Goal: Use online tool/utility: Utilize a website feature to perform a specific function

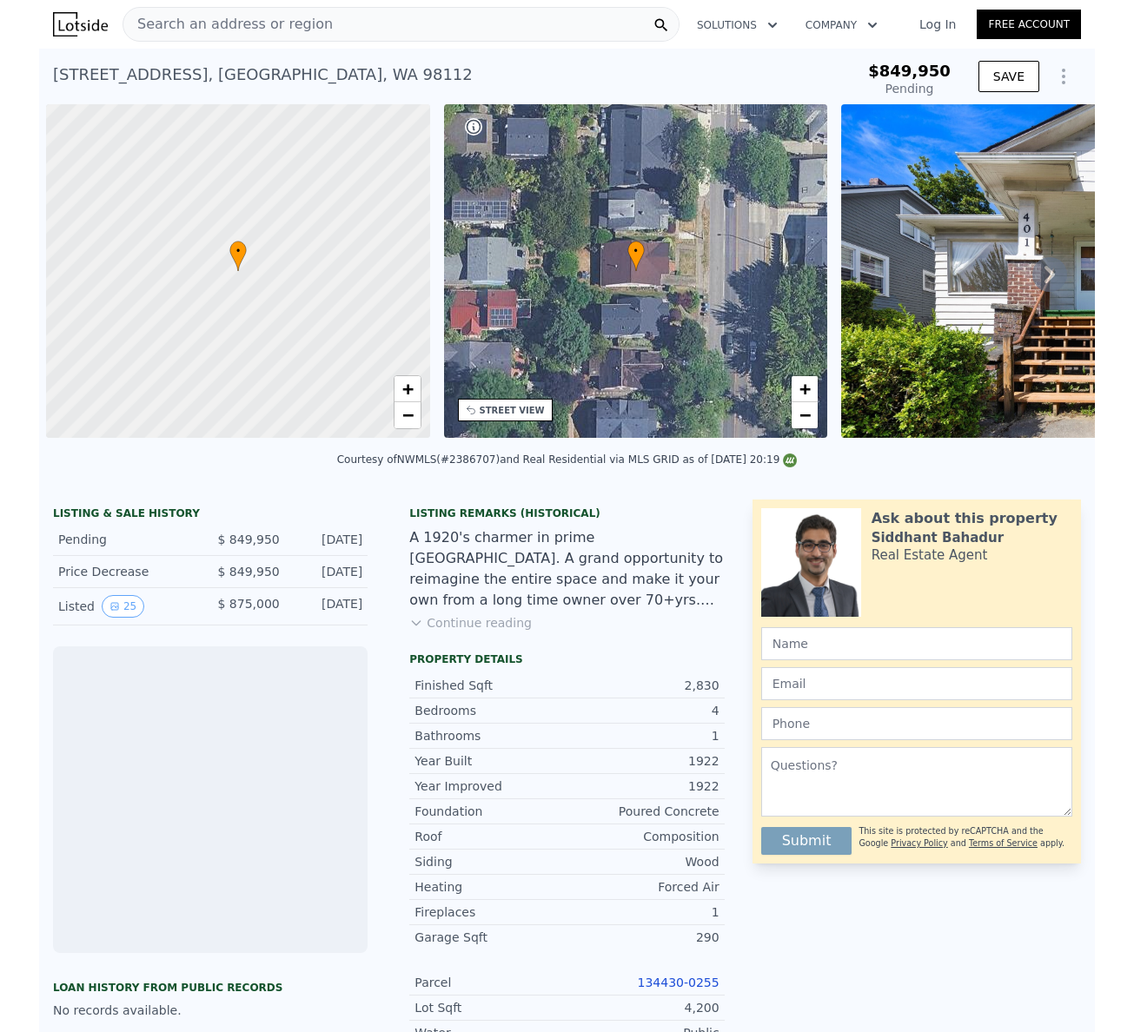
scroll to position [0, 7]
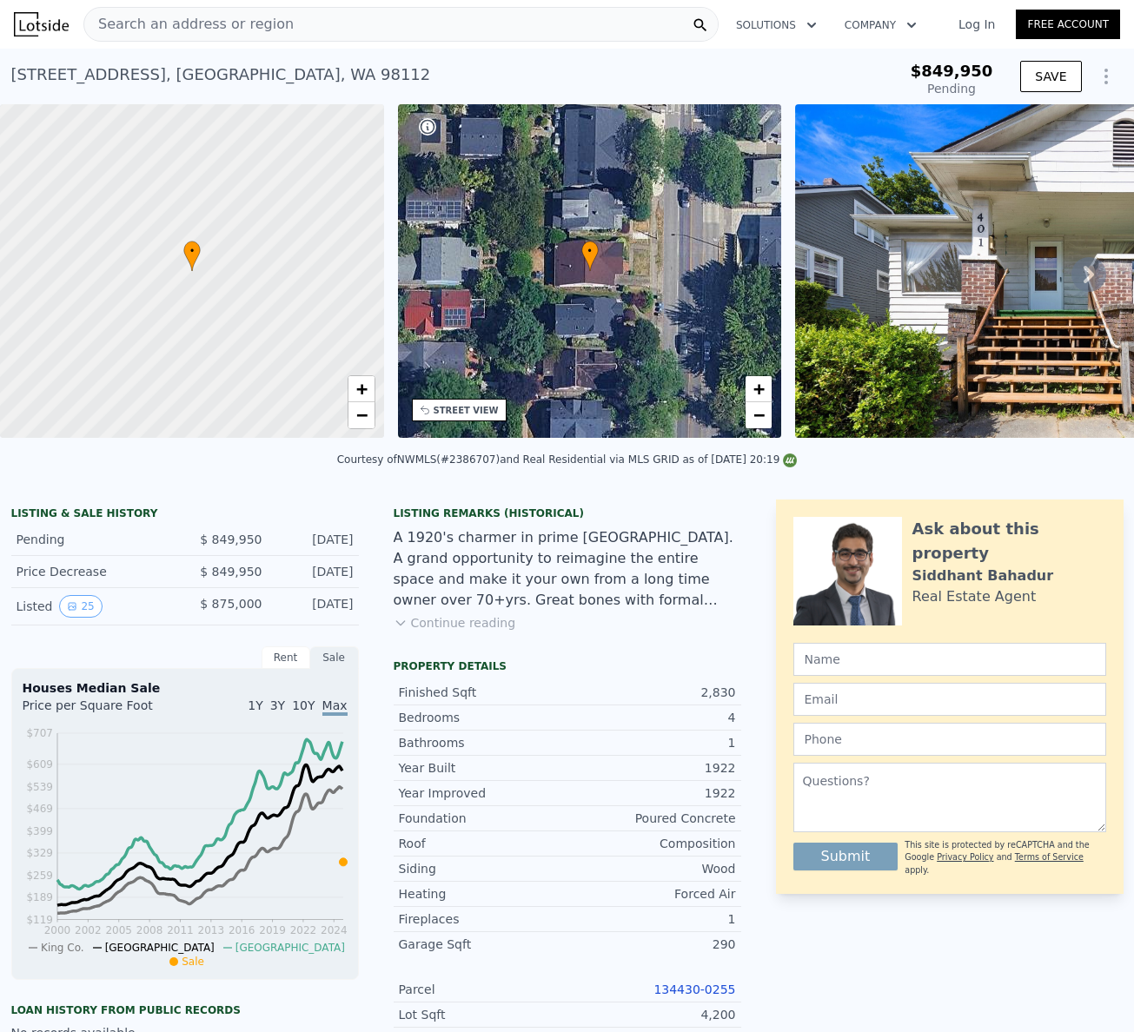
click at [1055, 73] on icon "Show Options" at bounding box center [1106, 76] width 21 height 21
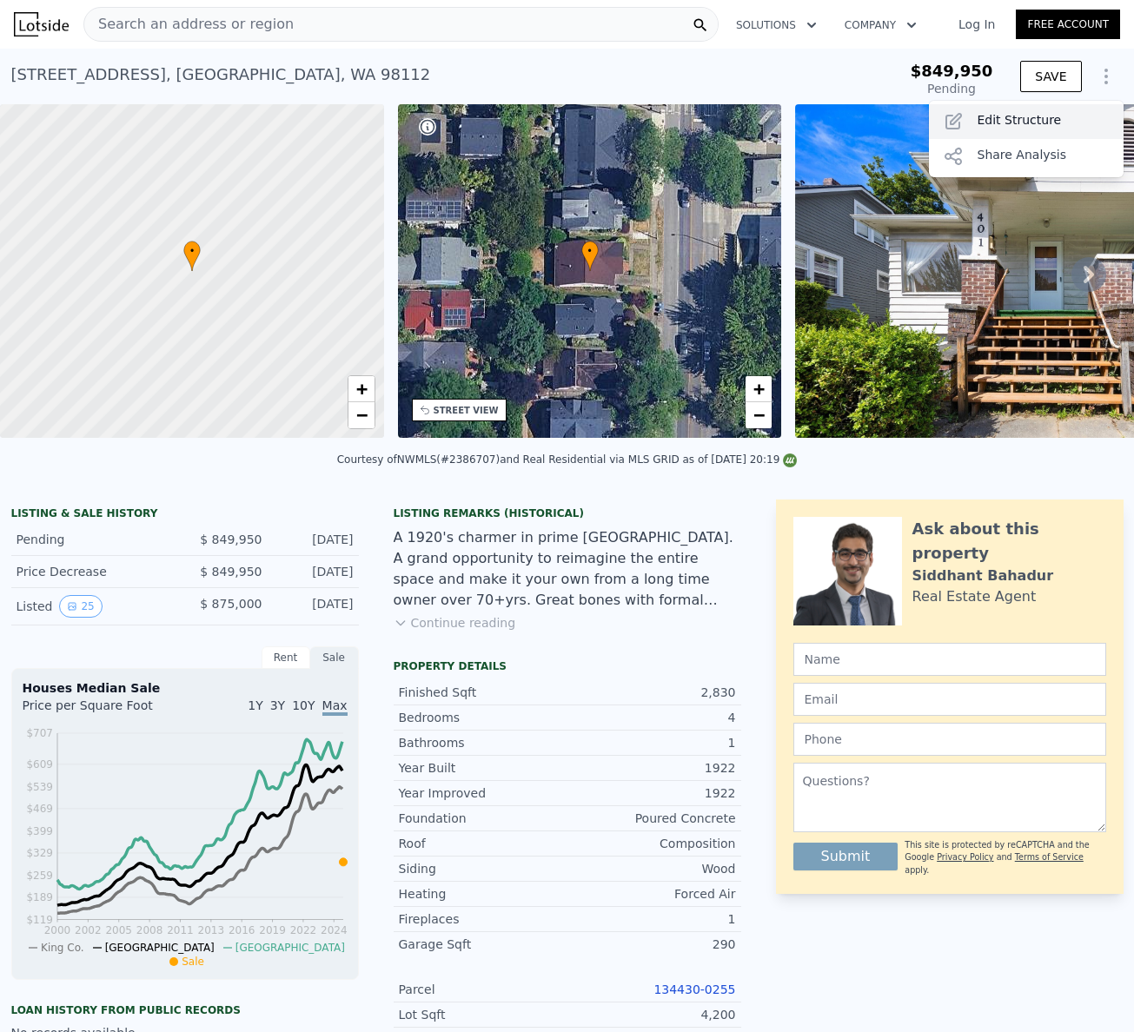
click at [1042, 116] on div "Edit Structure" at bounding box center [1026, 121] width 195 height 35
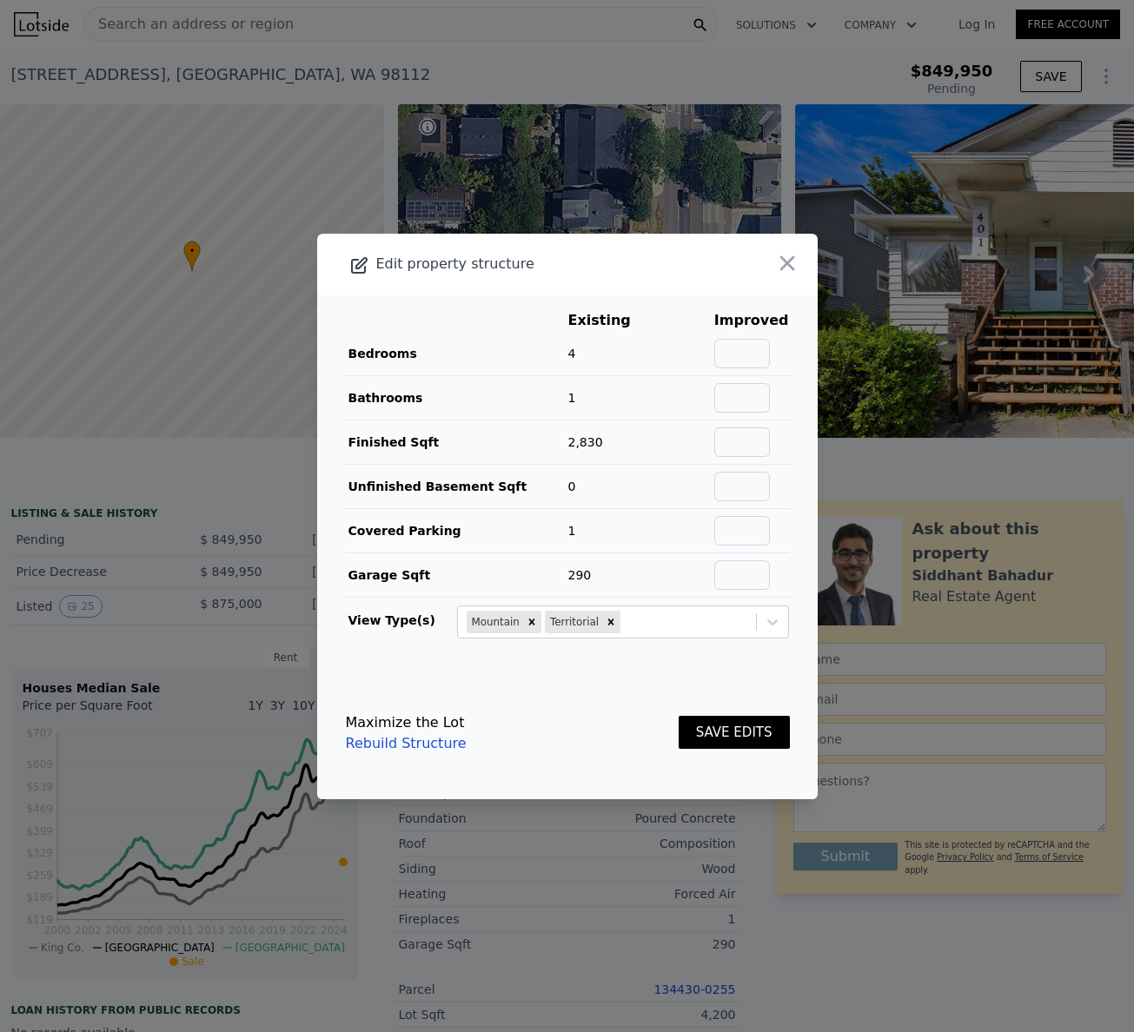
type input "$ 1,319,000"
type input "$ 301,649"
click at [741, 354] on input "text" at bounding box center [742, 354] width 56 height 30
type input "5"
click at [743, 399] on input "text" at bounding box center [742, 398] width 56 height 30
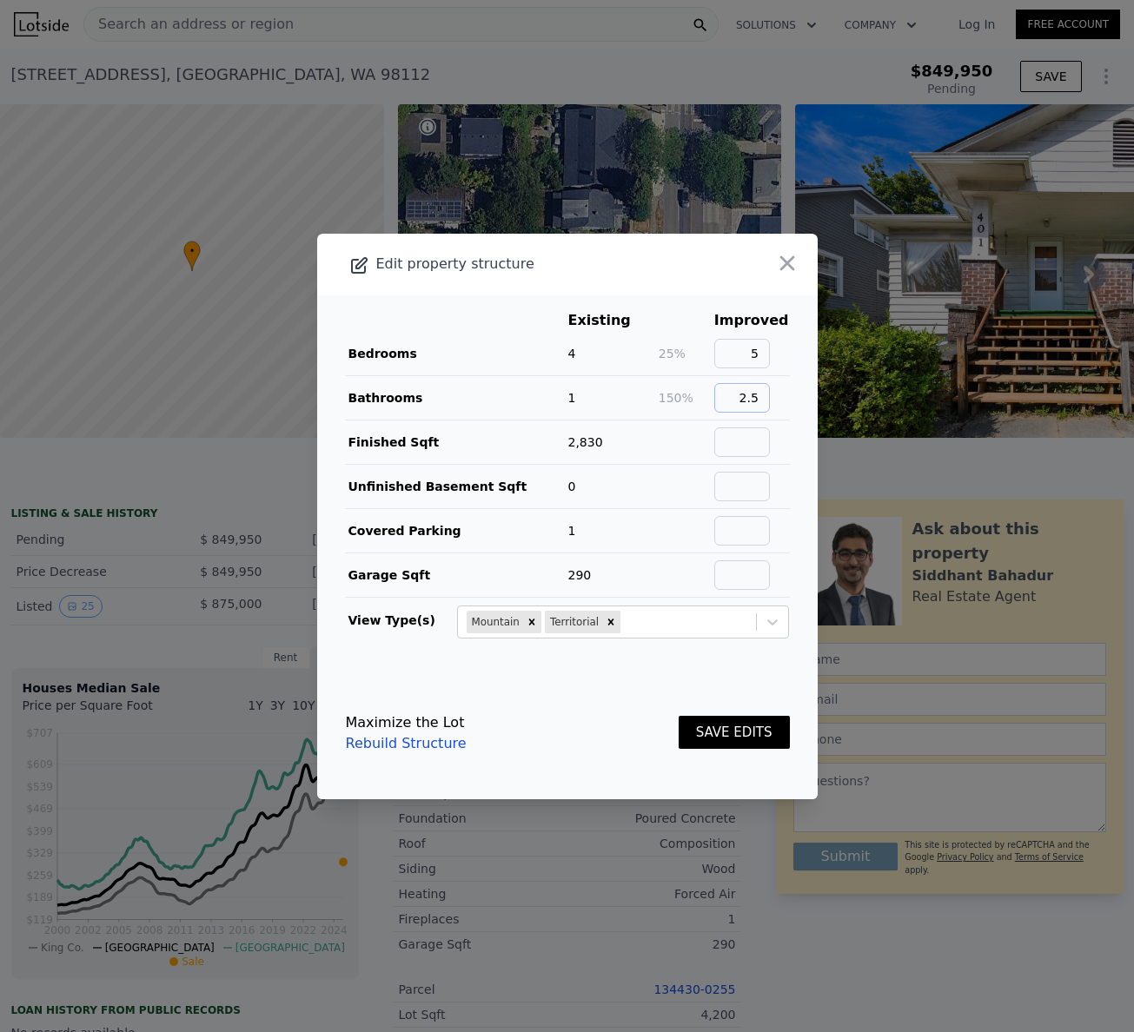
type input "2.5"
click at [658, 438] on td at bounding box center [686, 442] width 56 height 44
click at [732, 444] on input "text" at bounding box center [742, 443] width 56 height 30
paste input "[STREET_ADDRESS]"
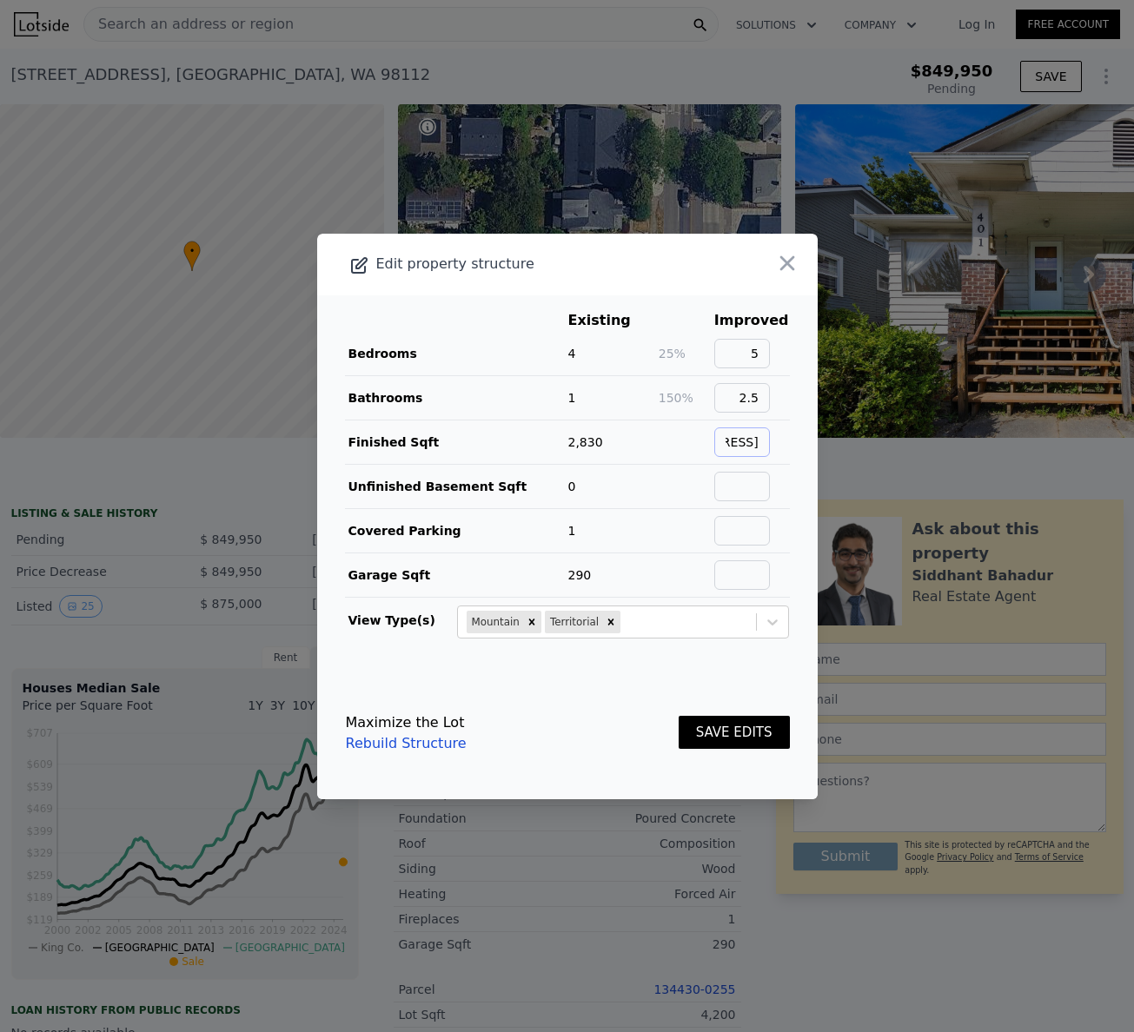
click at [731, 443] on input "[STREET_ADDRESS]" at bounding box center [742, 443] width 56 height 30
type input "3120"
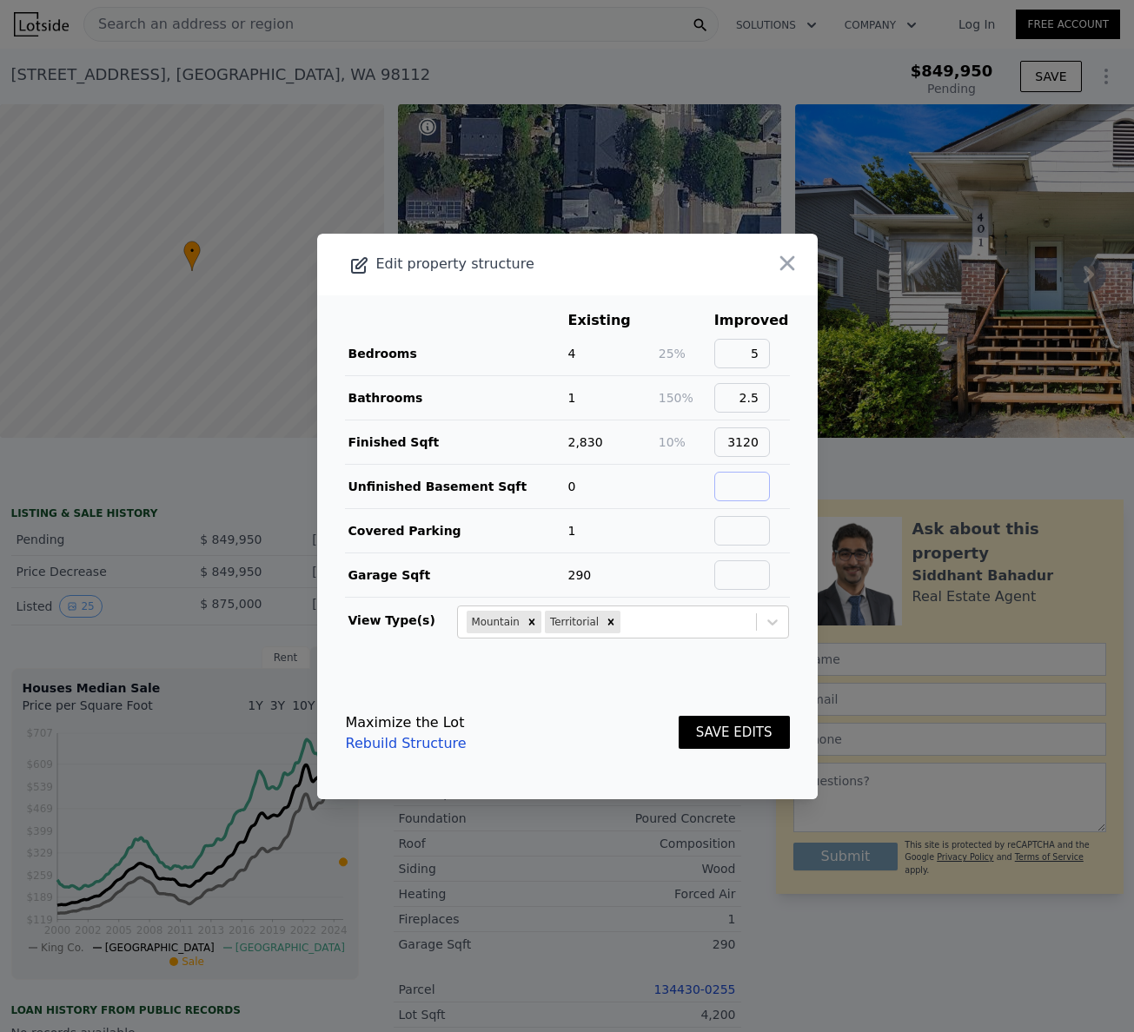
click at [718, 474] on input "text" at bounding box center [742, 487] width 56 height 30
type input "0"
click at [725, 534] on input "text" at bounding box center [742, 531] width 56 height 30
type input "1"
click at [749, 573] on input "text" at bounding box center [742, 575] width 56 height 30
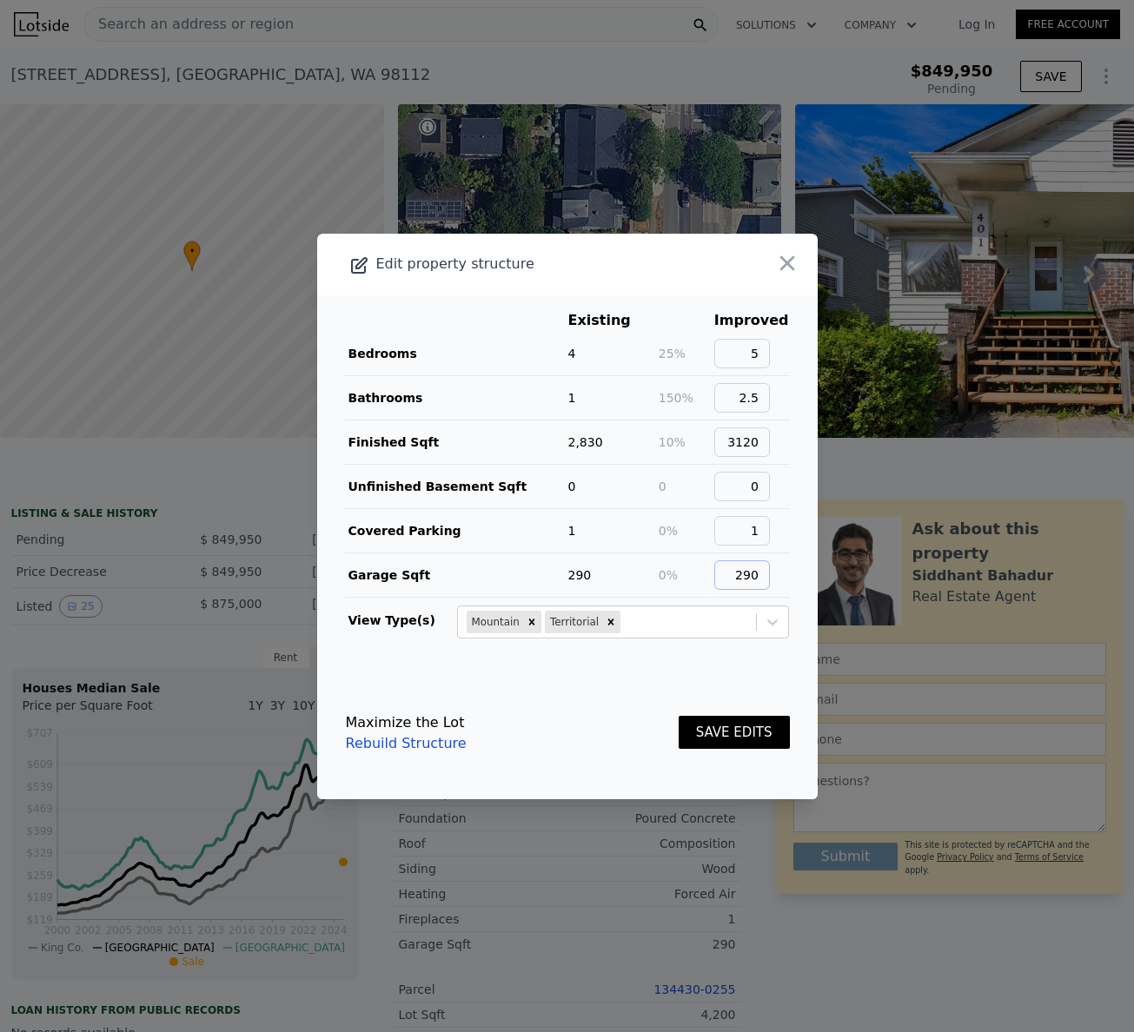
type input "290"
click at [564, 693] on footer "Maximize the Lot Rebuild Structure SAVE EDITS" at bounding box center [567, 733] width 500 height 132
click at [737, 739] on button "SAVE EDITS" at bounding box center [734, 733] width 111 height 34
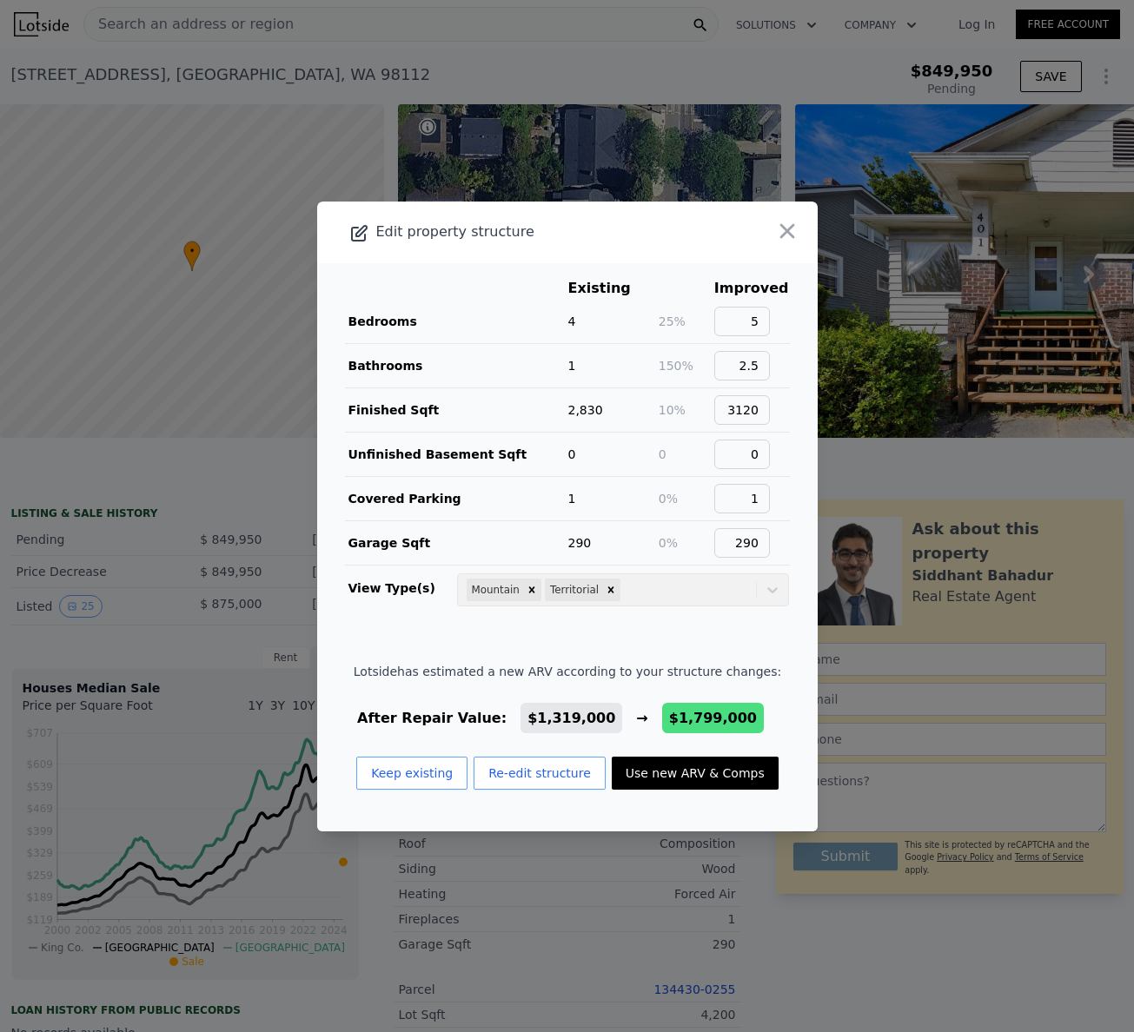
click at [666, 779] on button "Use new ARV & Comps" at bounding box center [695, 773] width 167 height 33
type input "4130"
checkbox input "false"
type input "$ 1,799,000"
type input "$ 746,226"
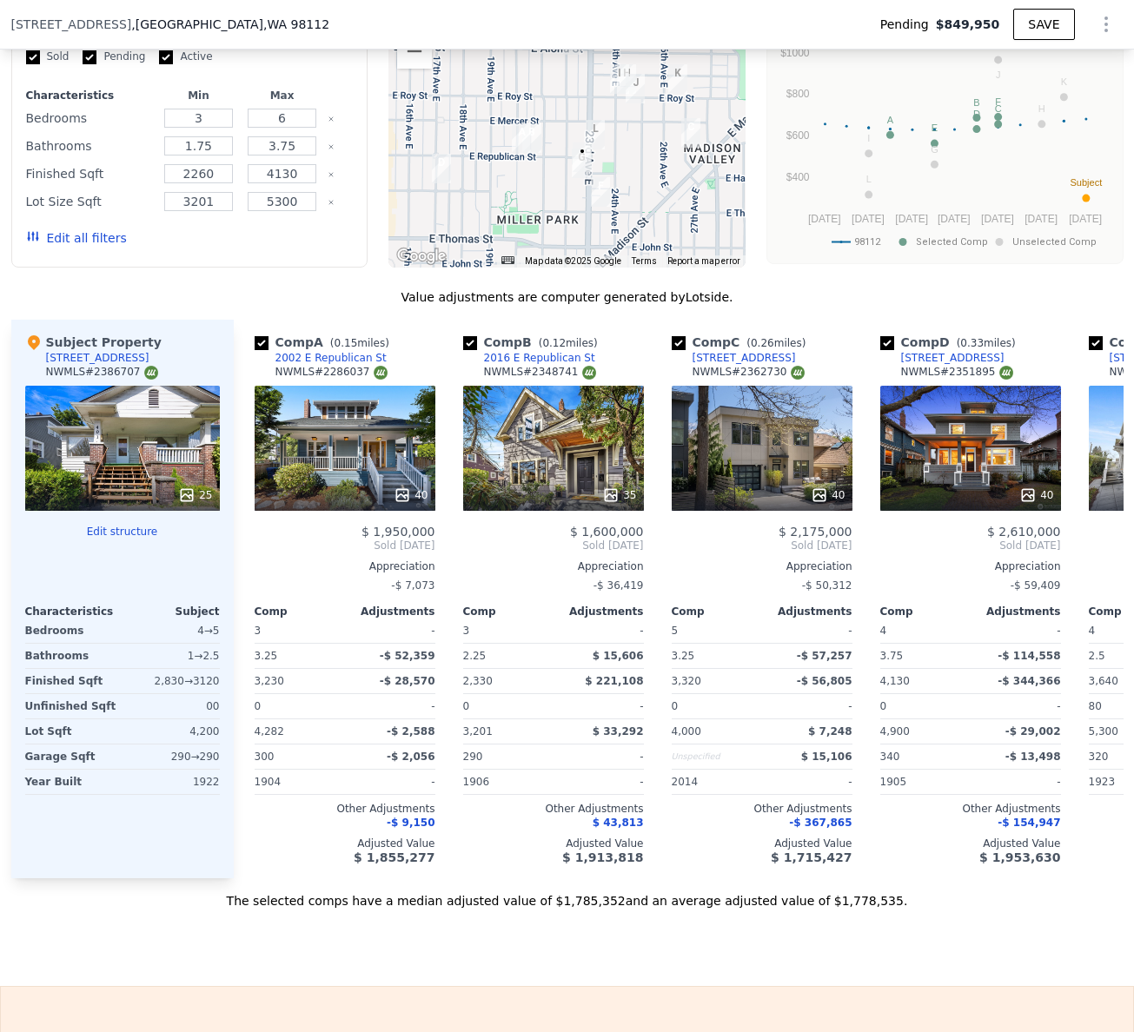
scroll to position [1967, 0]
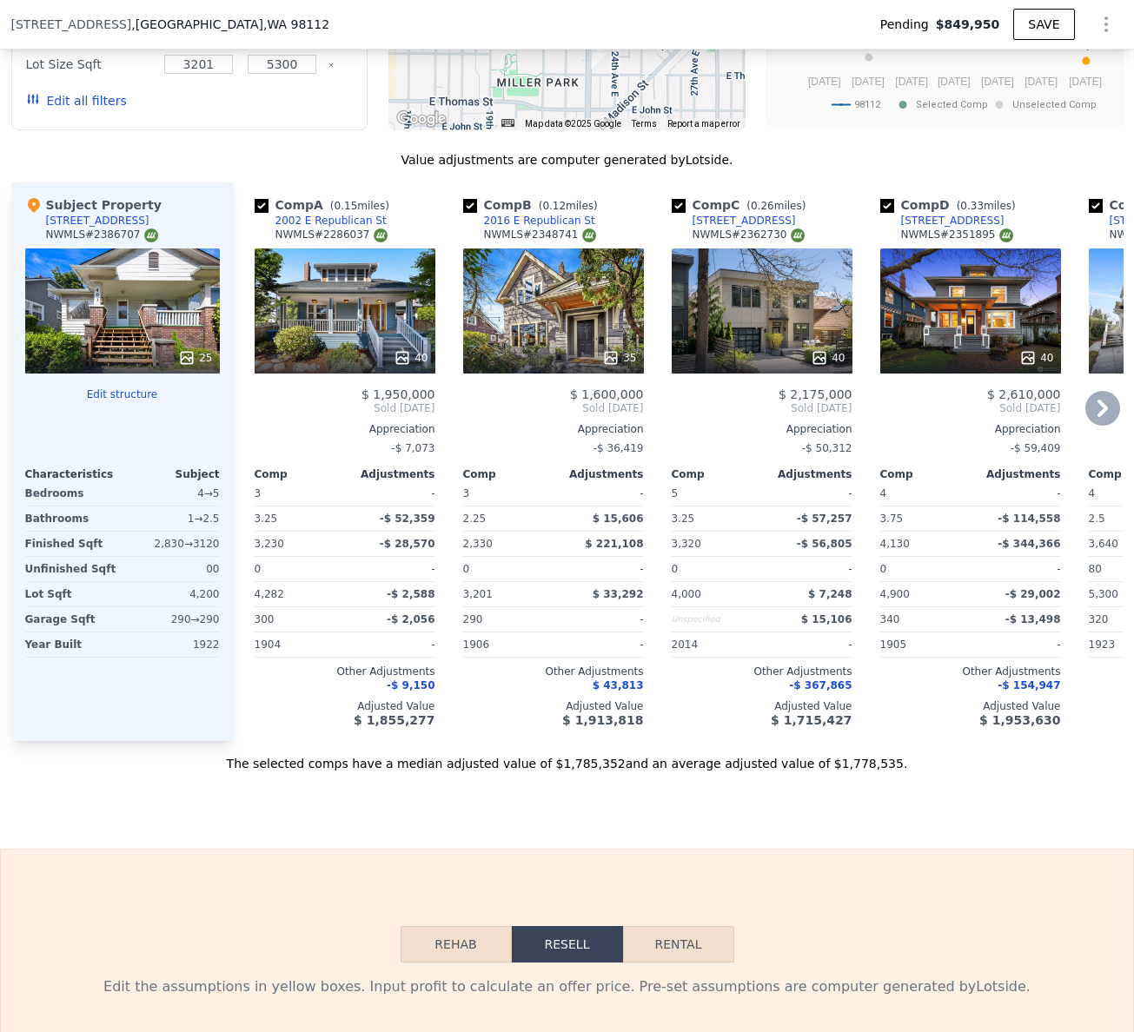
click at [672, 213] on input "checkbox" at bounding box center [679, 206] width 14 height 14
checkbox input "false"
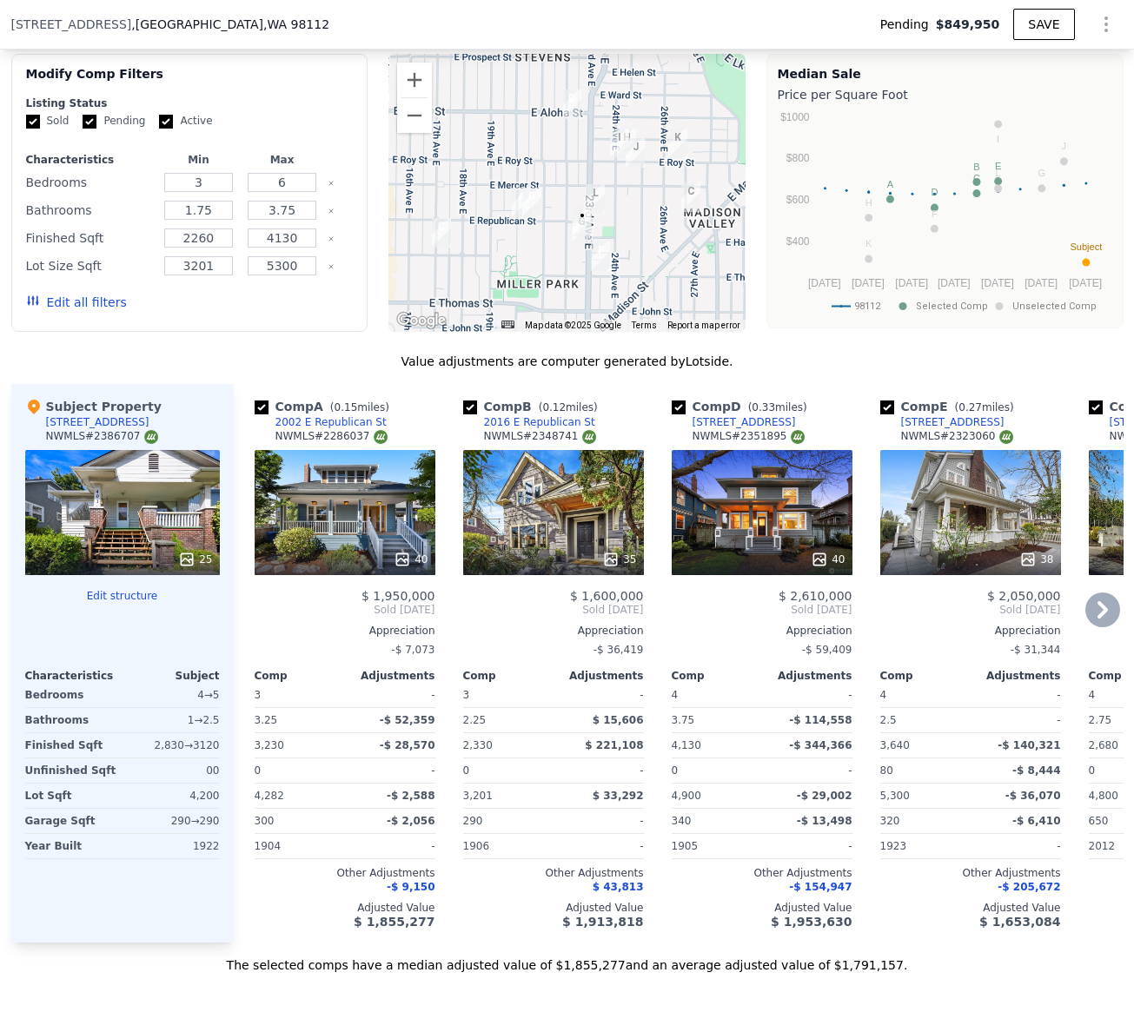
scroll to position [1728, 0]
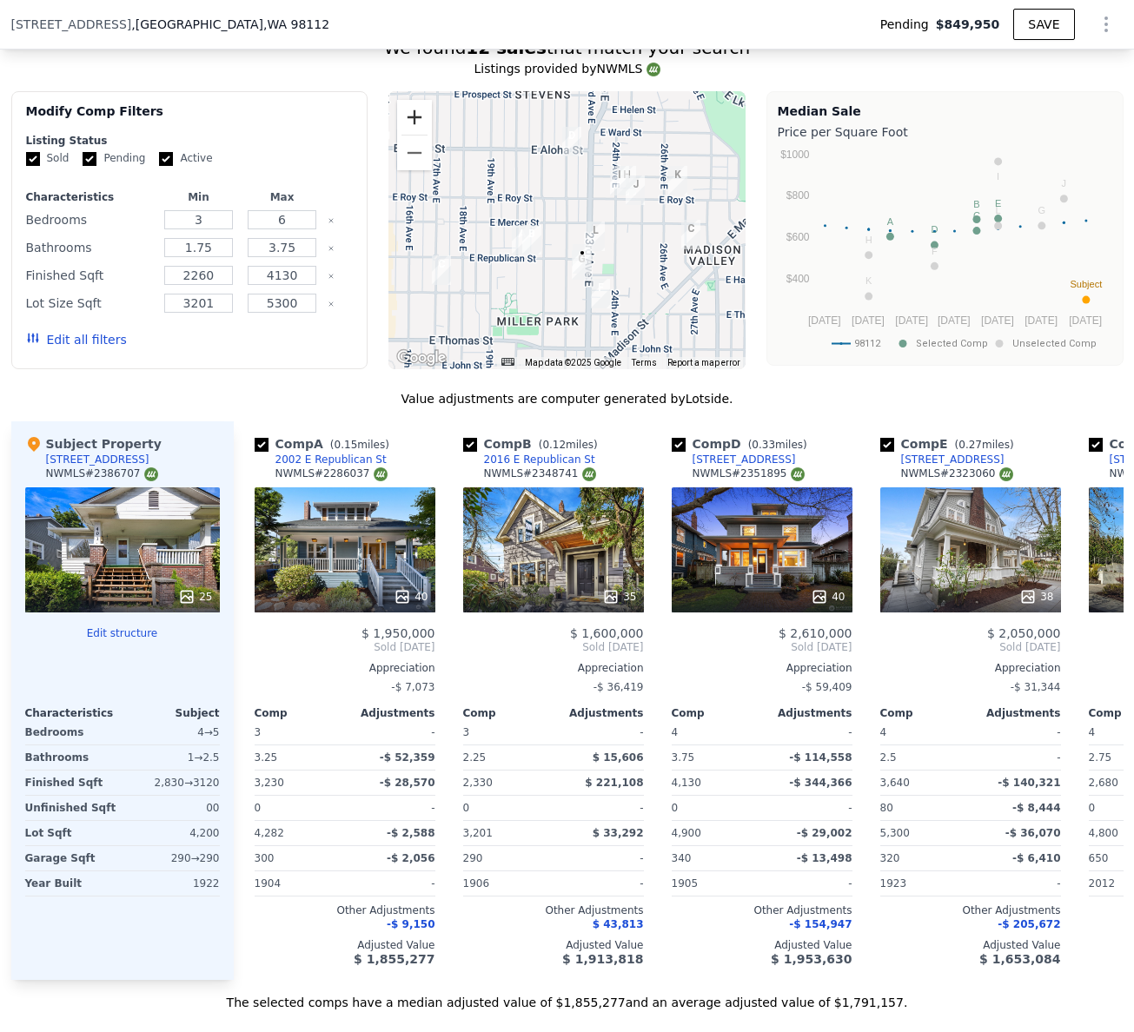
click at [412, 123] on button "Zoom in" at bounding box center [414, 117] width 35 height 35
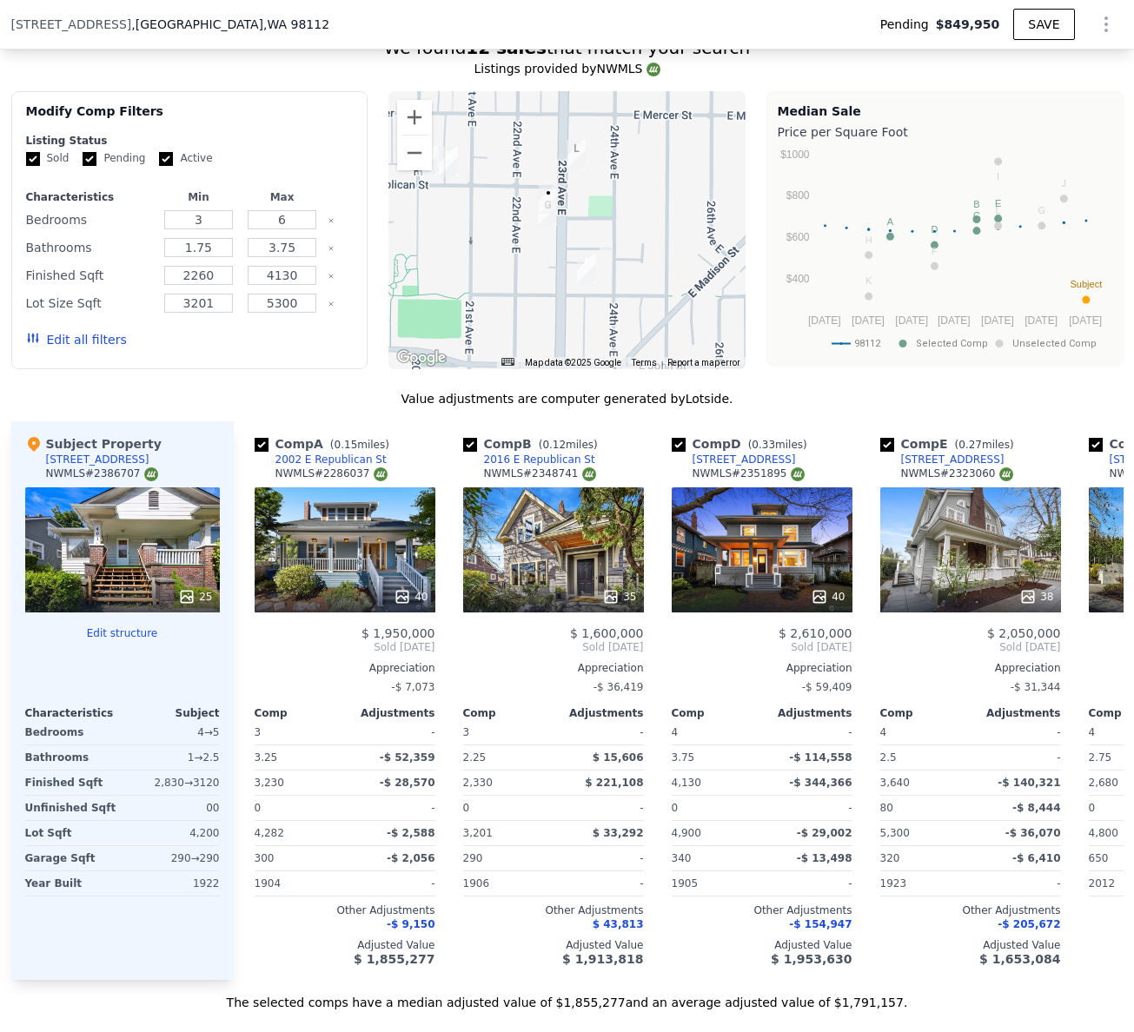
drag, startPoint x: 581, startPoint y: 227, endPoint x: 547, endPoint y: 142, distance: 91.6
click at [547, 141] on div at bounding box center [566, 230] width 357 height 278
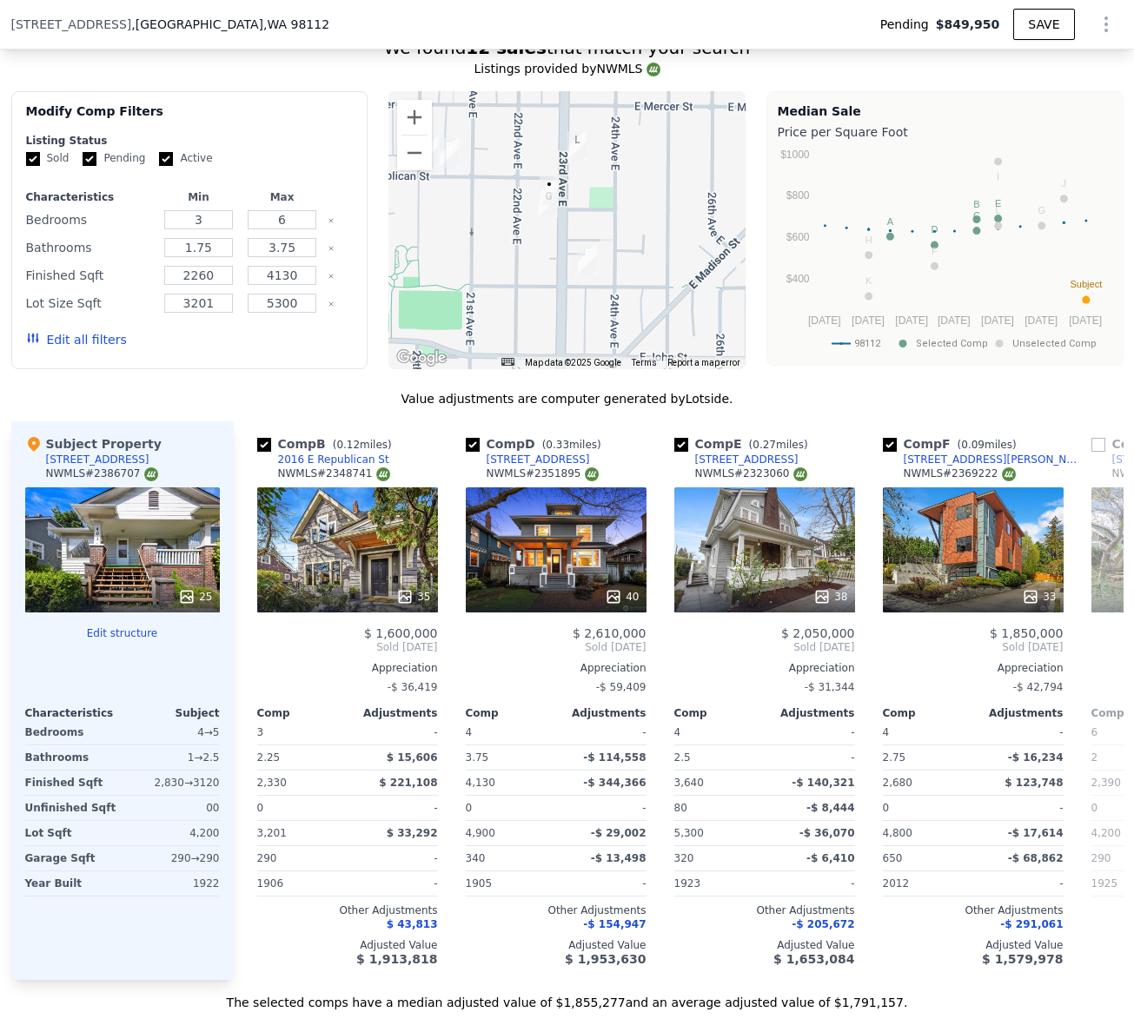
scroll to position [0, 381]
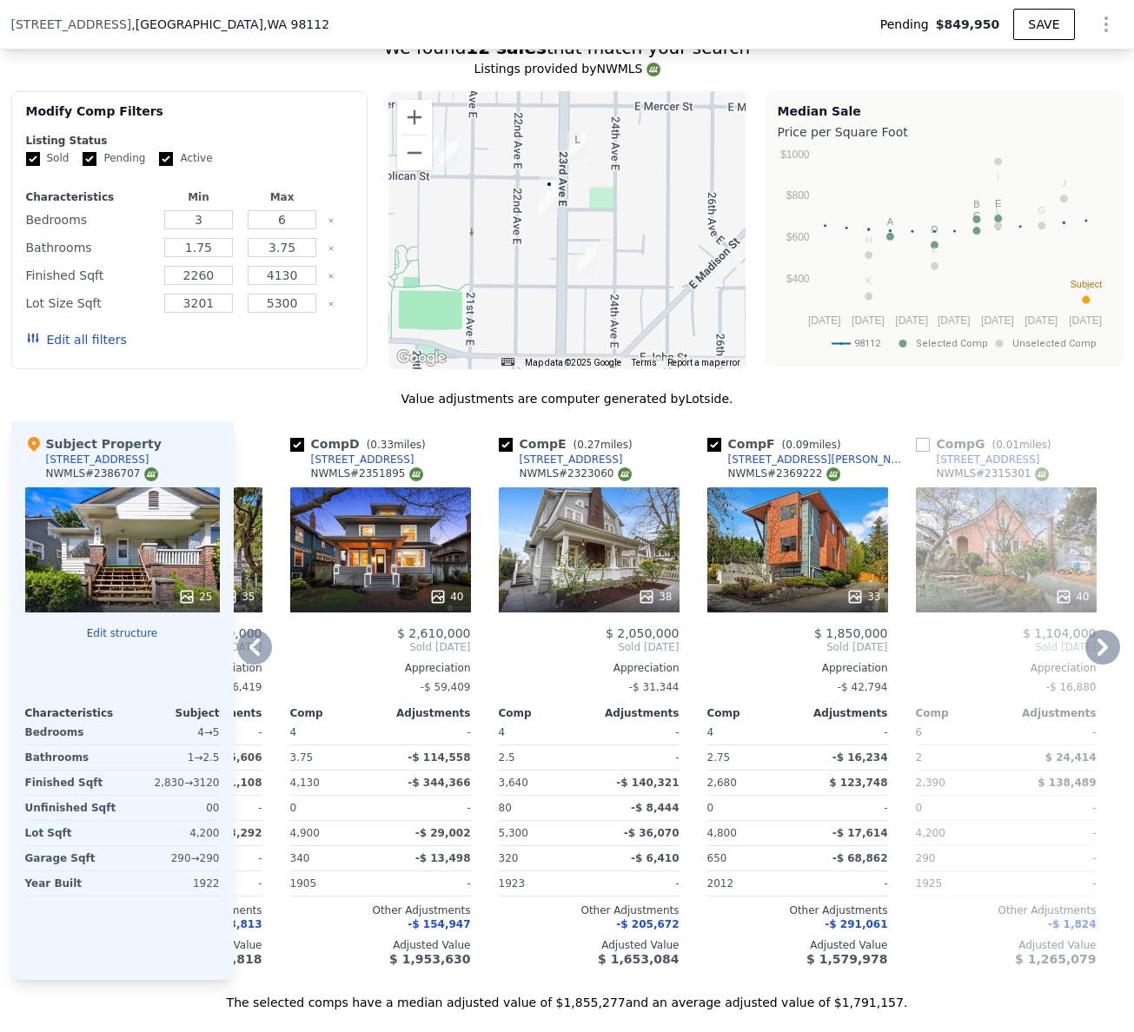
click at [707, 452] on input "checkbox" at bounding box center [714, 445] width 14 height 14
checkbox input "false"
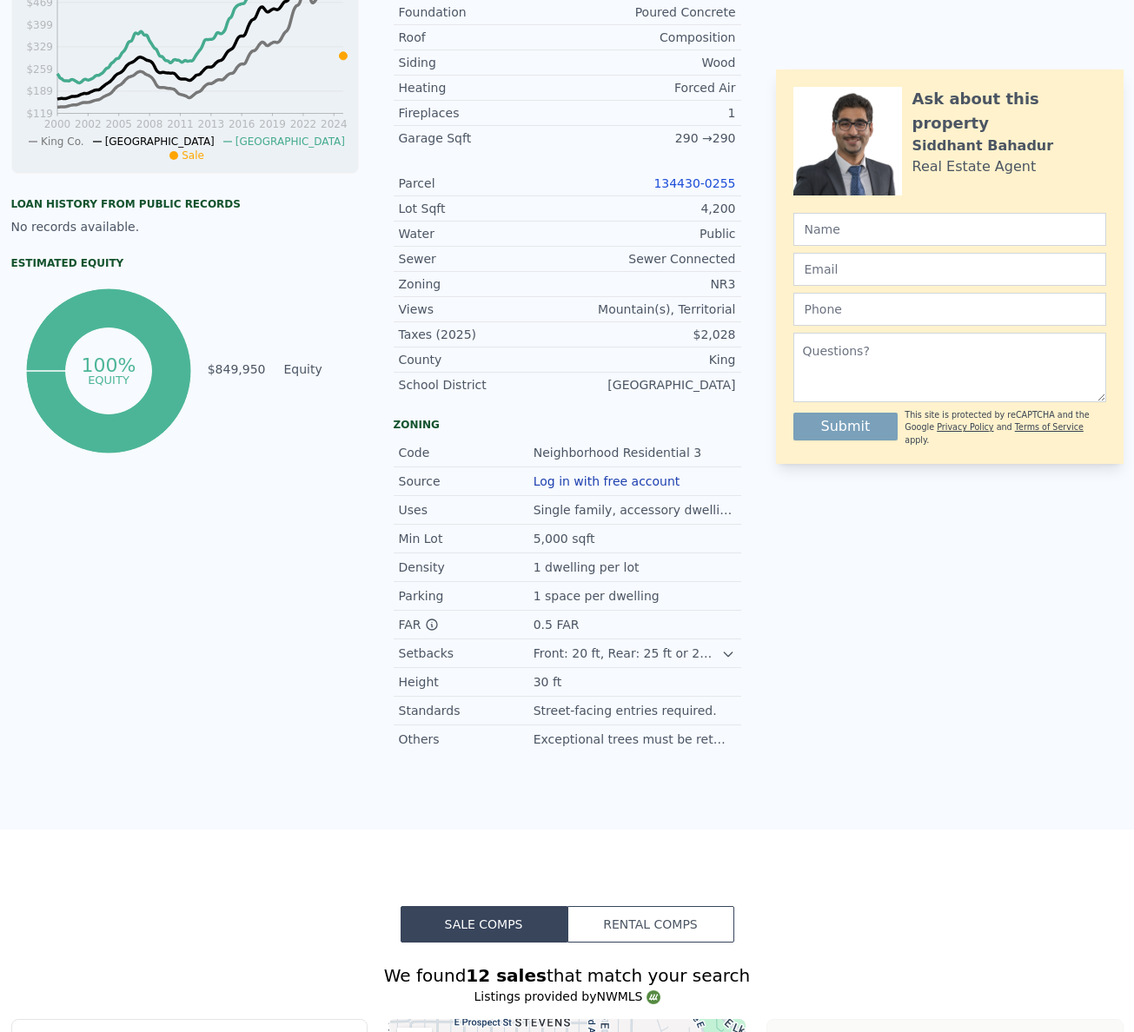
scroll to position [0, 0]
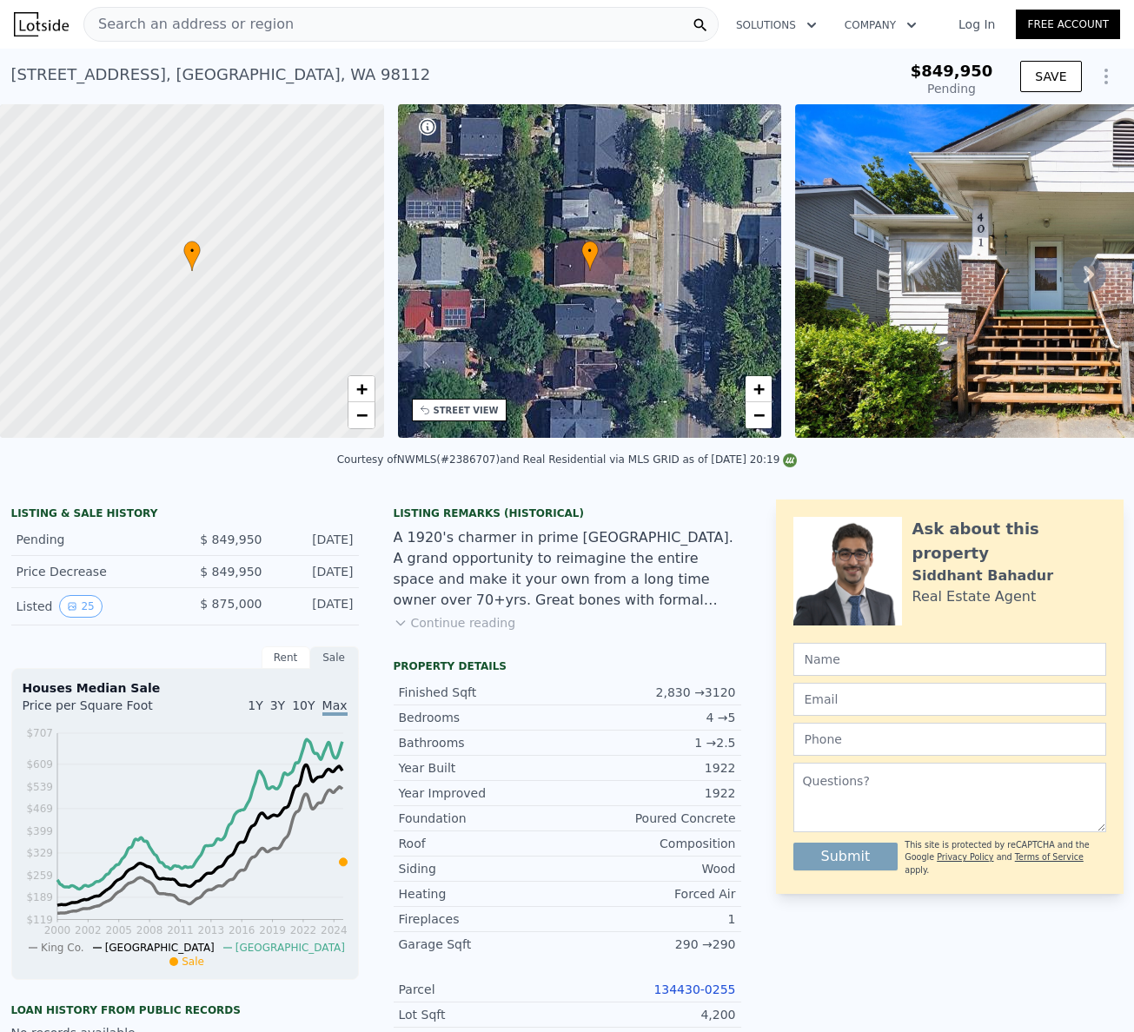
click at [1055, 76] on icon "Show Options" at bounding box center [1106, 76] width 21 height 21
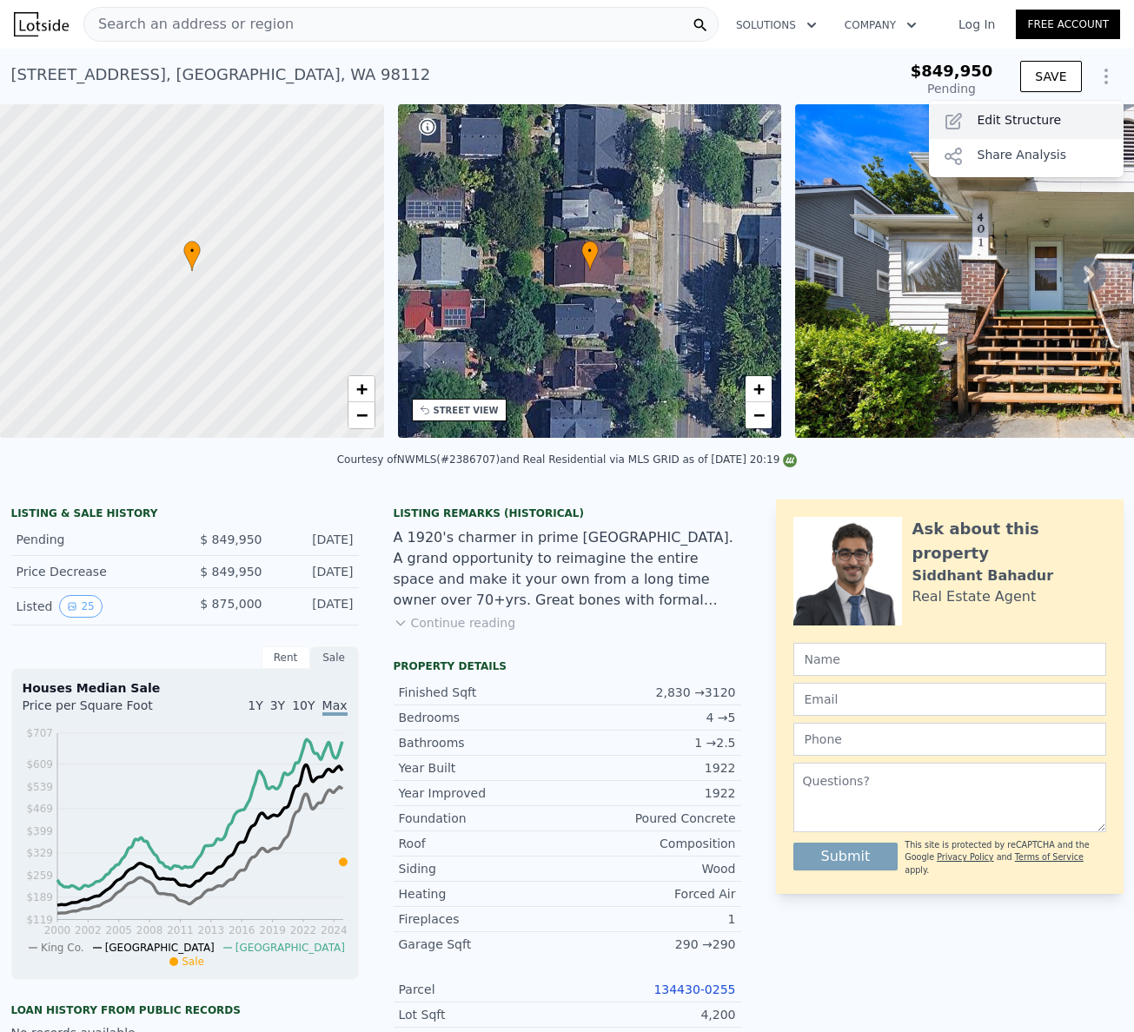
click at [1052, 116] on div "Edit Structure" at bounding box center [1026, 121] width 195 height 35
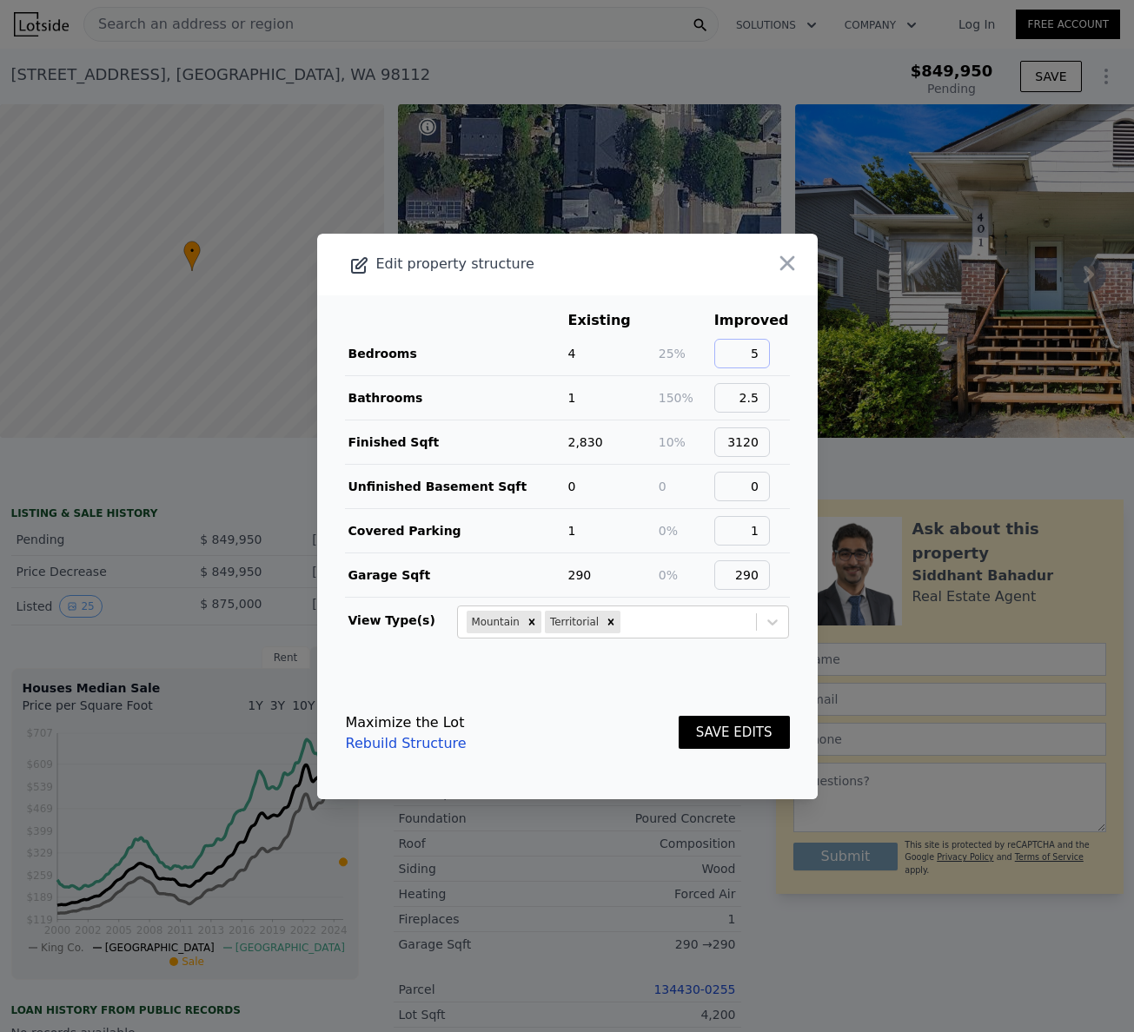
click at [746, 355] on input "5" at bounding box center [742, 354] width 56 height 30
type input "4"
click at [747, 388] on input "2.5" at bounding box center [742, 398] width 56 height 30
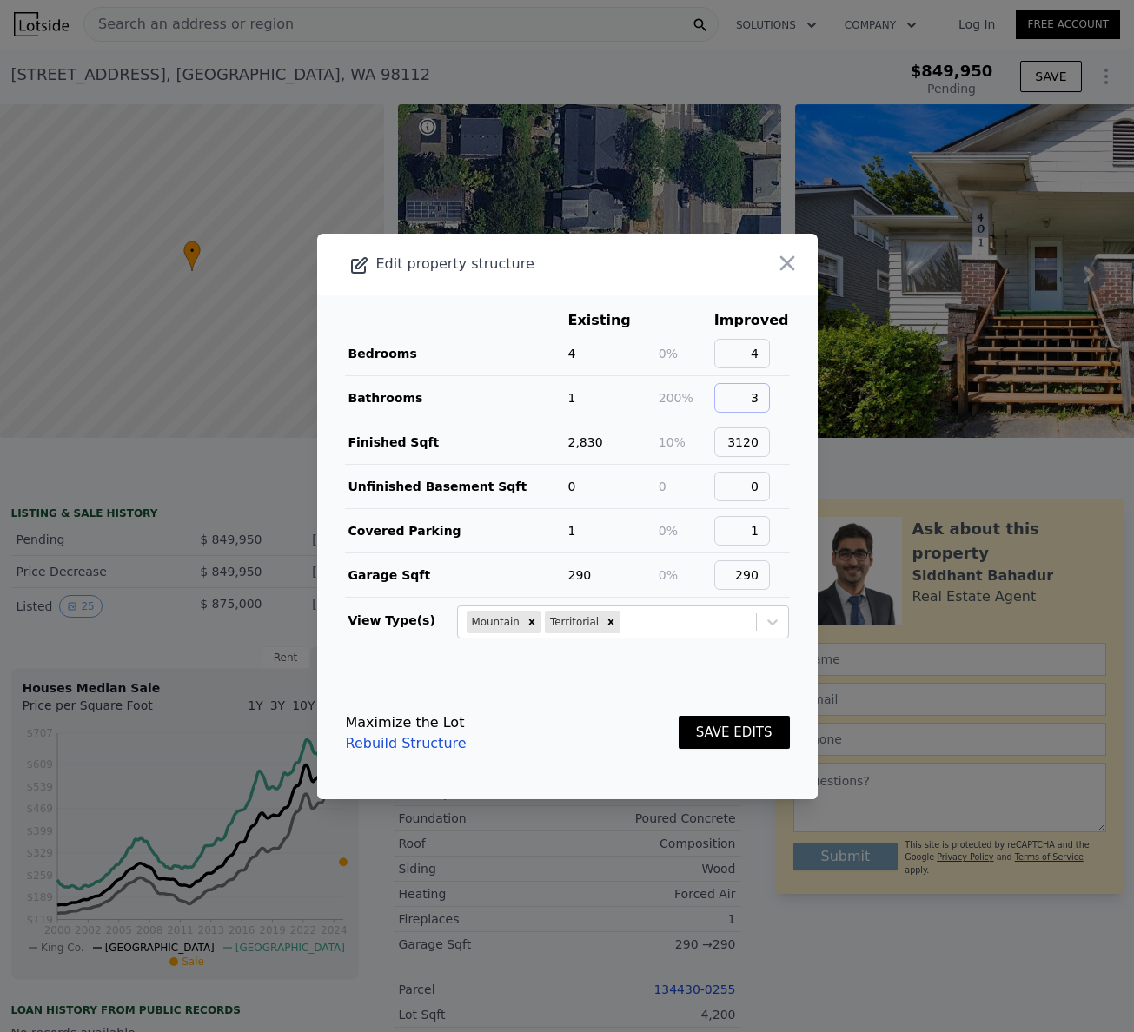
type input "3"
click at [716, 740] on button "SAVE EDITS" at bounding box center [734, 733] width 111 height 34
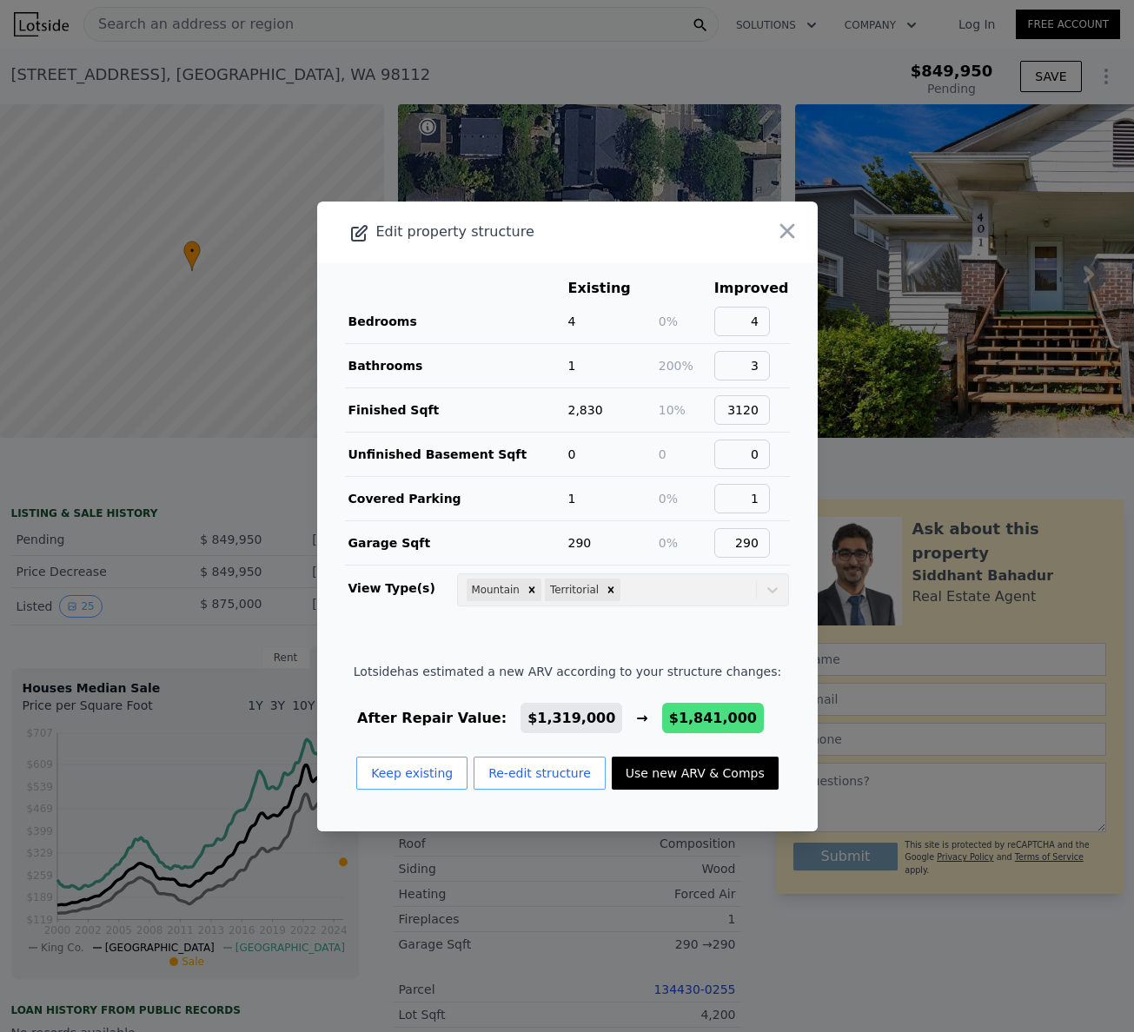
click at [702, 766] on button "Use new ARV & Comps" at bounding box center [695, 773] width 167 height 33
type input "$ 1,841,000"
type input "$ 785,126"
checkbox input "true"
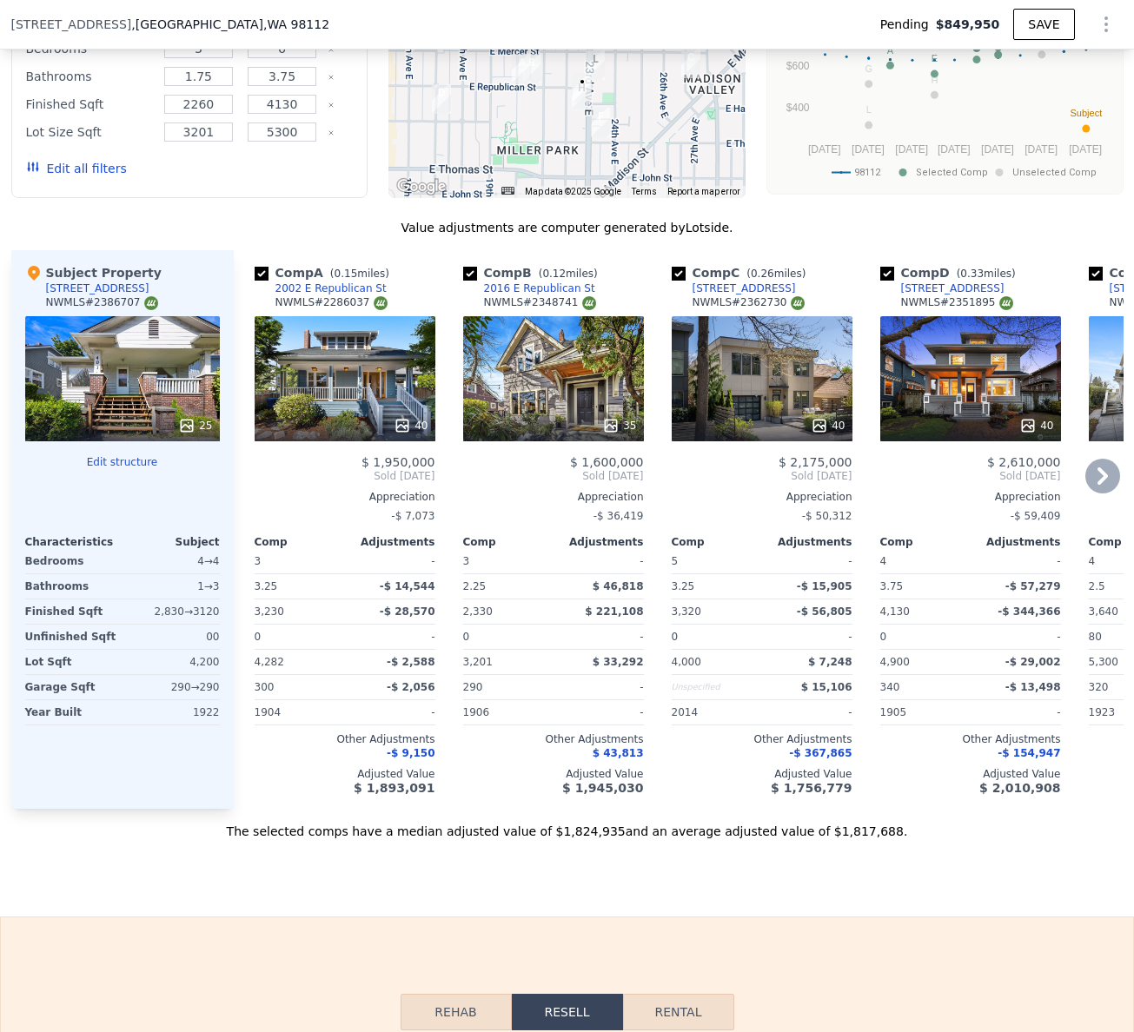
click at [328, 395] on div "40" at bounding box center [345, 378] width 181 height 125
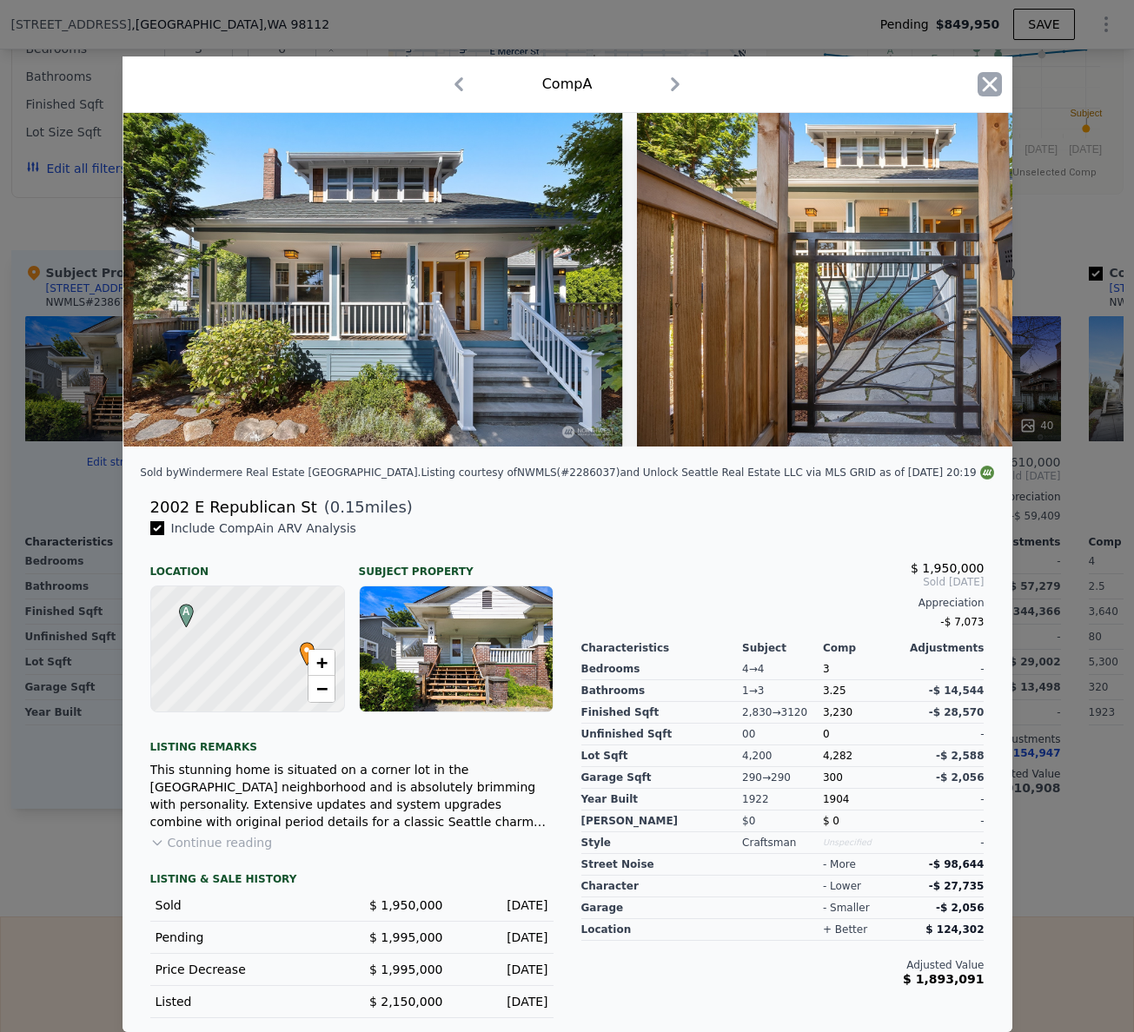
click at [982, 76] on icon "button" at bounding box center [990, 84] width 24 height 24
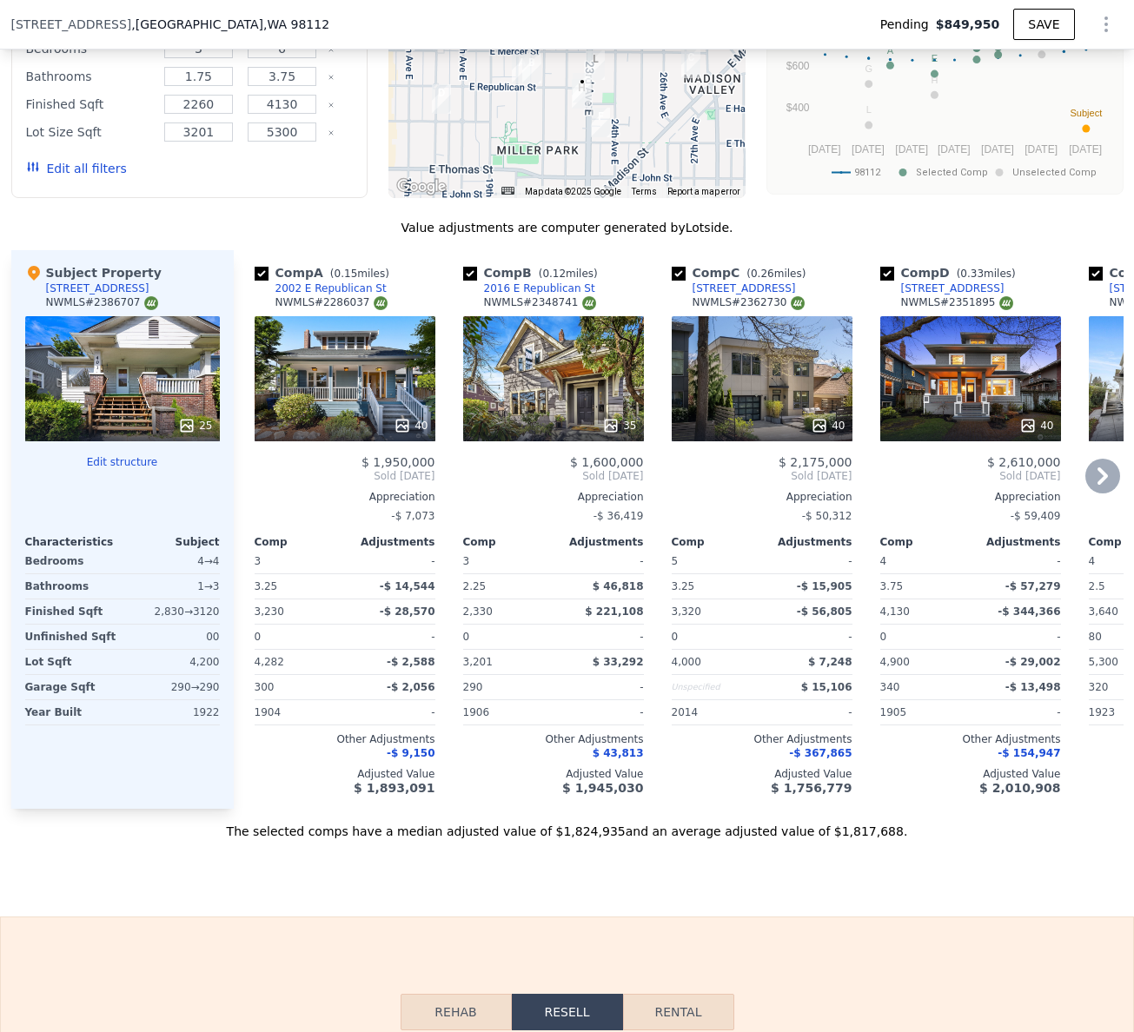
click at [552, 417] on div "35" at bounding box center [553, 378] width 181 height 125
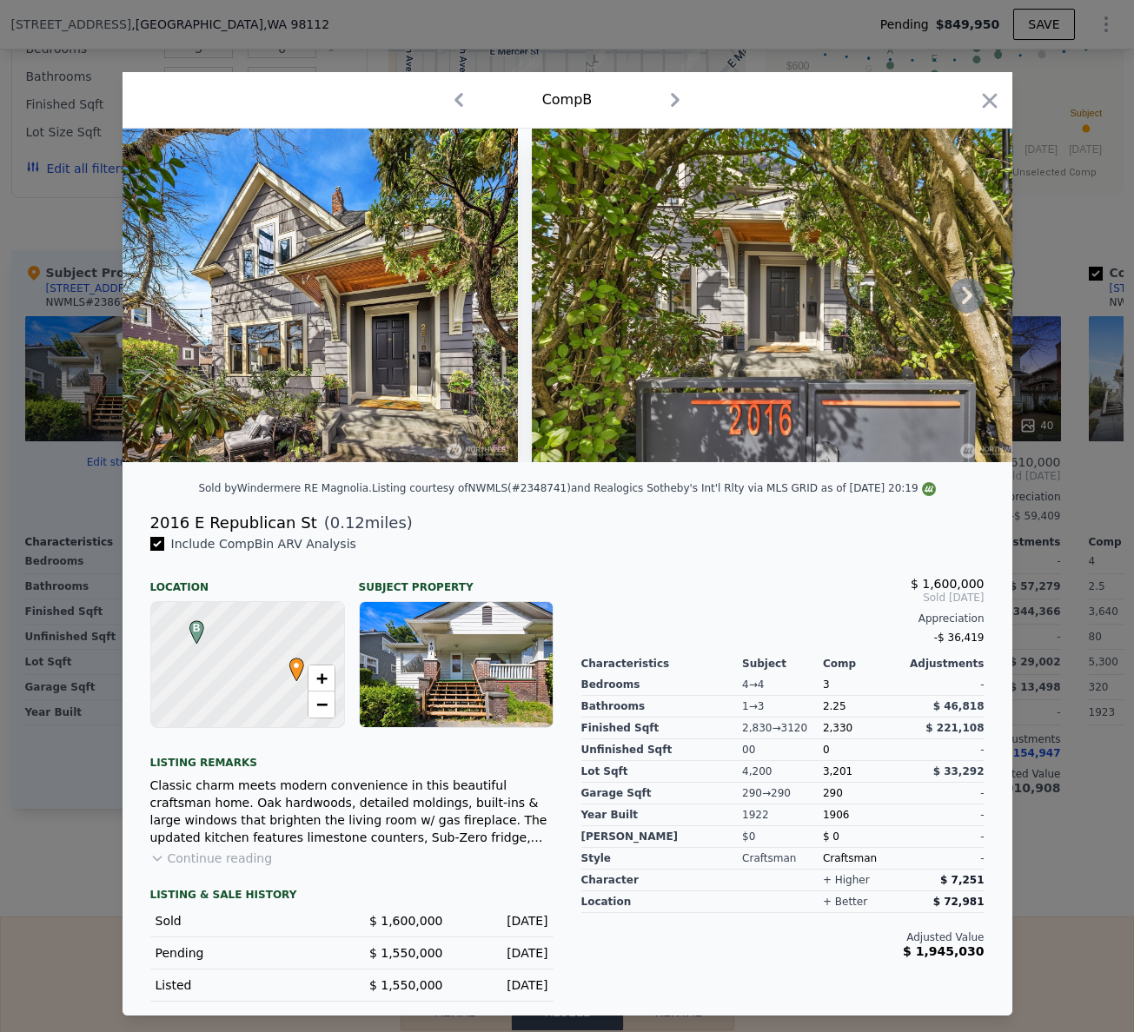
click at [320, 338] on img at bounding box center [320, 296] width 395 height 334
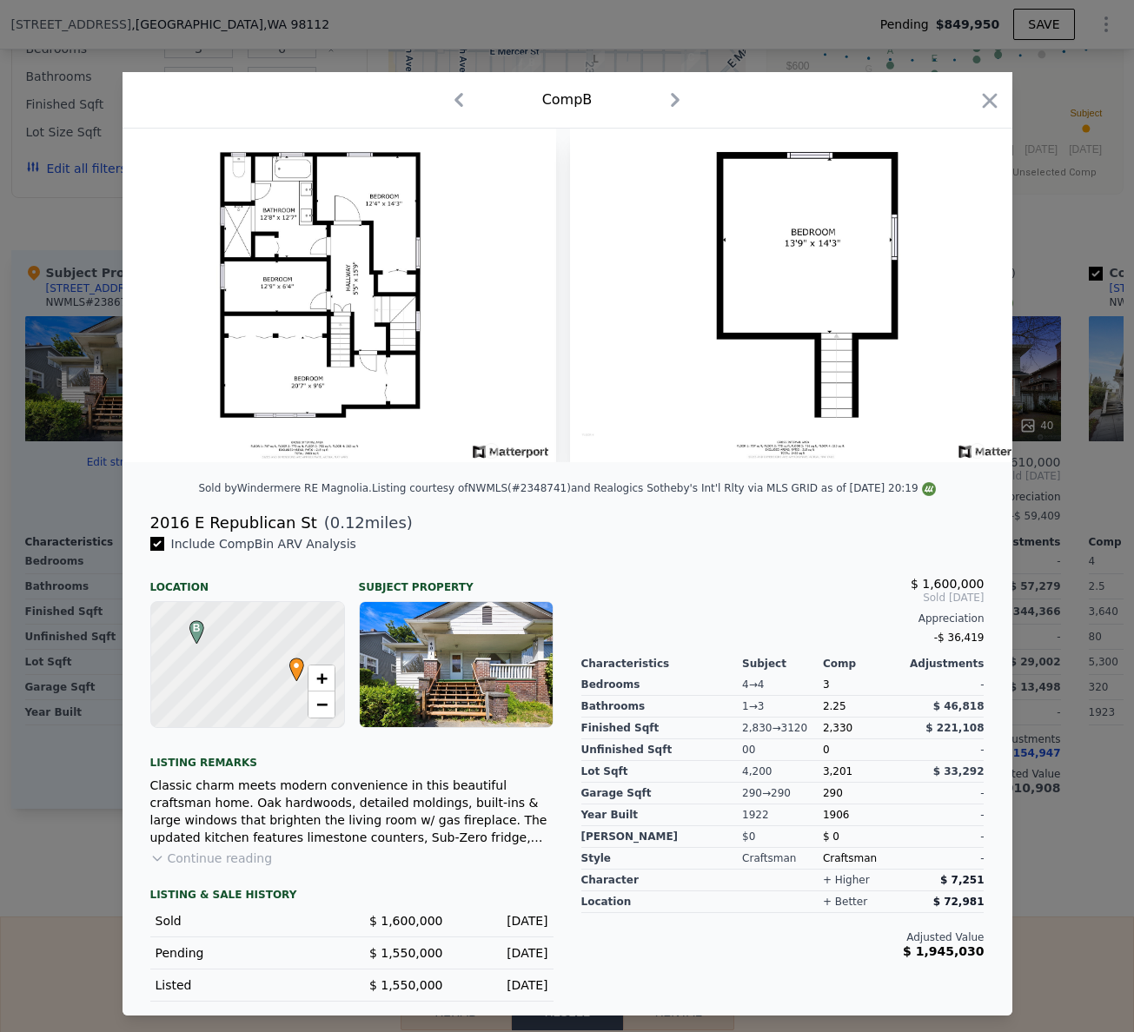
scroll to position [0, 16289]
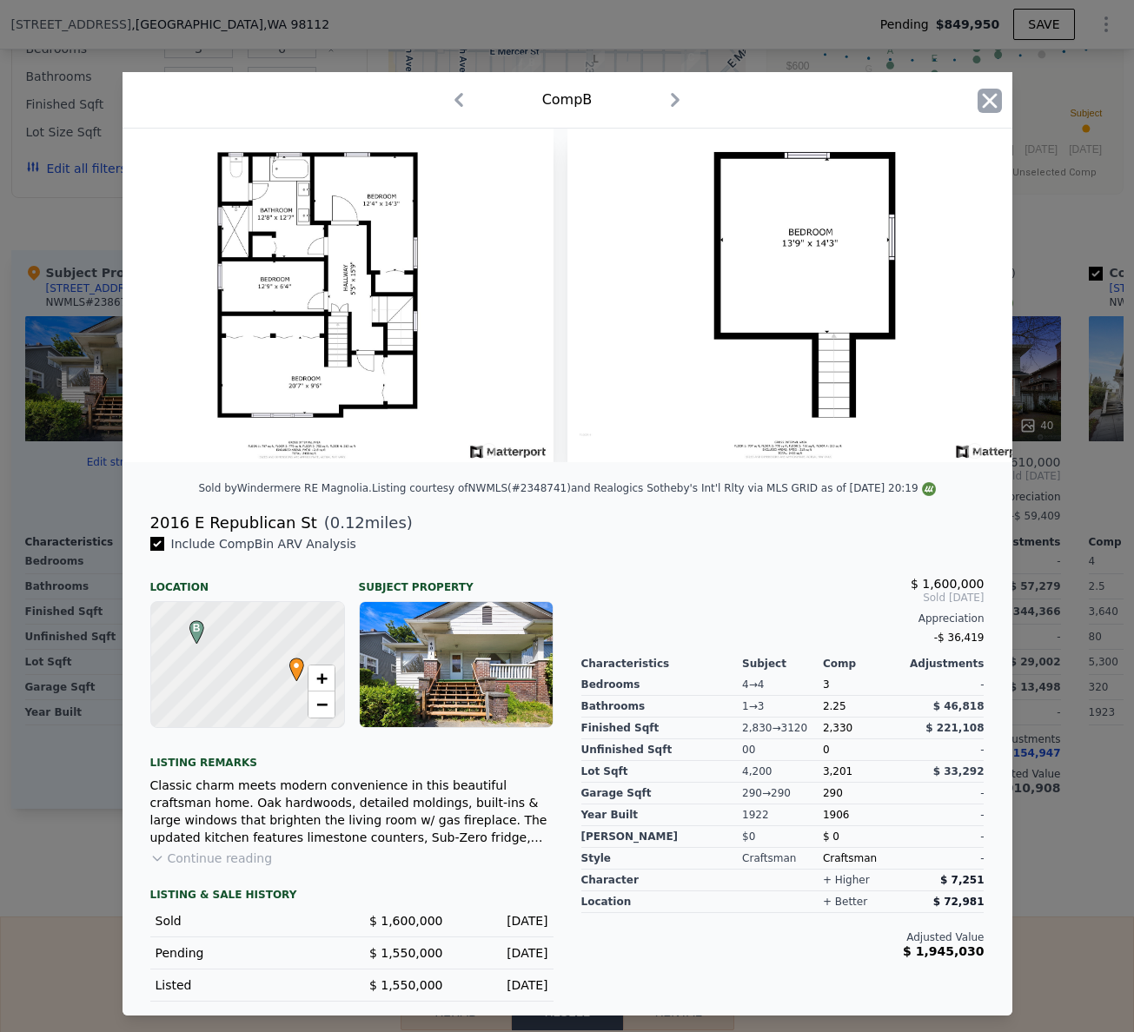
drag, startPoint x: 938, startPoint y: 109, endPoint x: 984, endPoint y: 89, distance: 50.2
click at [986, 89] on icon "button" at bounding box center [990, 101] width 24 height 24
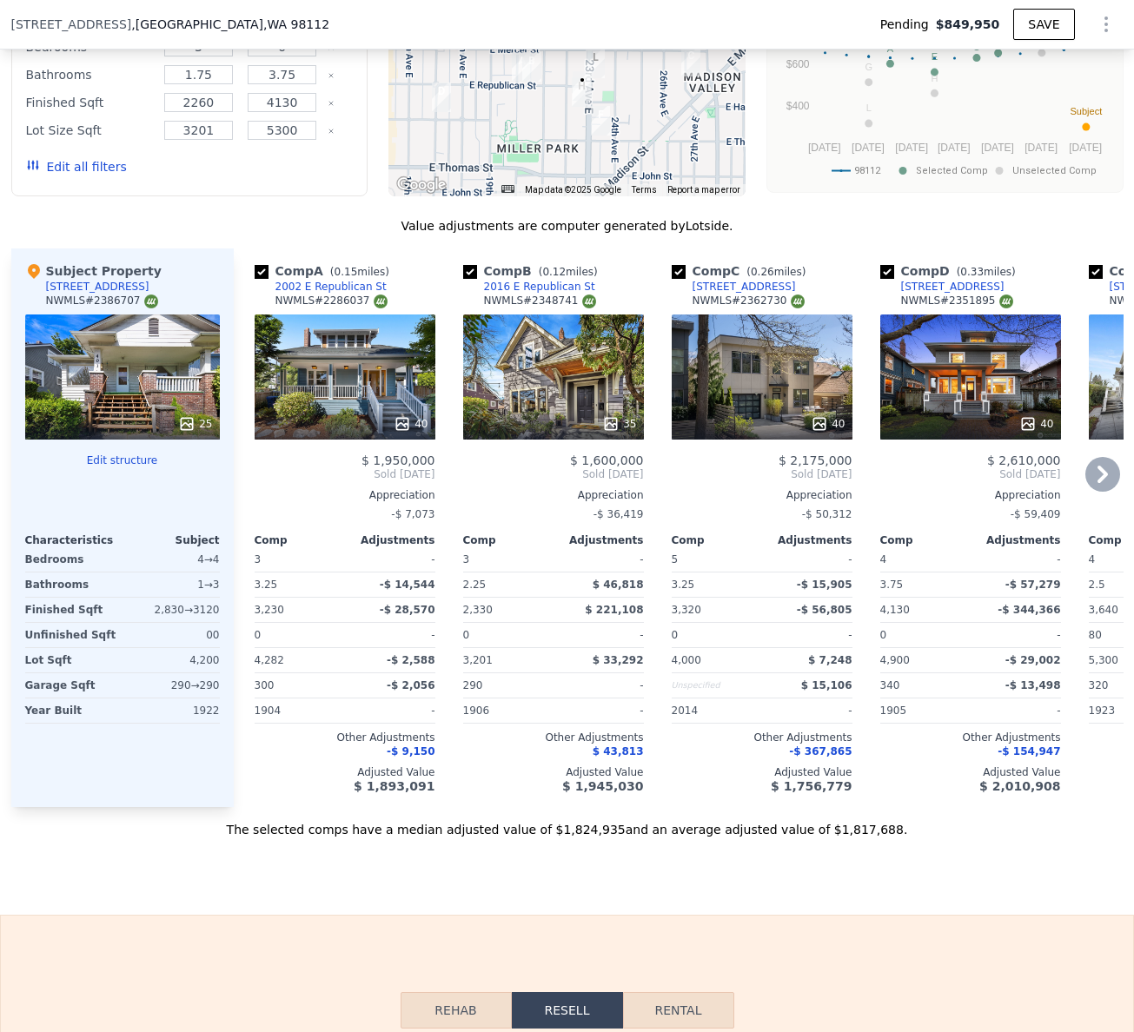
scroll to position [1900, 0]
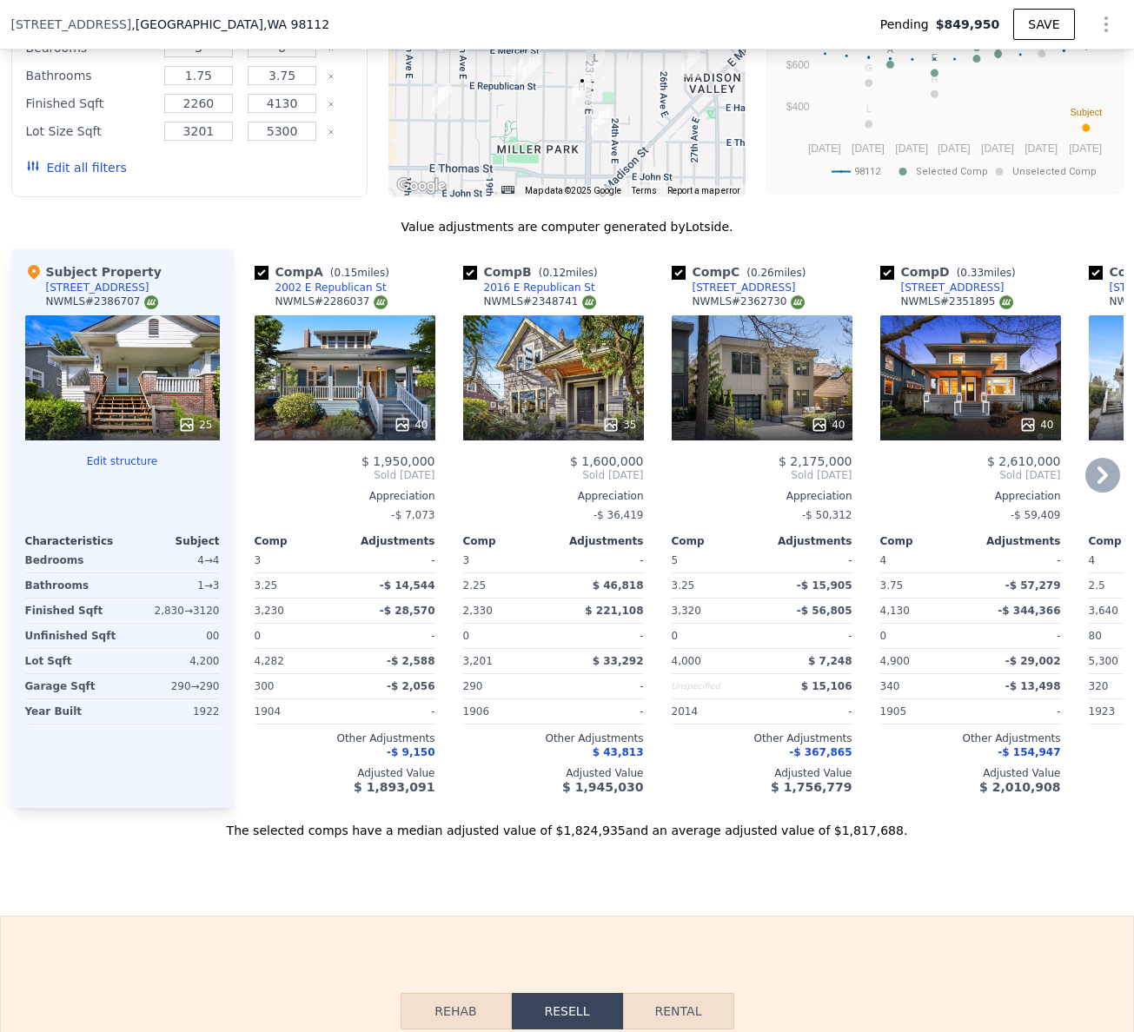
click at [672, 280] on input "checkbox" at bounding box center [679, 273] width 14 height 14
checkbox input "false"
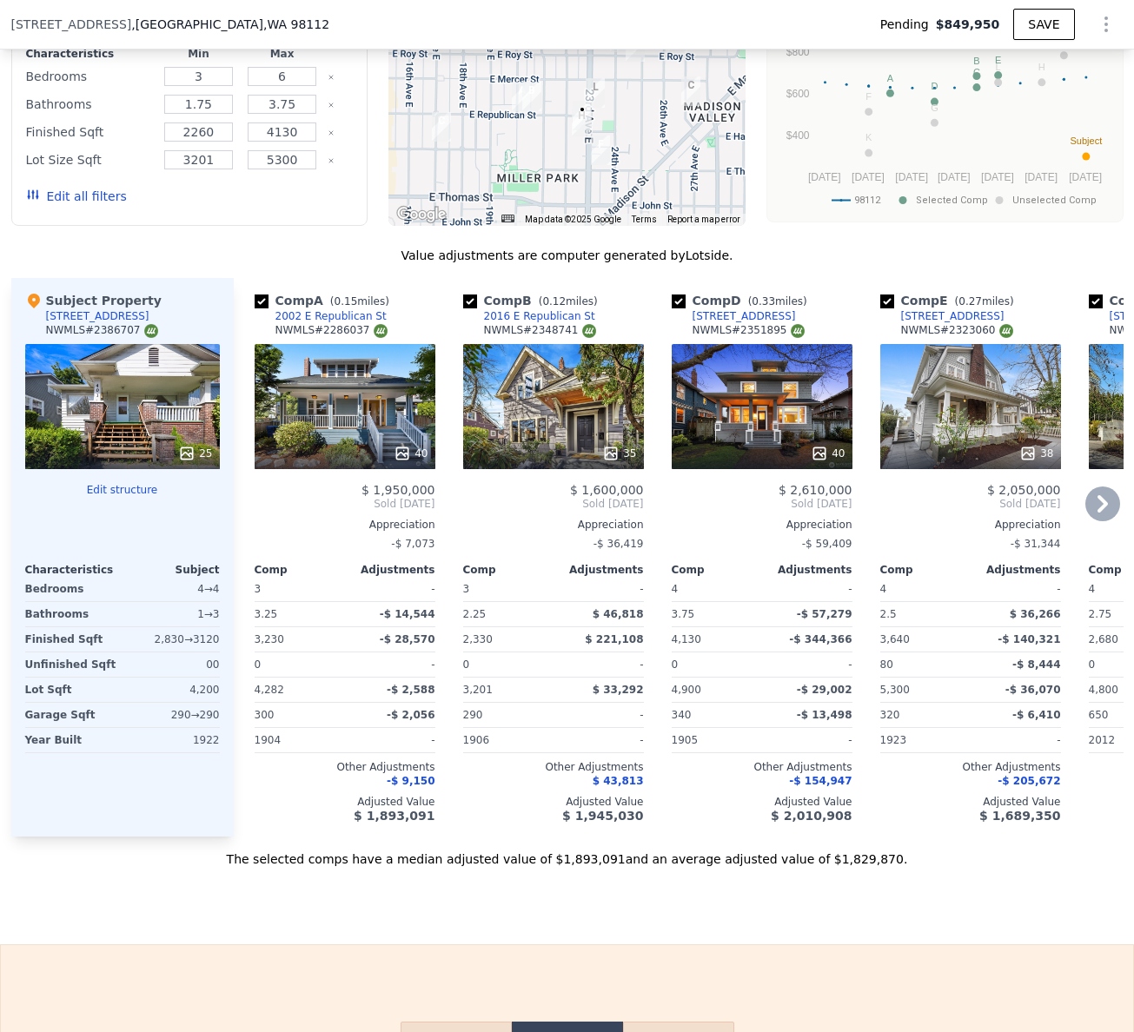
scroll to position [1873, 0]
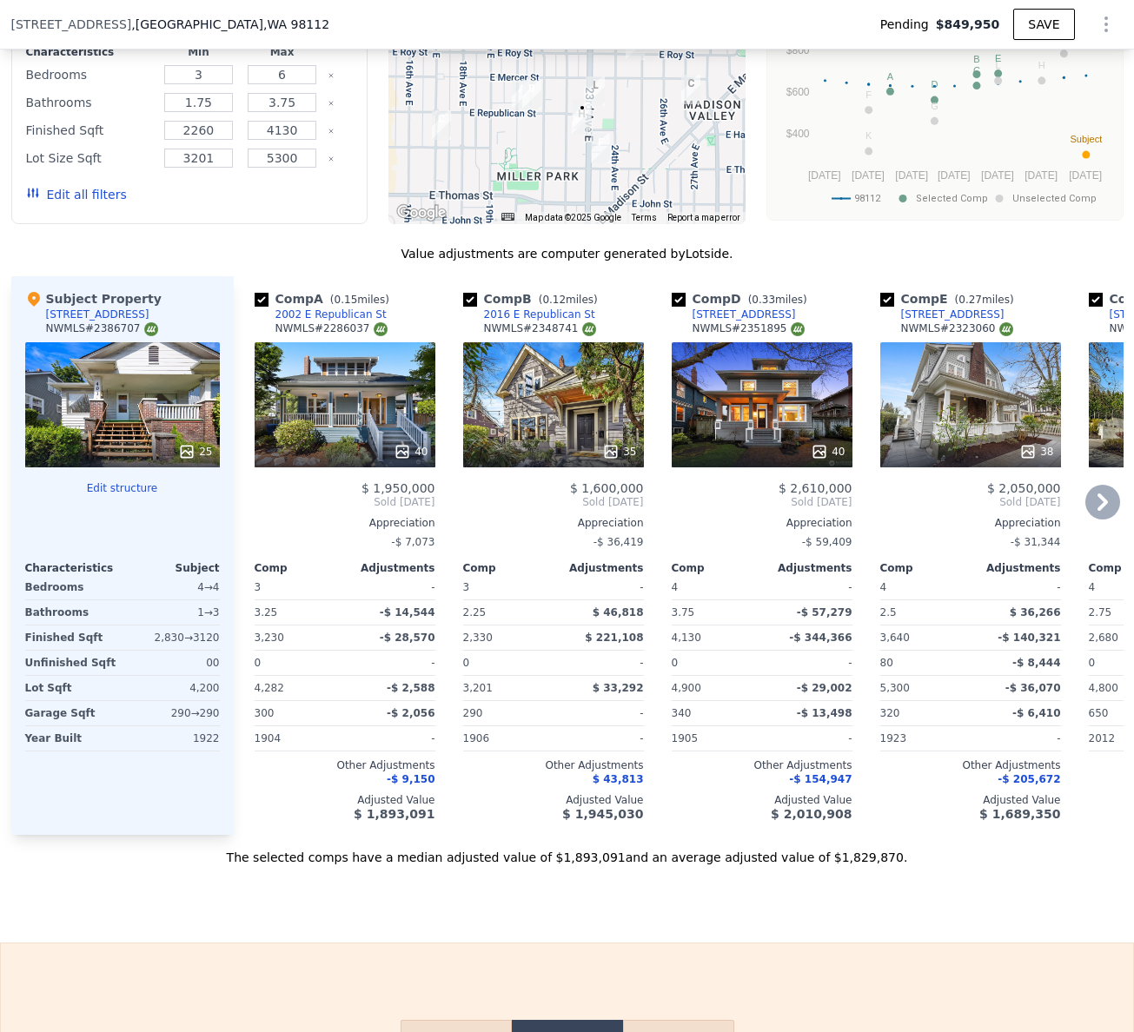
click at [733, 441] on div "40" at bounding box center [762, 404] width 181 height 125
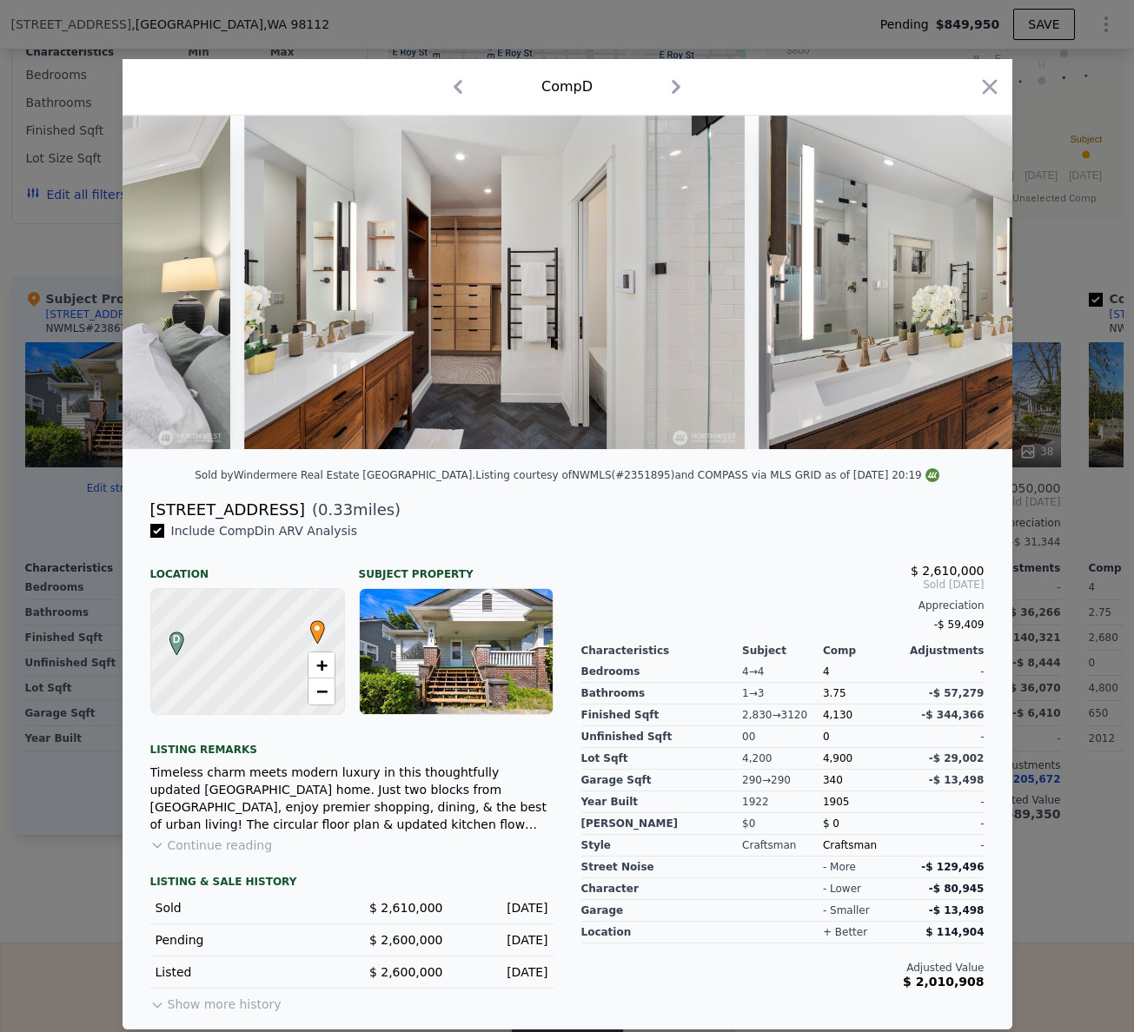
scroll to position [0, 11787]
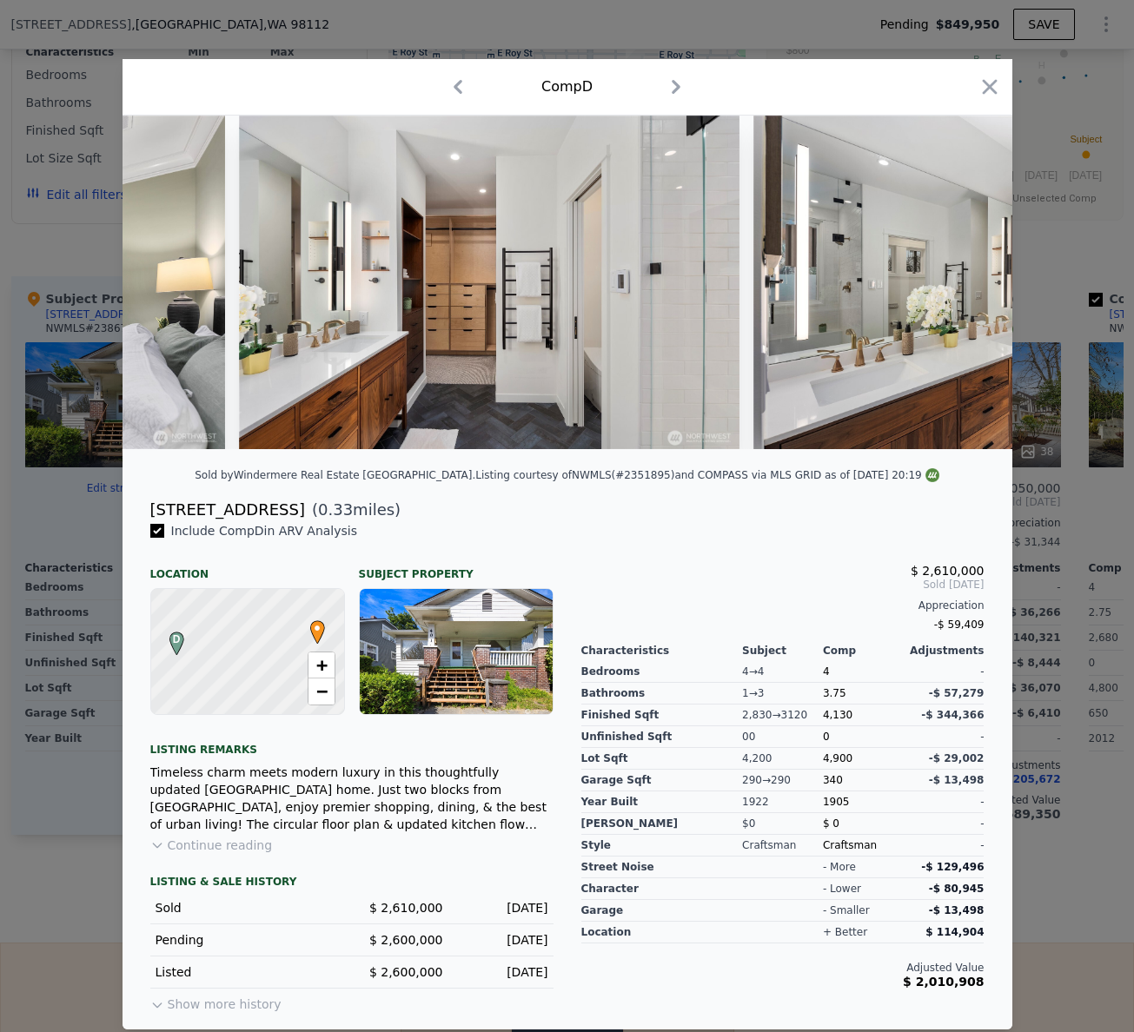
click at [559, 388] on img at bounding box center [489, 283] width 500 height 334
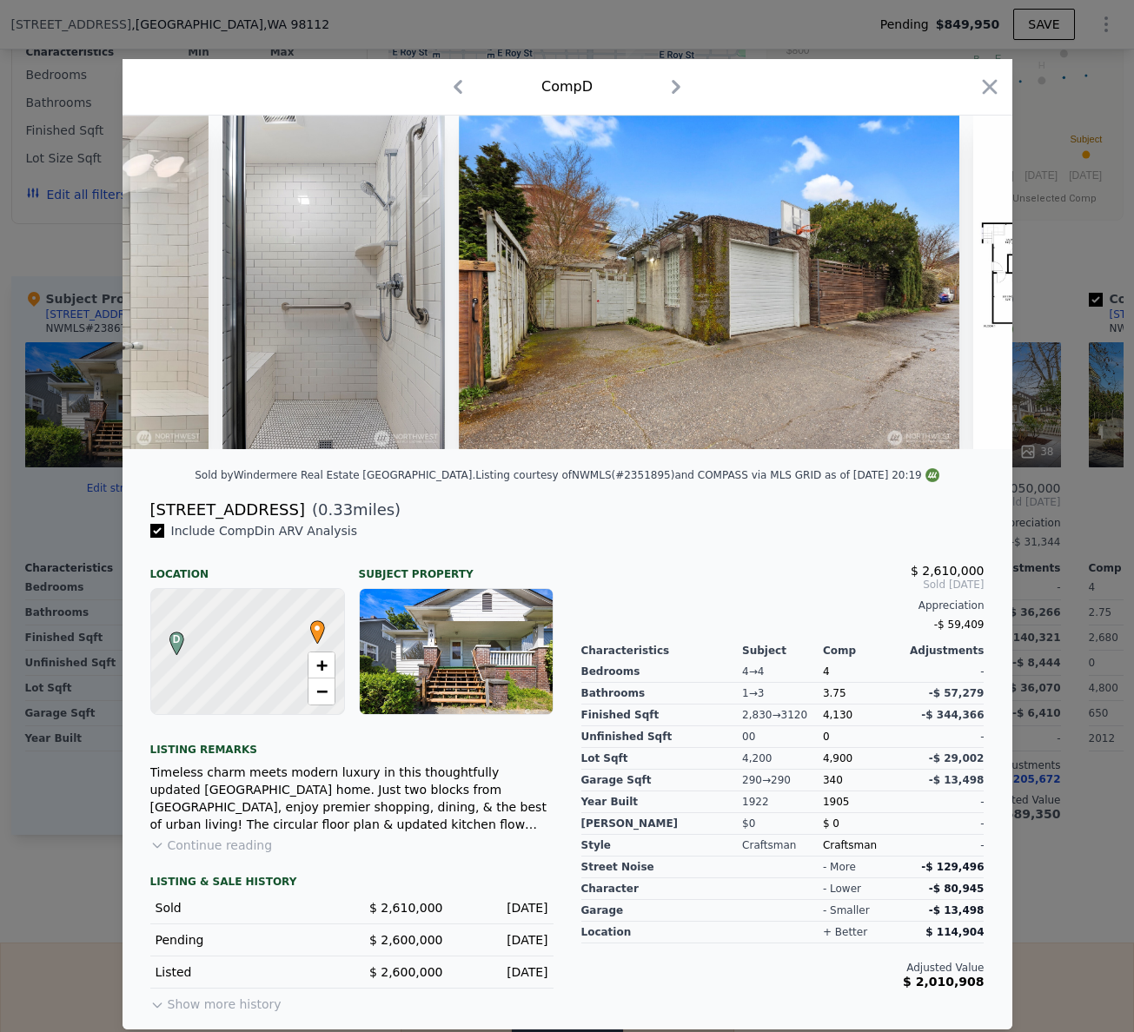
scroll to position [0, 18462]
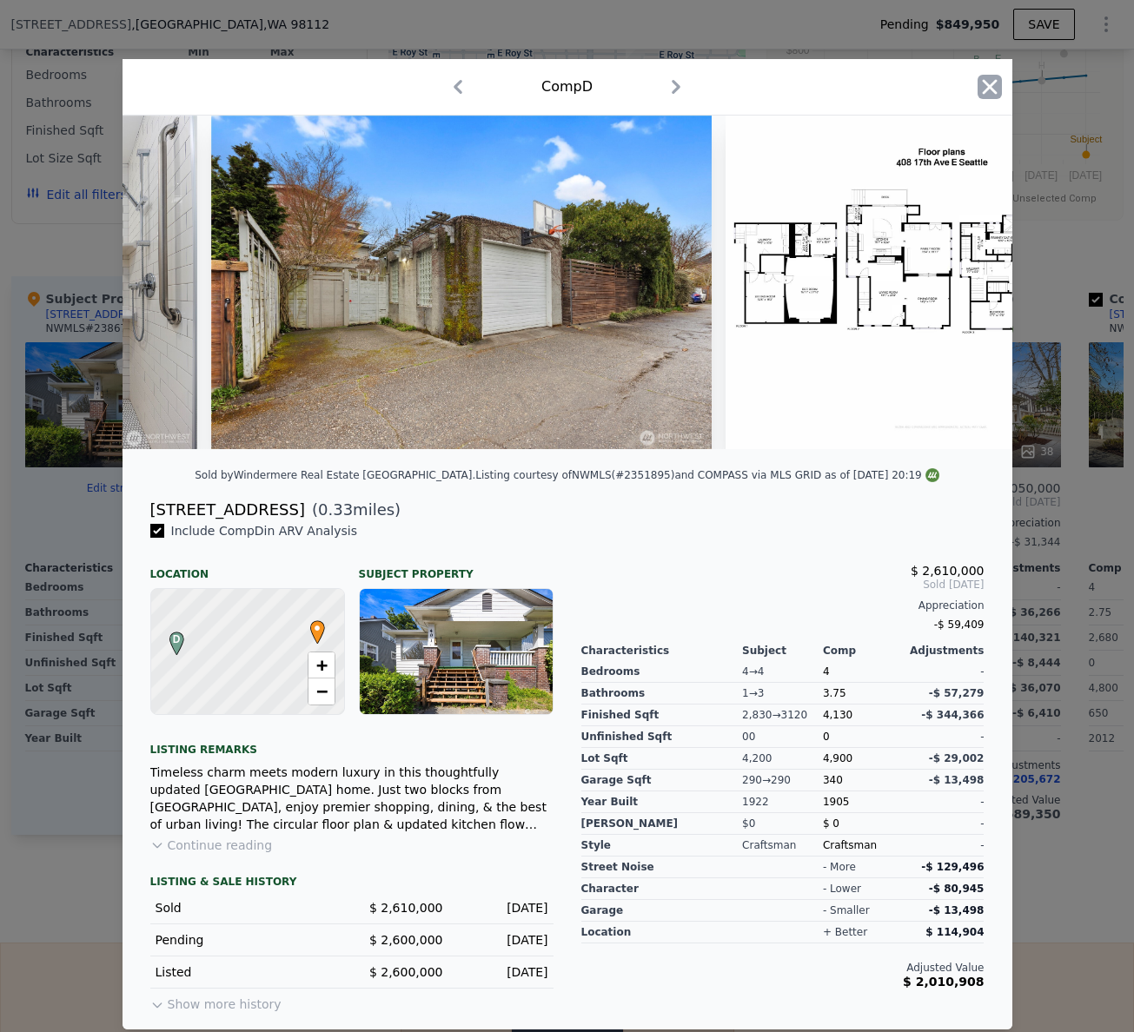
click at [985, 84] on icon "button" at bounding box center [990, 87] width 24 height 24
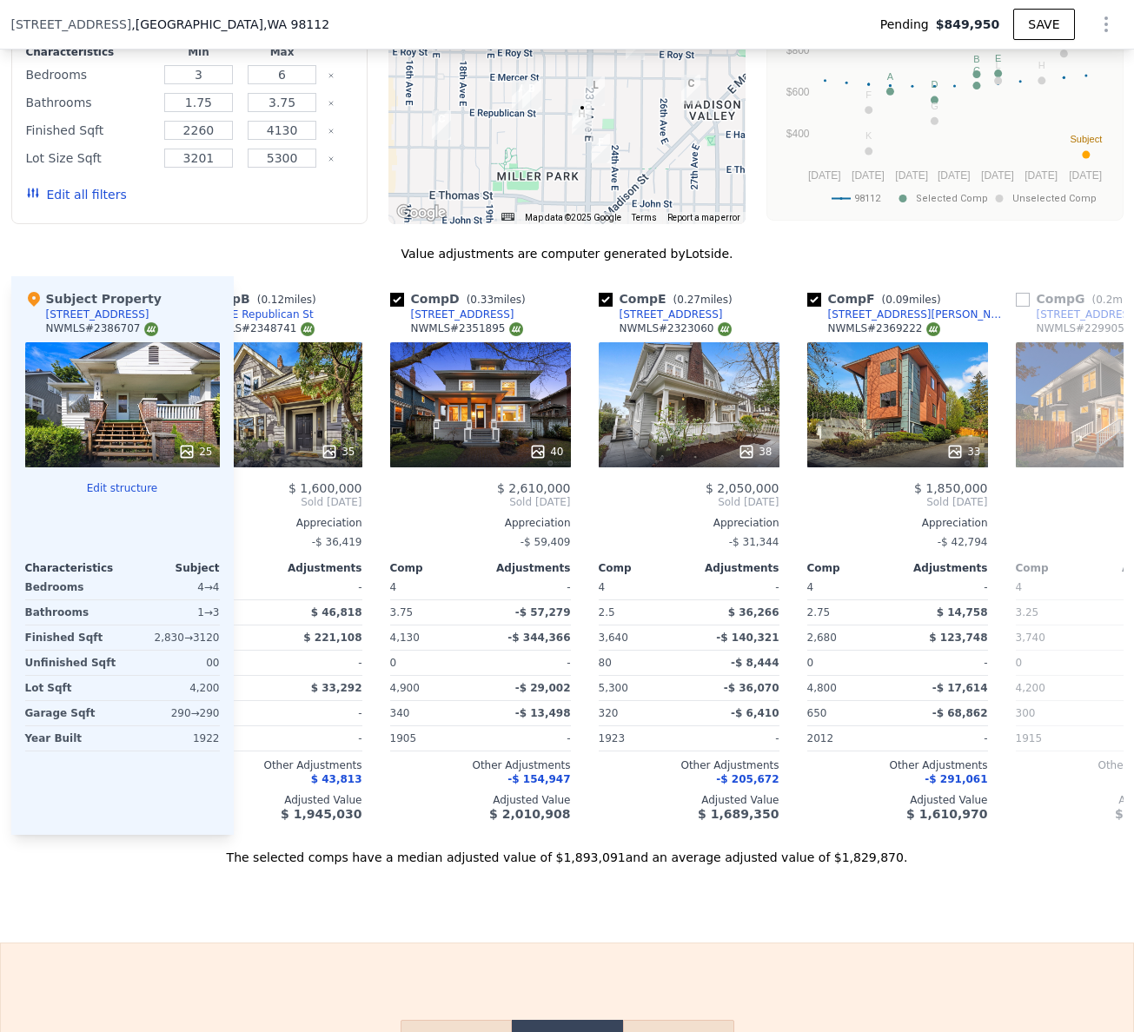
scroll to position [0, 342]
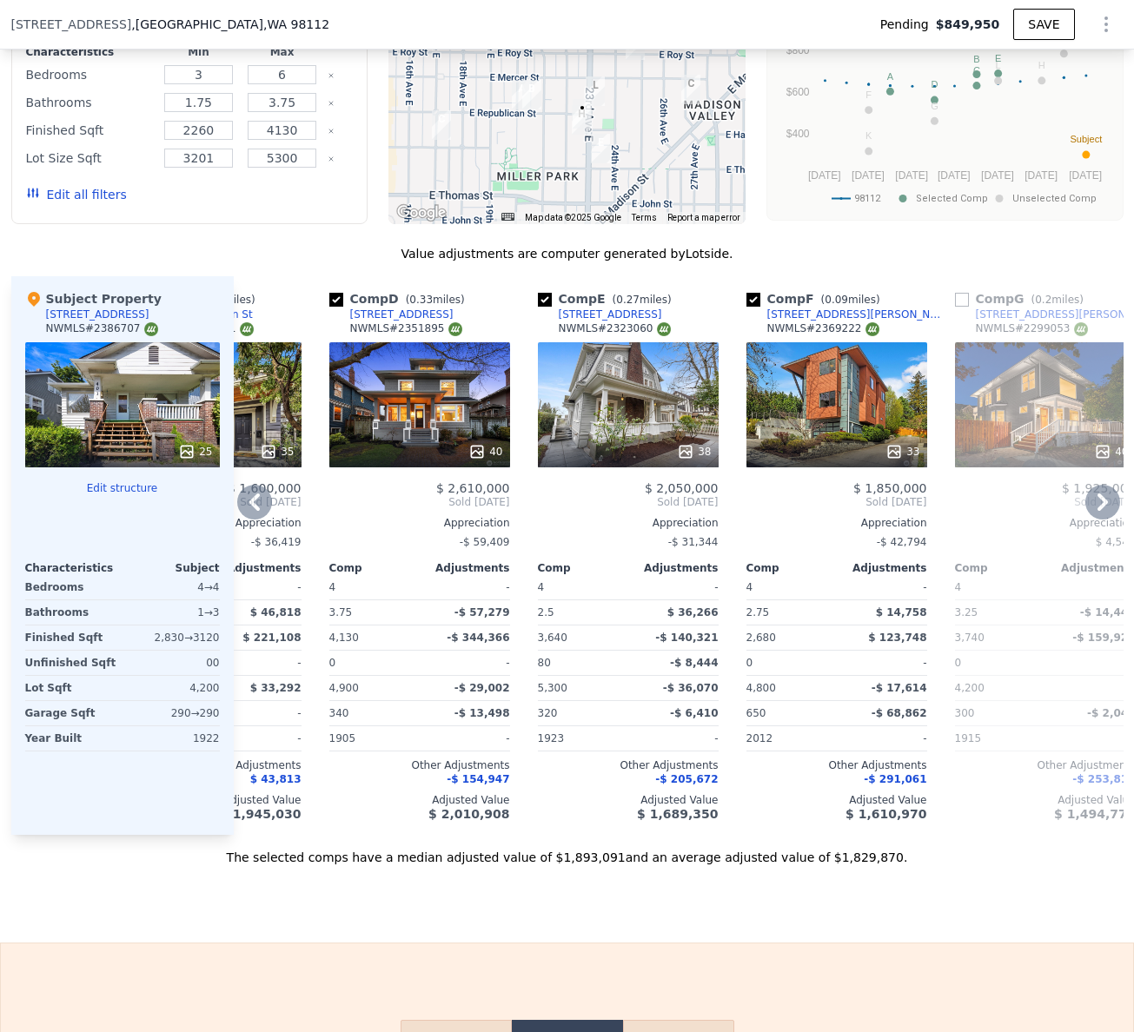
click at [746, 307] on input "checkbox" at bounding box center [753, 300] width 14 height 14
checkbox input "false"
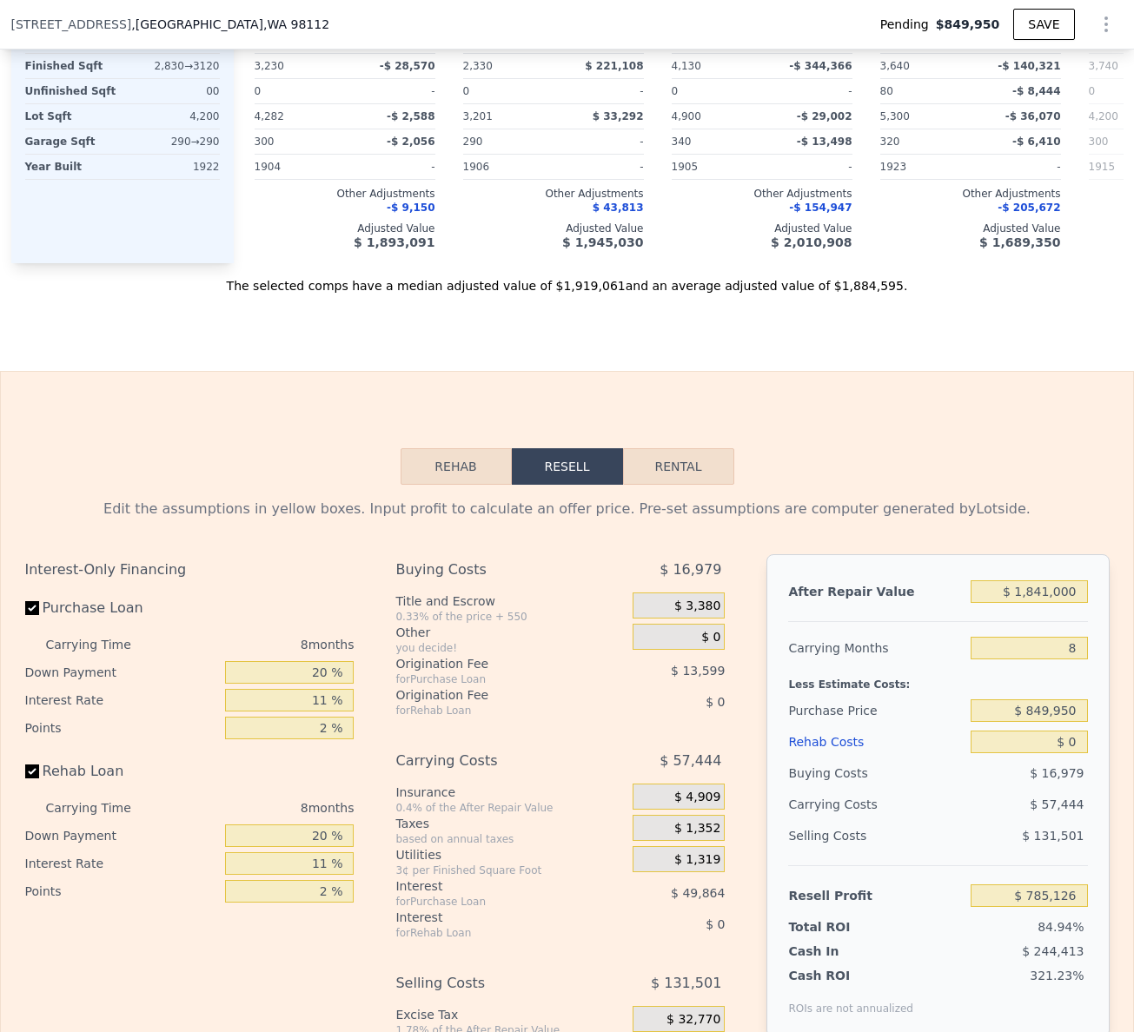
scroll to position [2456, 0]
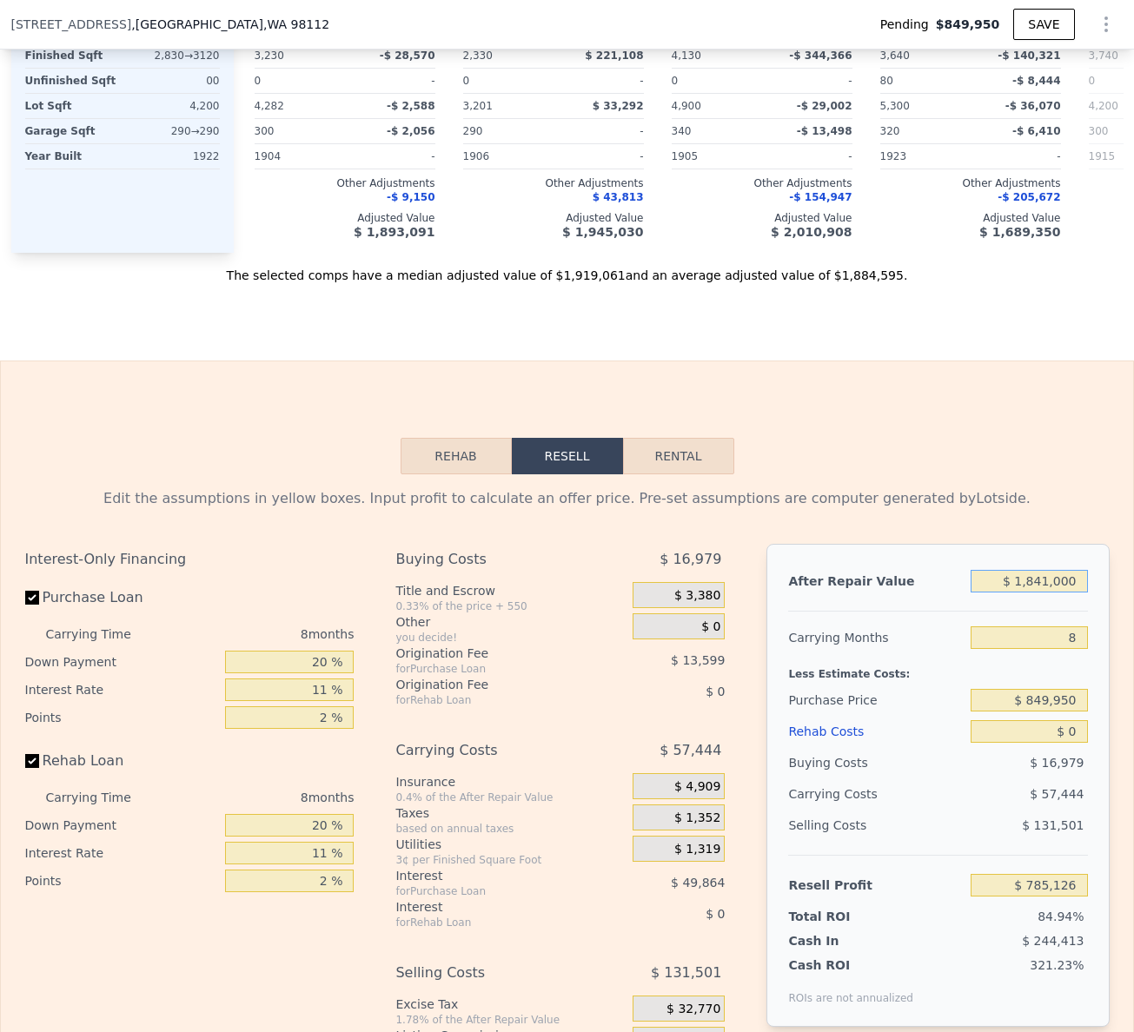
click at [1031, 593] on input "$ 1,841,000" at bounding box center [1029, 581] width 116 height 23
type input "$ 141,000"
type input "-$ 789,420"
type input "$ 1,741,000"
type input "$ 692,505"
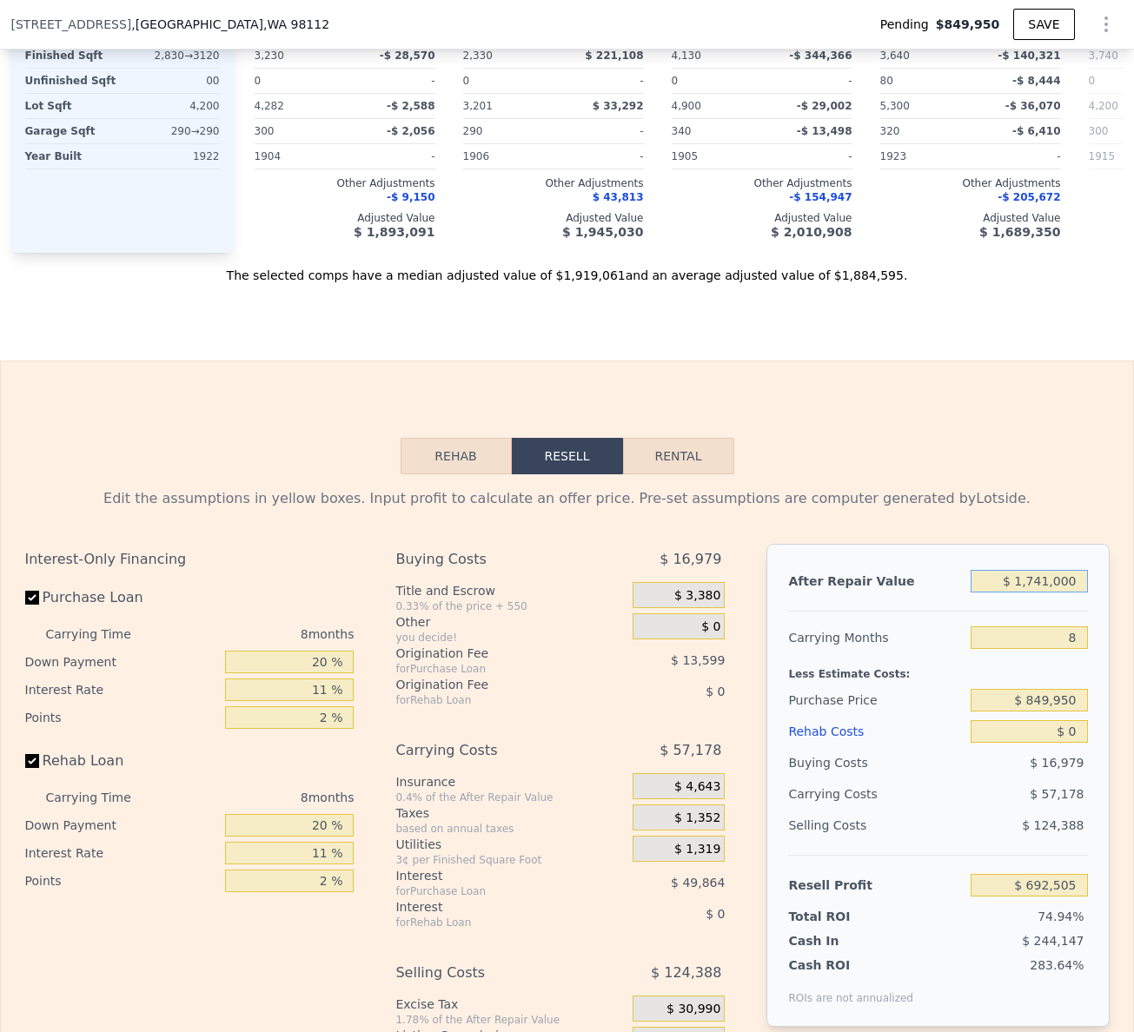
type input "$ 1,741,000"
click at [946, 645] on div "After Repair Value $ 1,741,000 Carrying Months 8 Less Estimate Costs: Purchase …" at bounding box center [937, 785] width 342 height 483
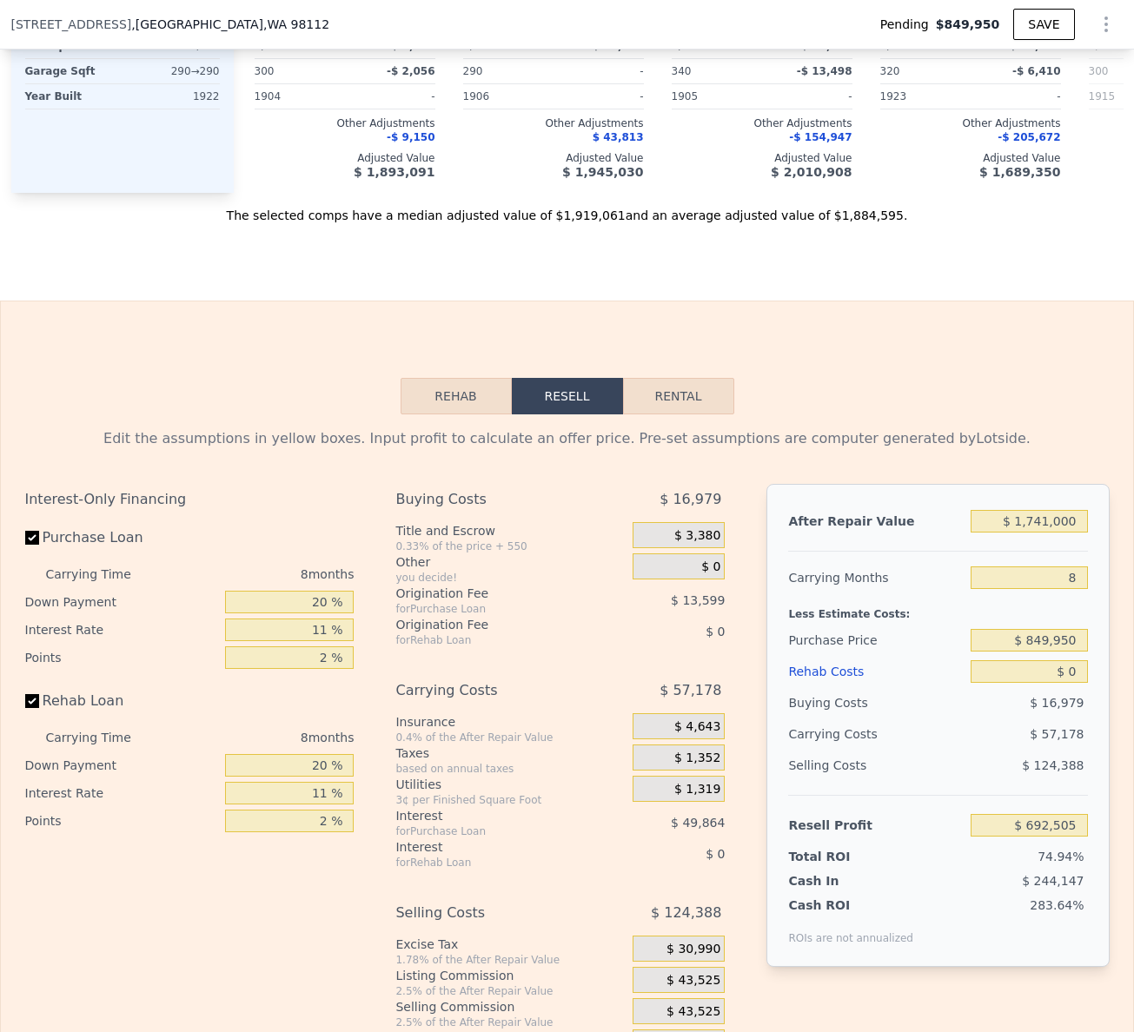
scroll to position [2570, 0]
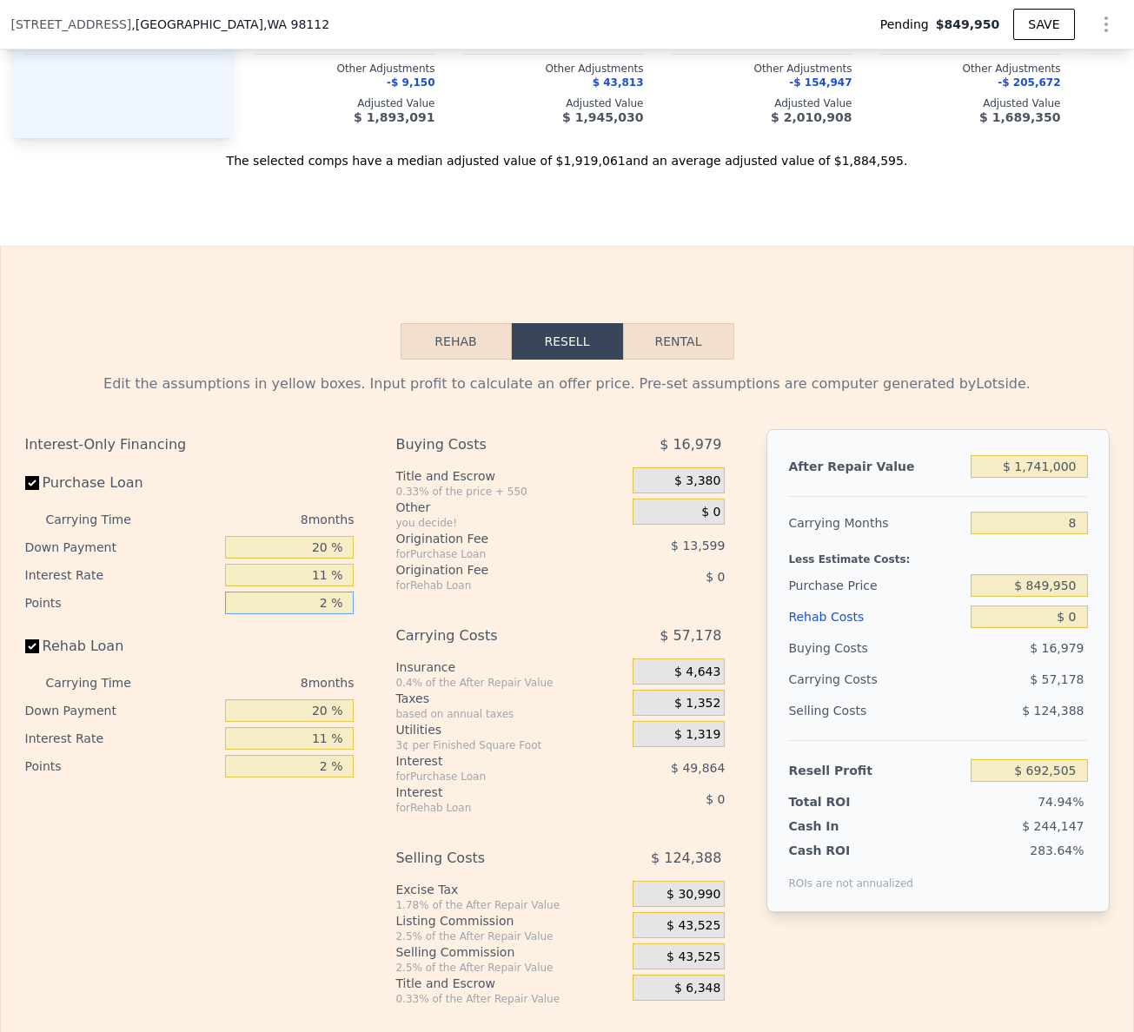
click at [321, 614] on input "2 %" at bounding box center [289, 603] width 129 height 23
click at [321, 587] on input "11 %" at bounding box center [289, 575] width 129 height 23
type input "12 %"
type input "$ 687,969"
type input "12 %"
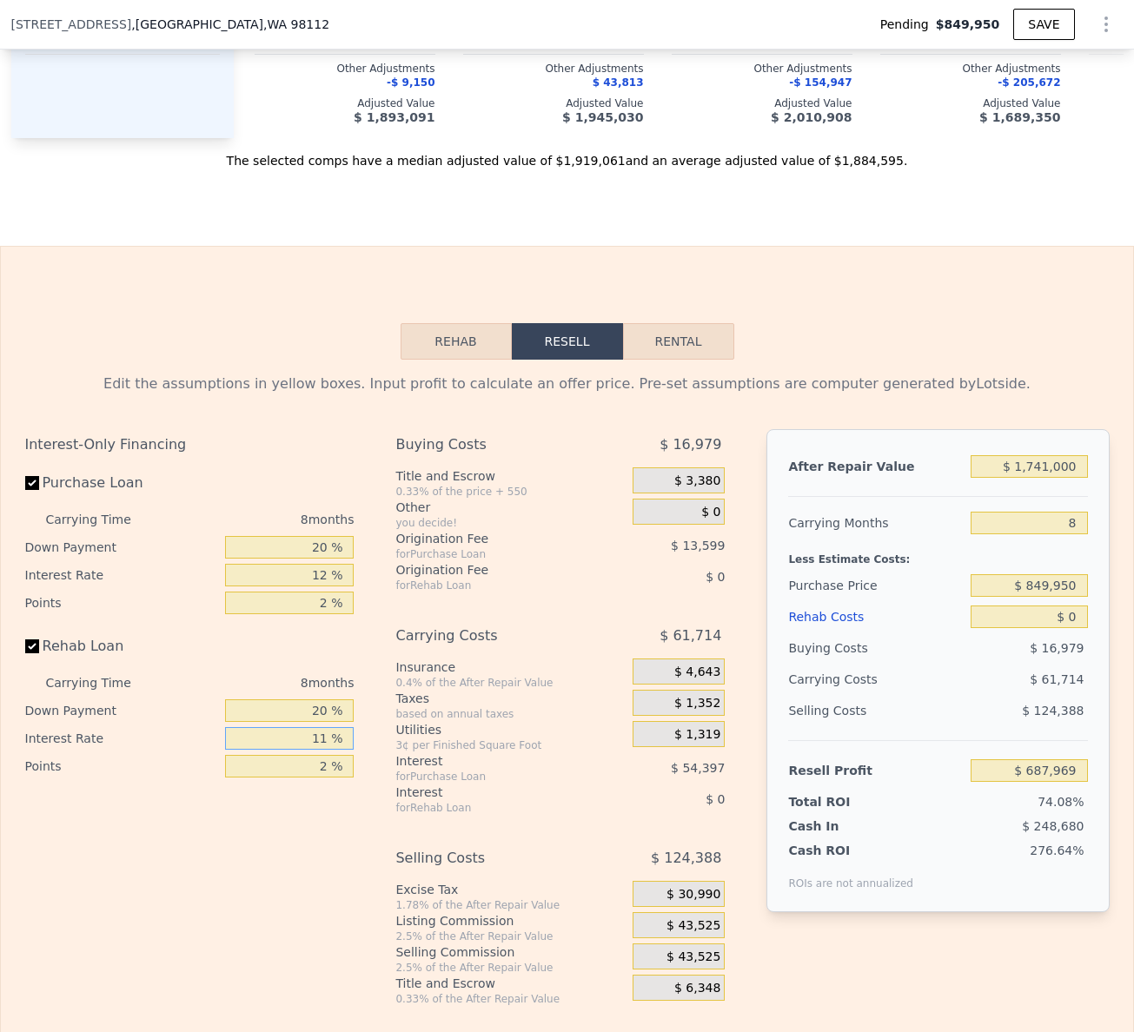
click at [323, 750] on input "11 %" at bounding box center [289, 738] width 129 height 23
type input "12 %"
click at [357, 958] on div "Interest-Only Financing Purchase Loan Carrying Time 8 months Down Payment 20 % …" at bounding box center [196, 717] width 343 height 577
click at [1037, 597] on input "$ 849,950" at bounding box center [1029, 585] width 116 height 23
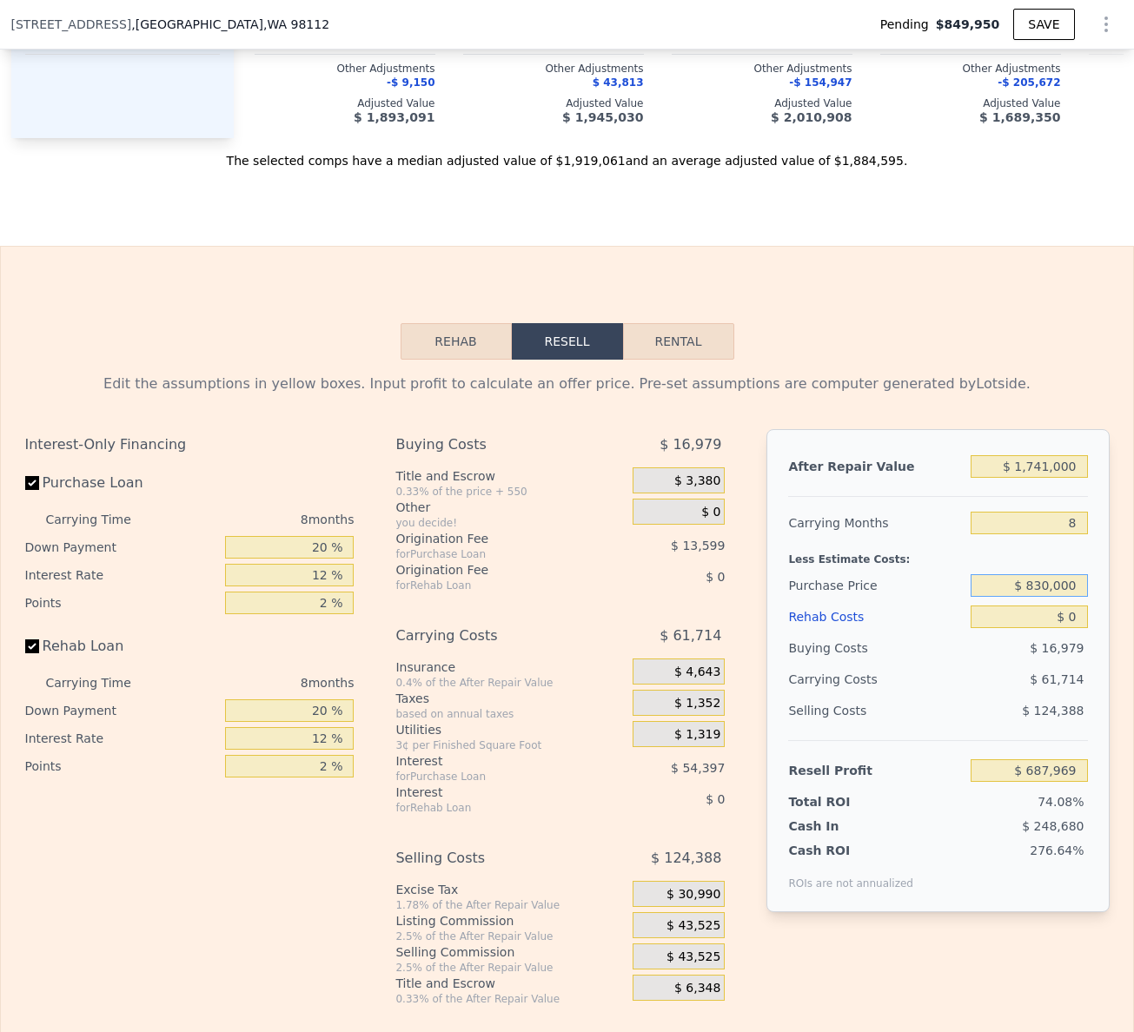
type input "$ 830,000"
click at [931, 661] on div "Buying Costs" at bounding box center [876, 648] width 176 height 31
type input "$ 709,584"
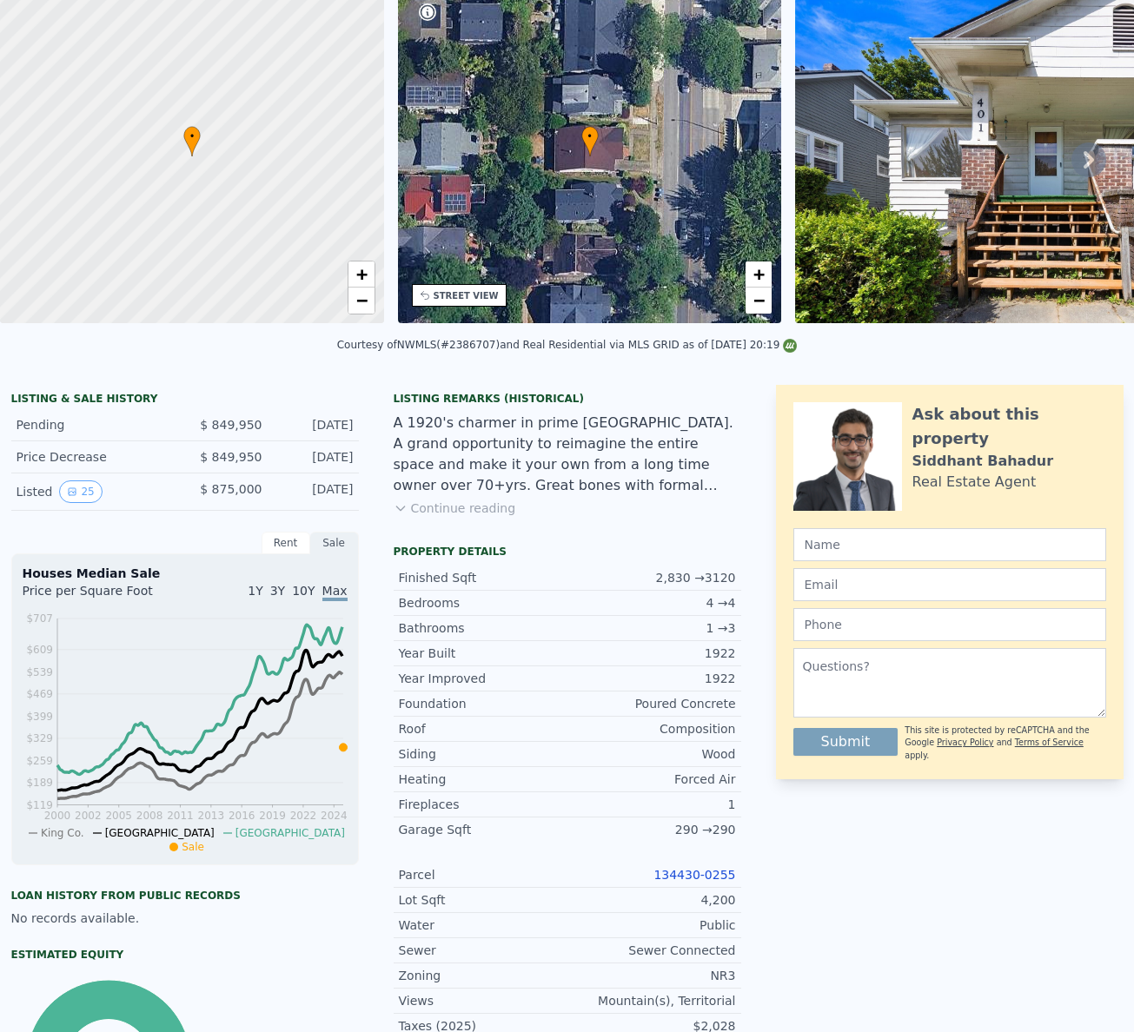
scroll to position [0, 0]
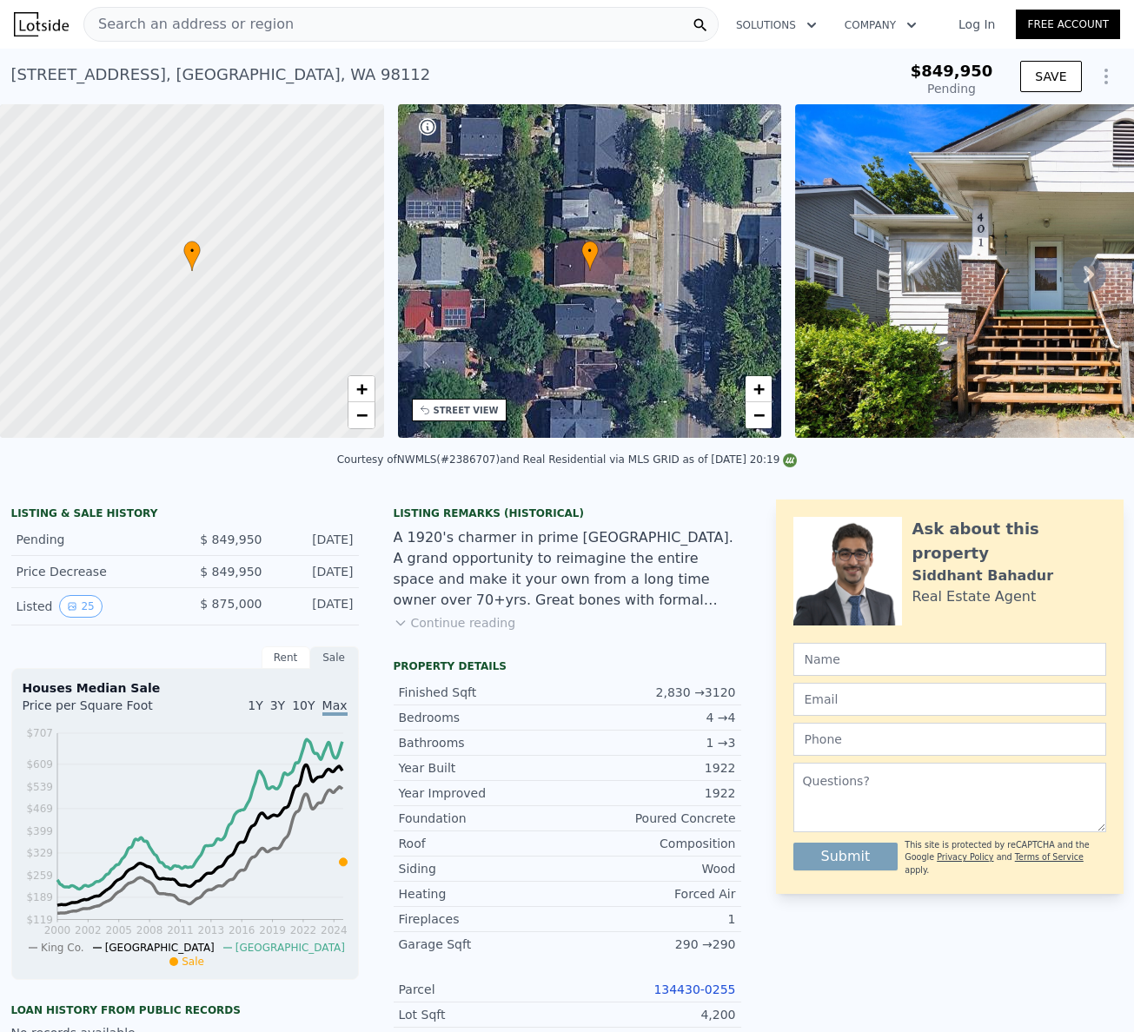
click at [530, 268] on div "• + −" at bounding box center [590, 271] width 384 height 334
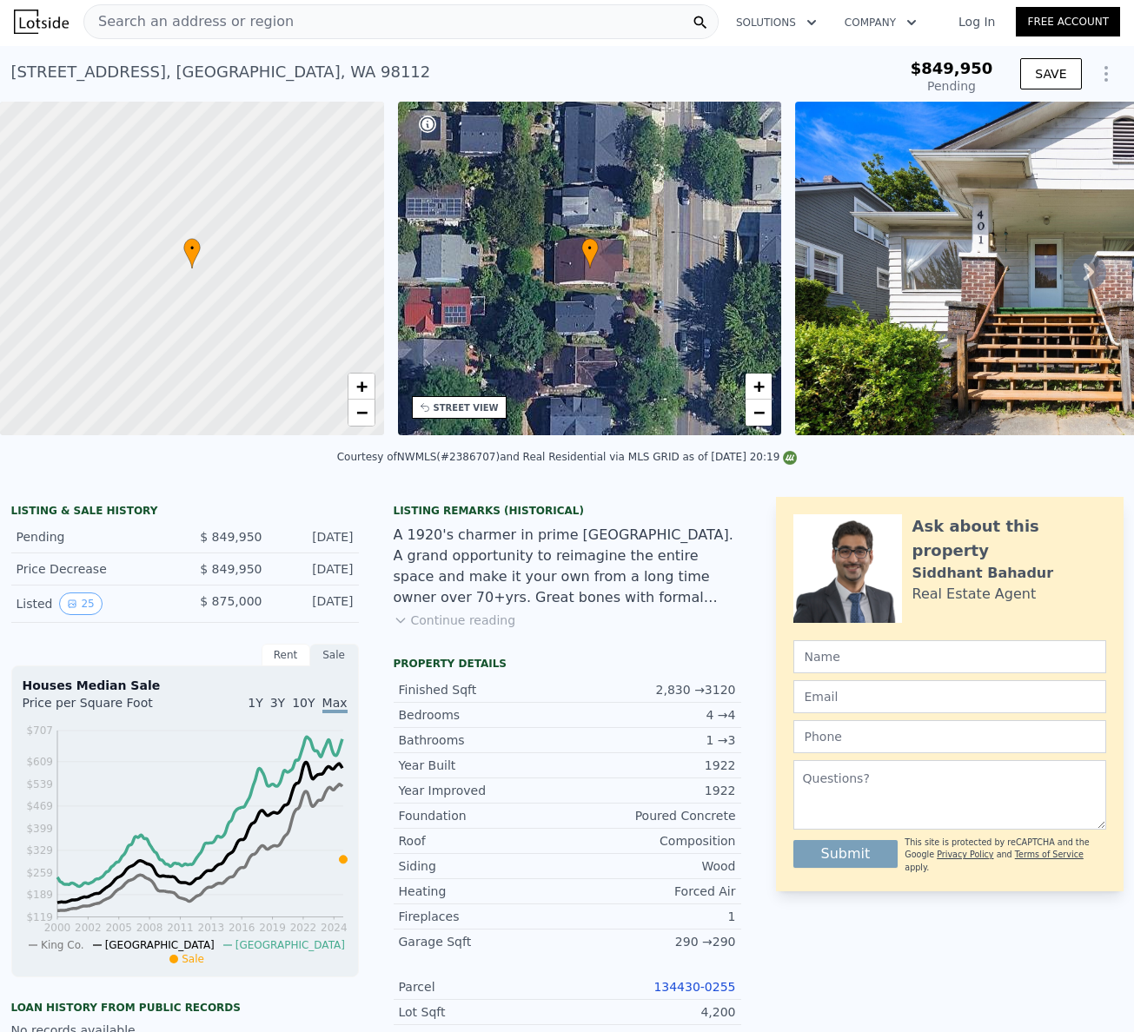
scroll to position [3, 0]
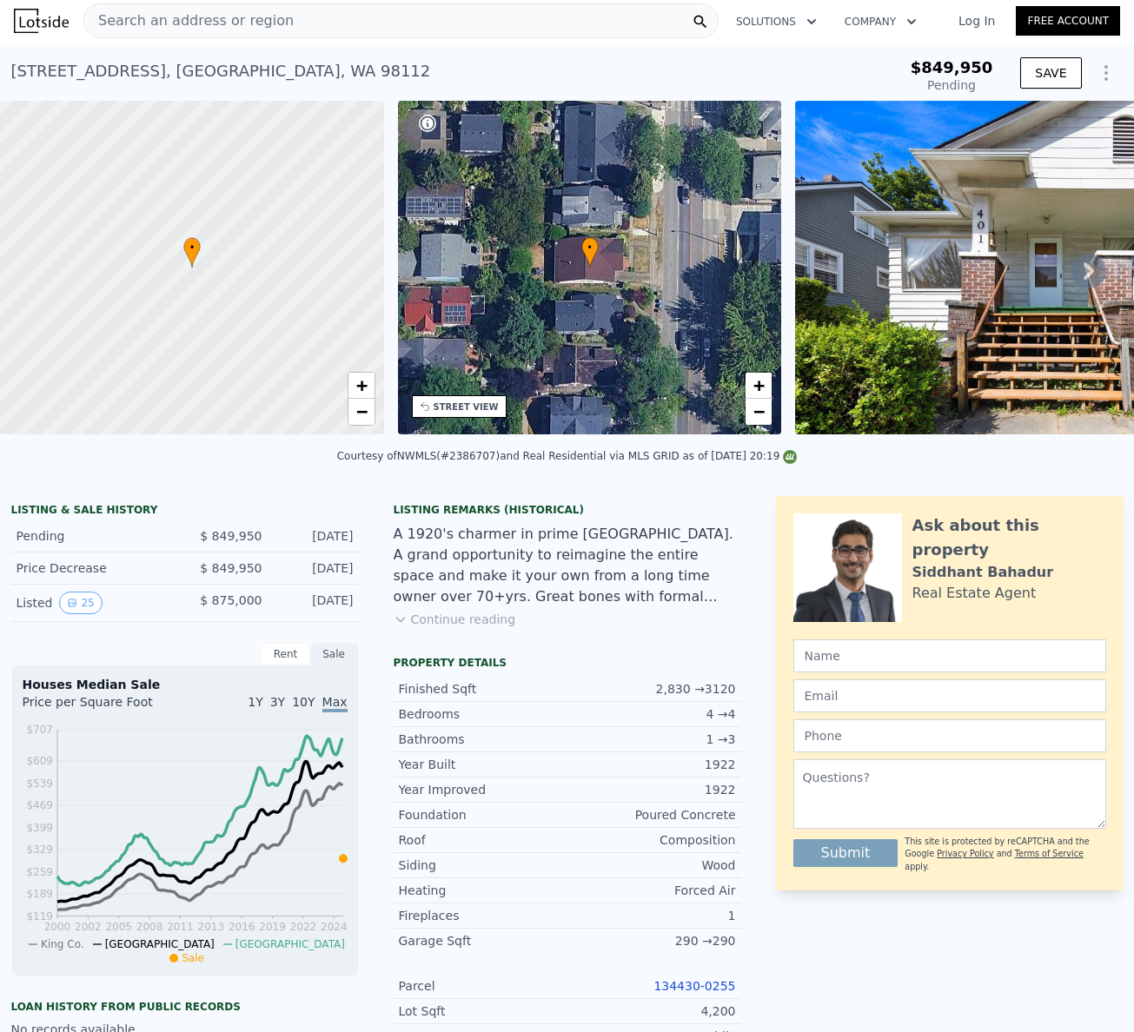
click at [885, 312] on img at bounding box center [1045, 268] width 500 height 334
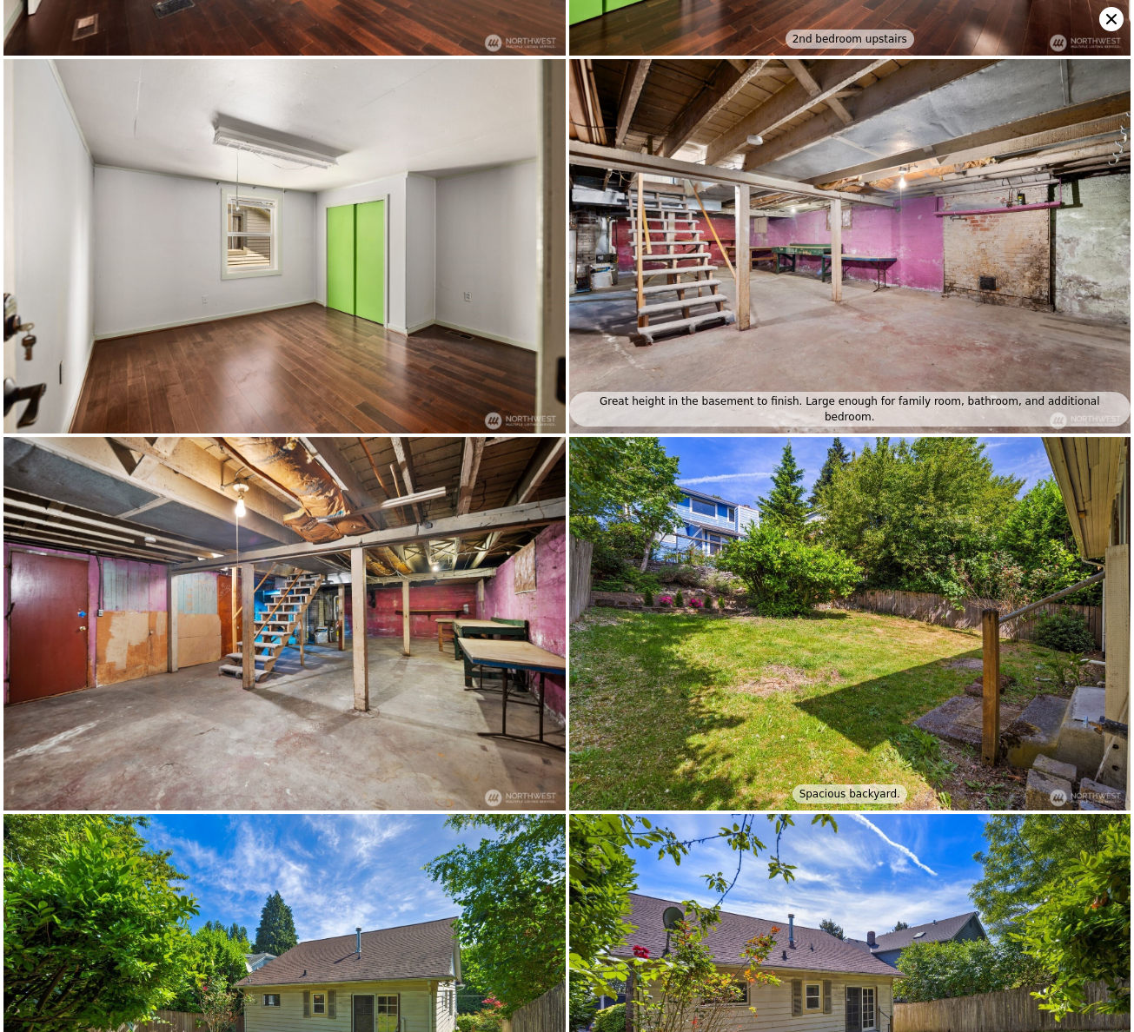
scroll to position [3362, 0]
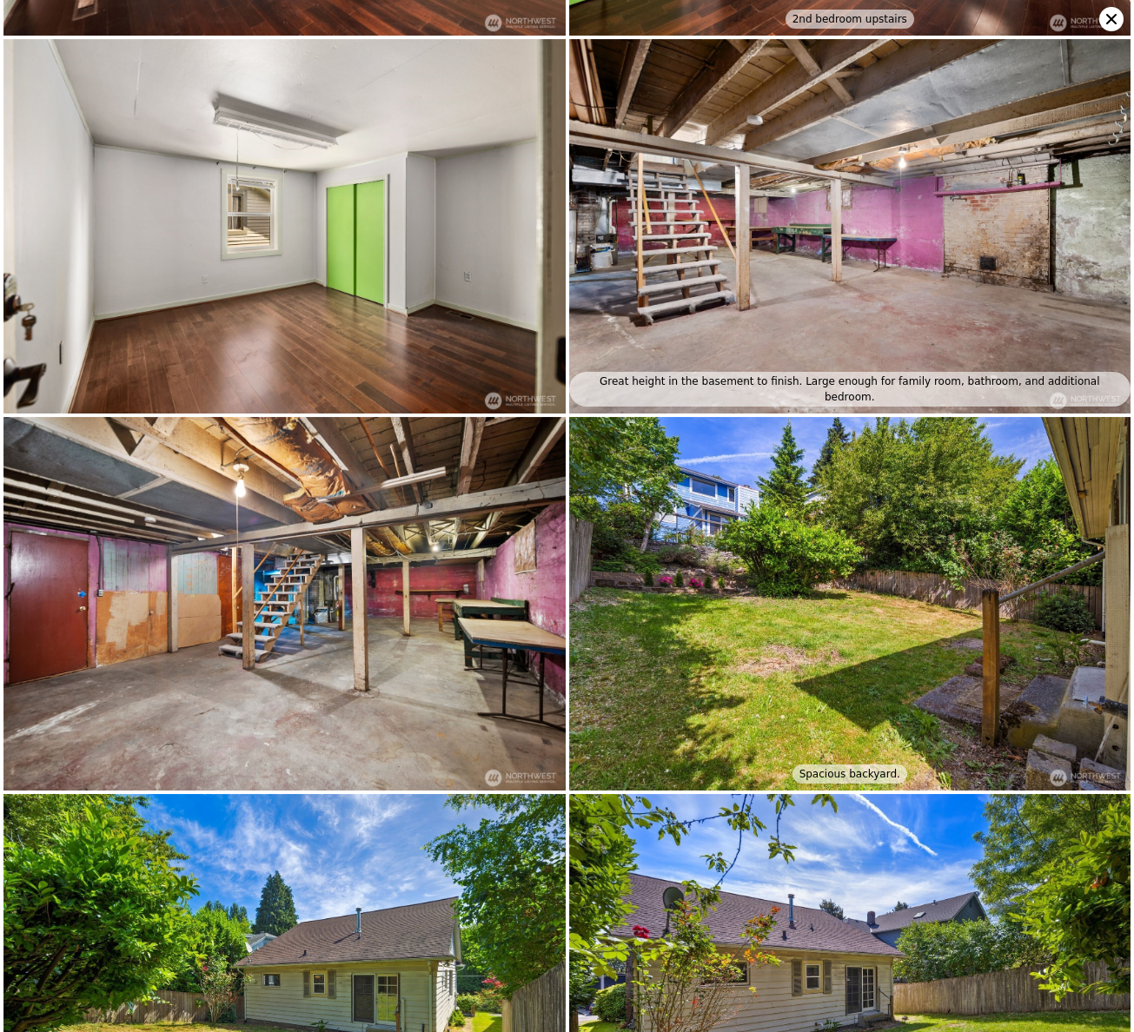
click at [1055, 16] on icon at bounding box center [1111, 19] width 10 height 10
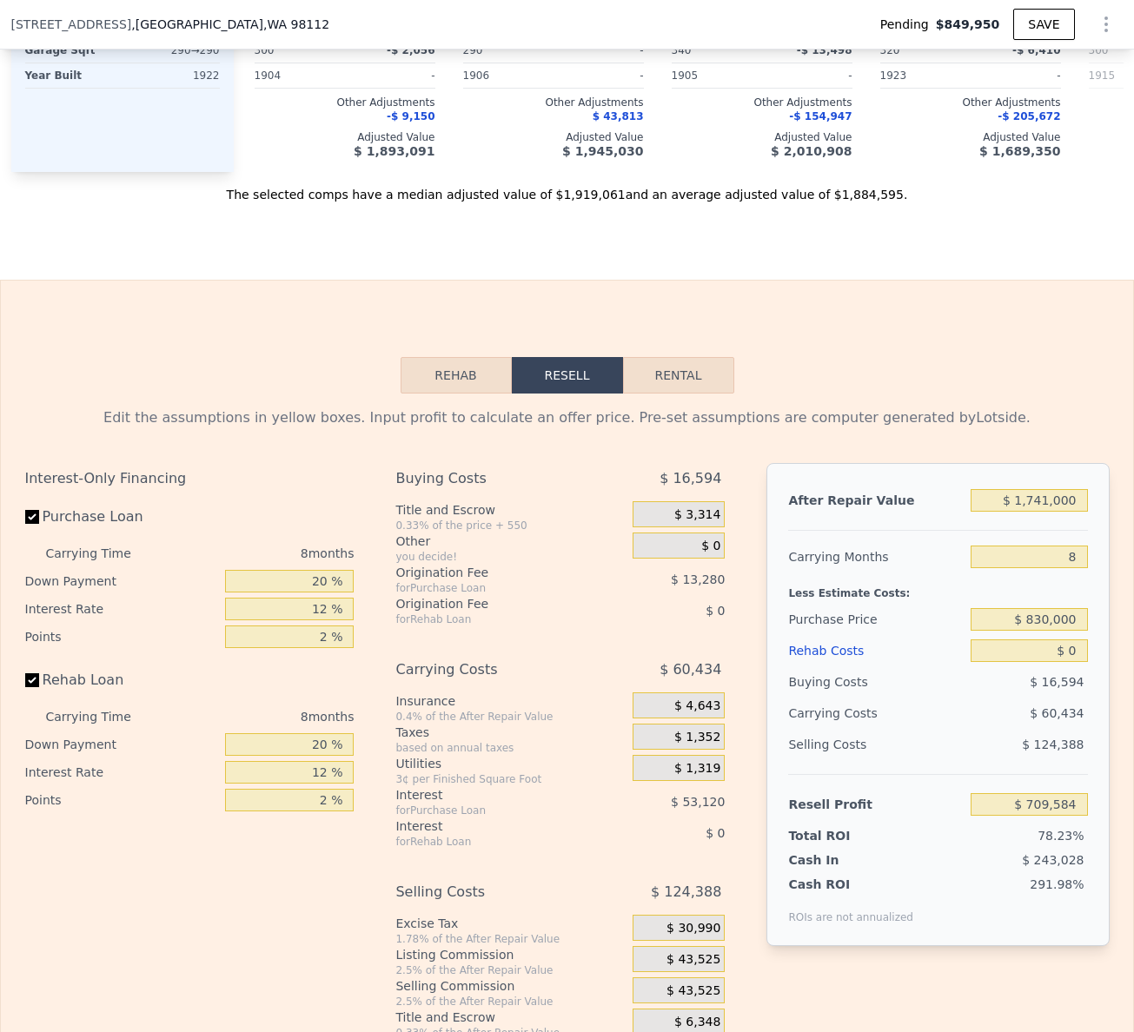
scroll to position [2540, 0]
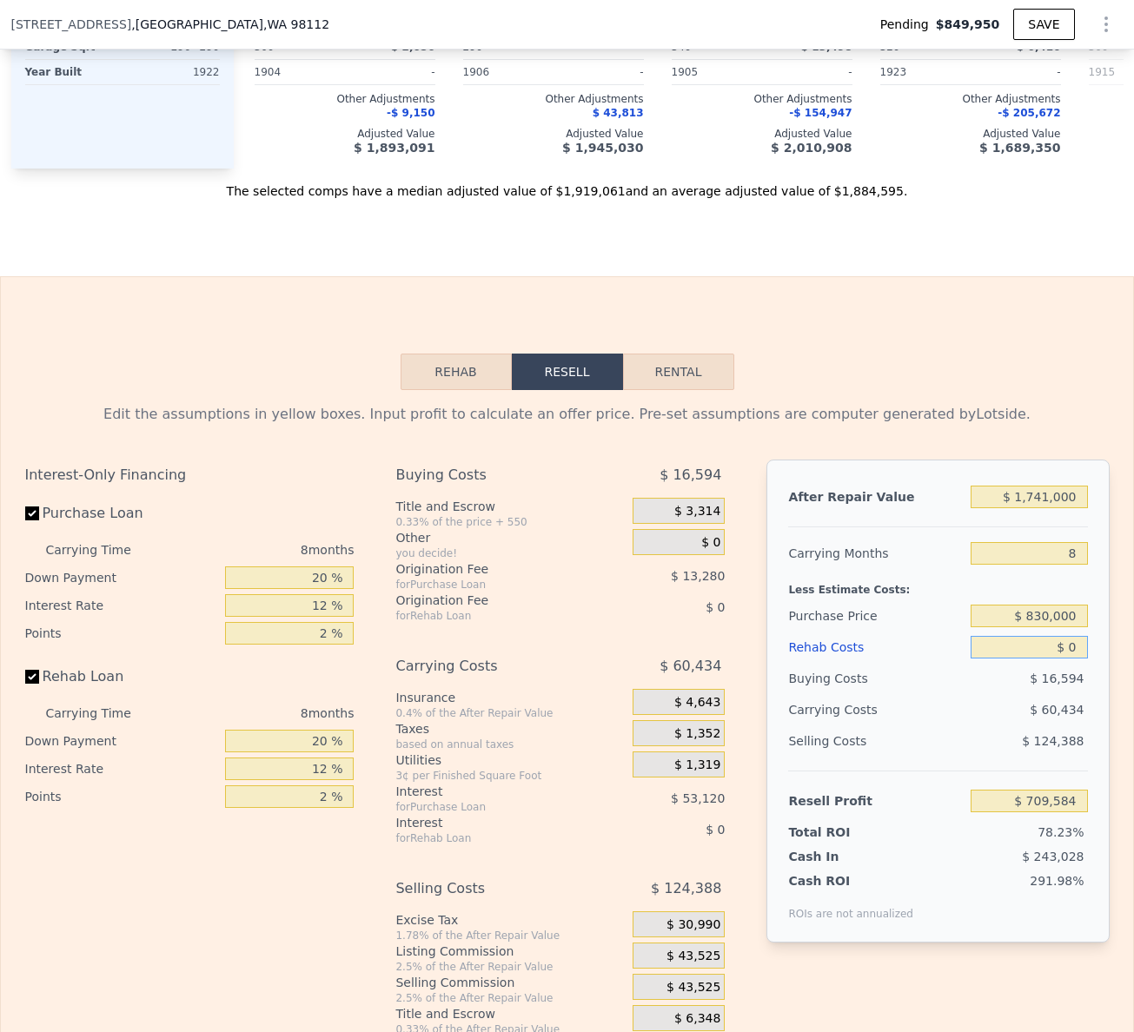
click at [1055, 659] on input "$ 0" at bounding box center [1029, 647] width 116 height 23
type input "$ 0350"
type input "$ 709,204"
type input "$ 03,500"
type input "$ 705,804"
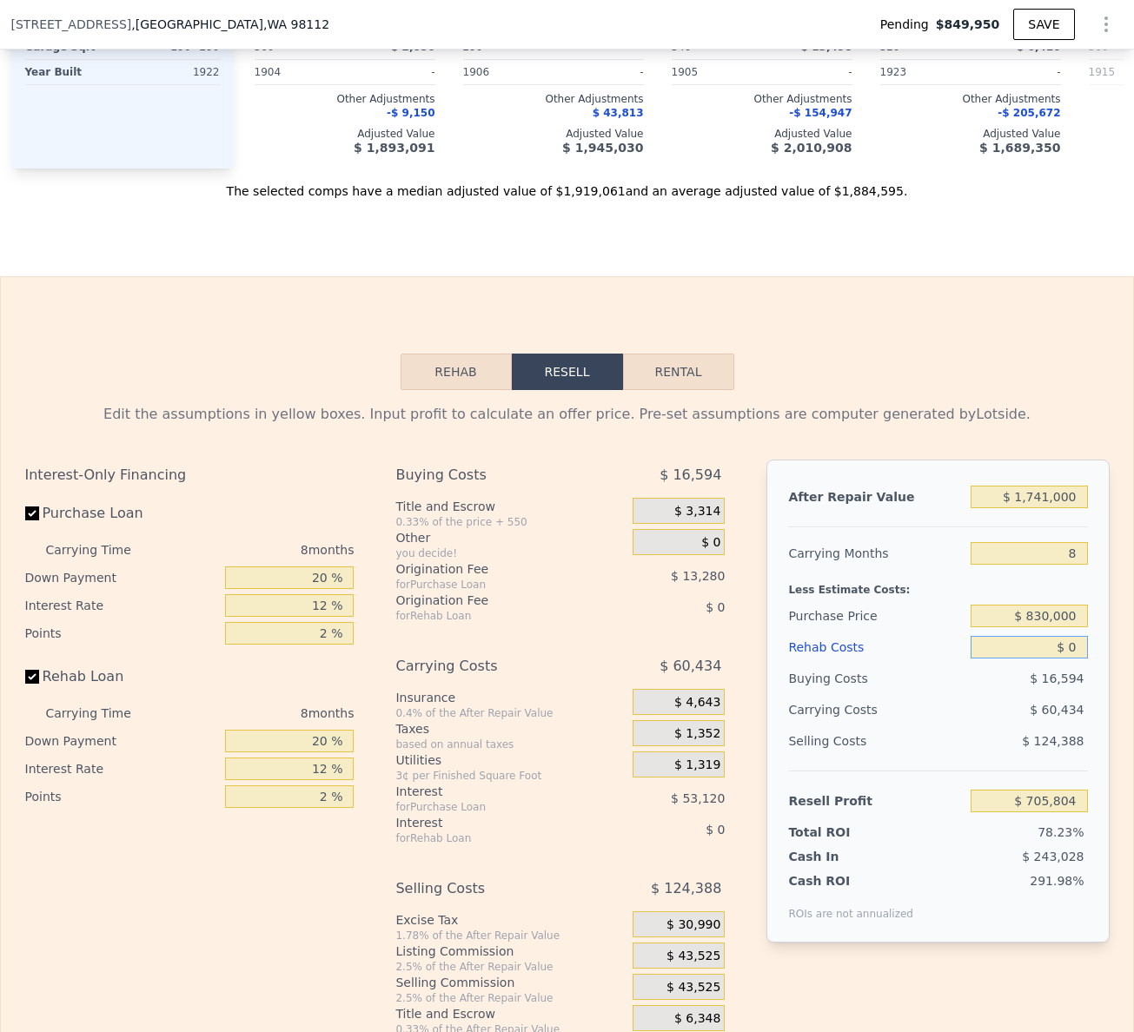
type input "$ 0"
type input "$ 709,584"
type input "$ 350"
type input "$ 709,204"
type input "$ 350,000"
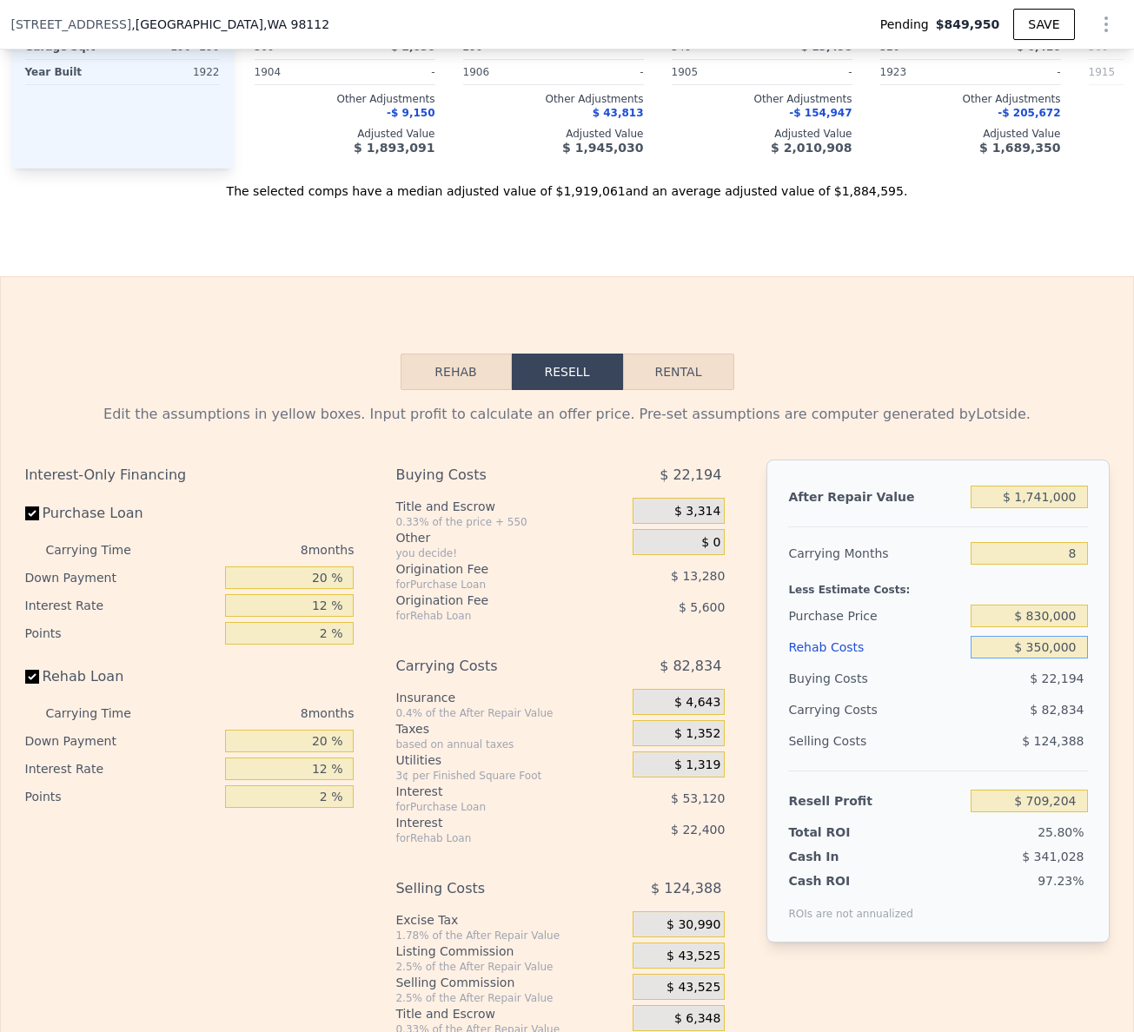
type input "$ 705,804"
type input "$ 3,500,000"
type input "-$ 3,070,416"
type input "$ 350,000"
type input "$ 331,584"
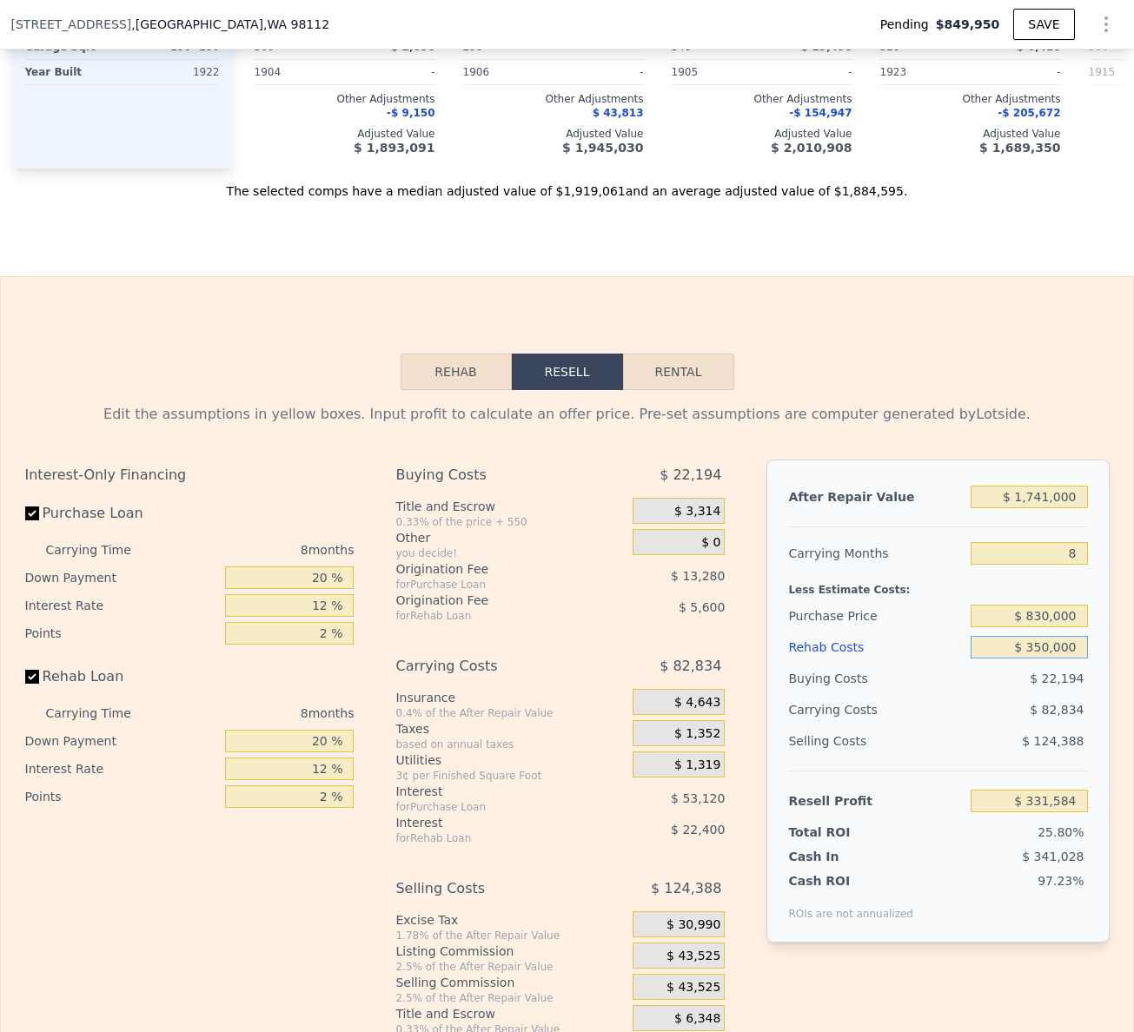
type input "$ 350,000"
click at [955, 726] on div "$ 82,834" at bounding box center [996, 709] width 183 height 31
click at [929, 726] on div "$ 82,834" at bounding box center [996, 709] width 183 height 31
click at [1028, 508] on input "$ 1,741,000" at bounding box center [1029, 497] width 116 height 23
click at [1035, 565] on input "8" at bounding box center [1029, 553] width 116 height 23
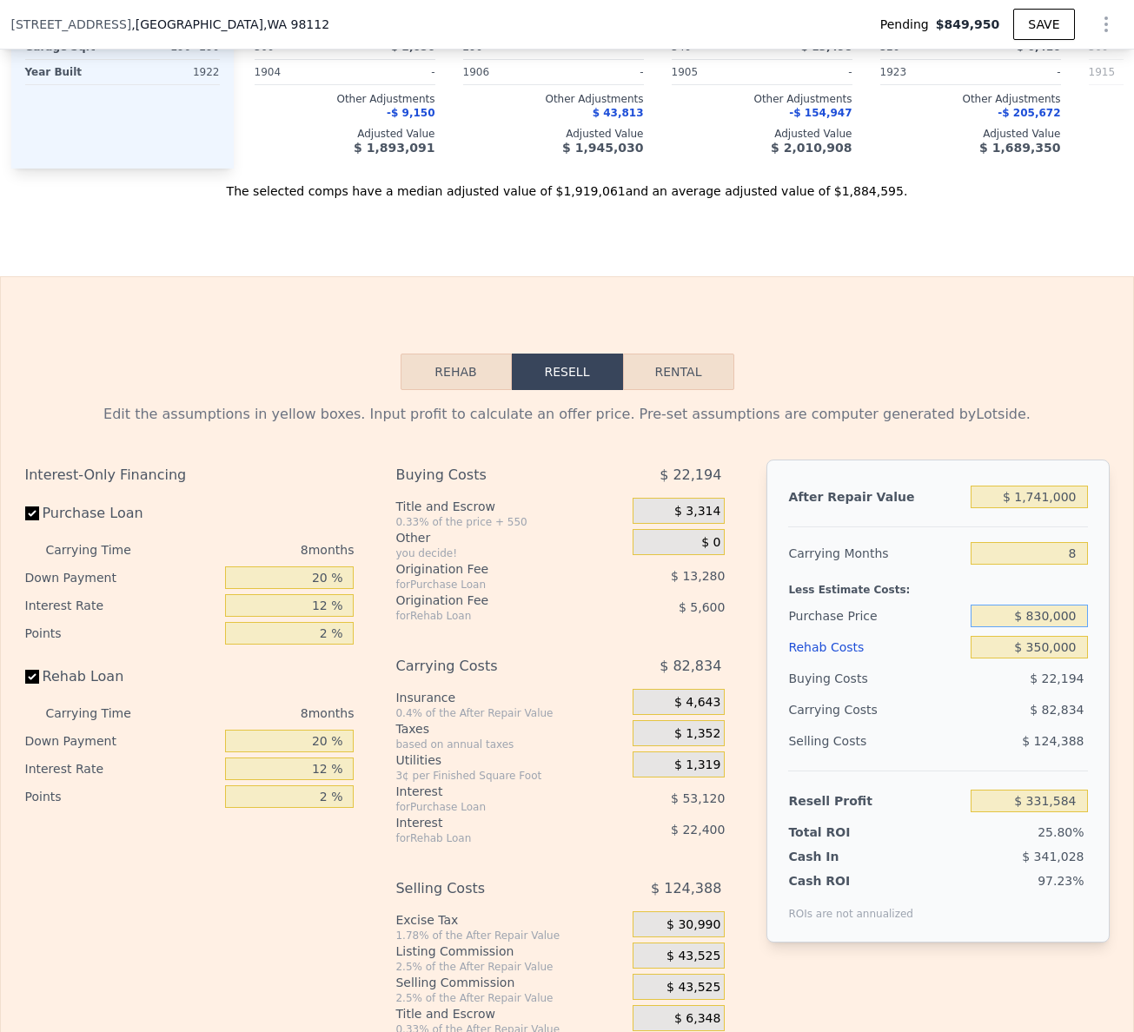
click at [1038, 627] on input "$ 830,000" at bounding box center [1029, 616] width 116 height 23
click at [1032, 659] on input "$ 350,000" at bounding box center [1029, 647] width 116 height 23
click at [1039, 508] on input "$ 1,741,000" at bounding box center [1029, 497] width 116 height 23
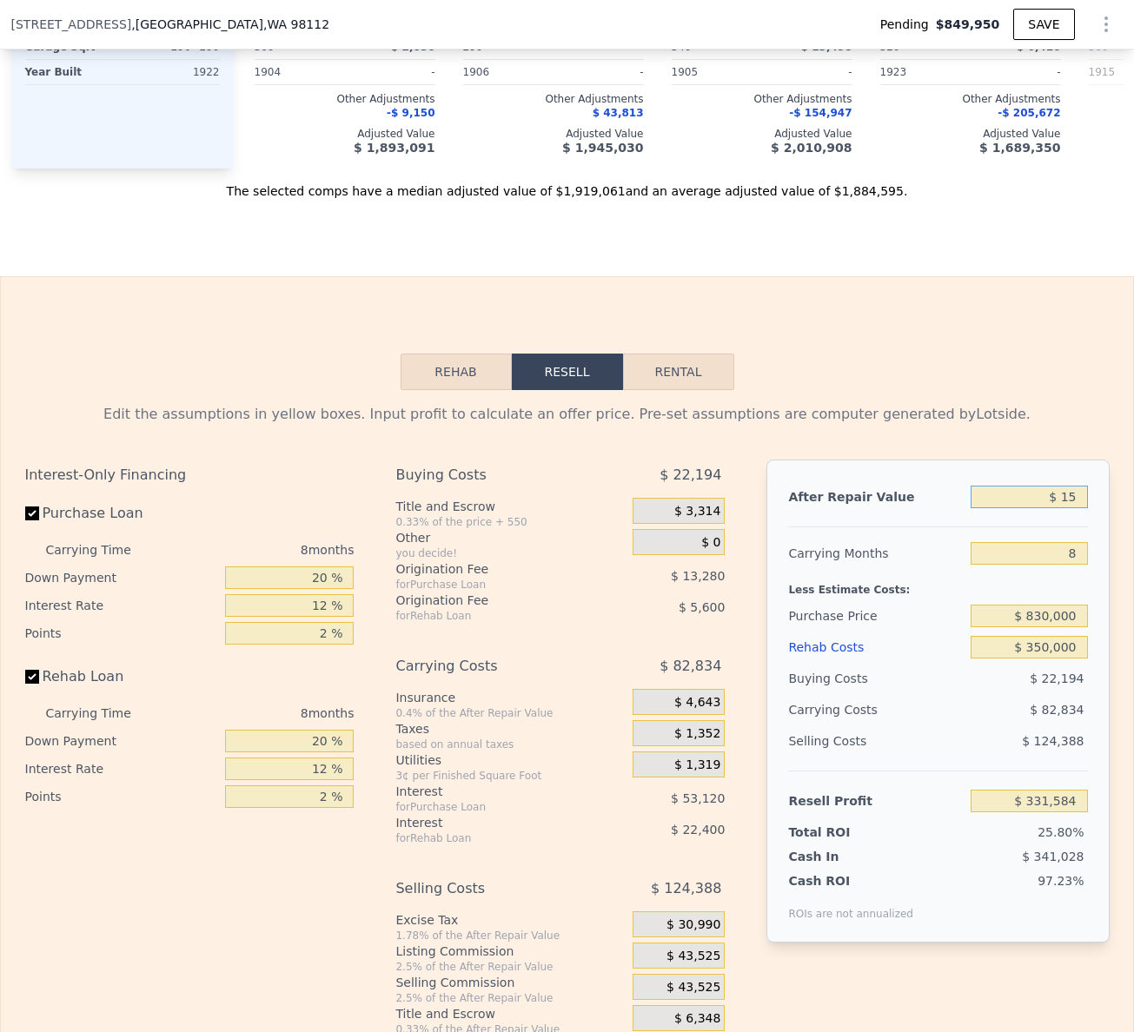
type input "$ 150"
type input "-$ 1,280,796"
type input "3740"
type input "$ 1,319,000"
type input "$ 0"
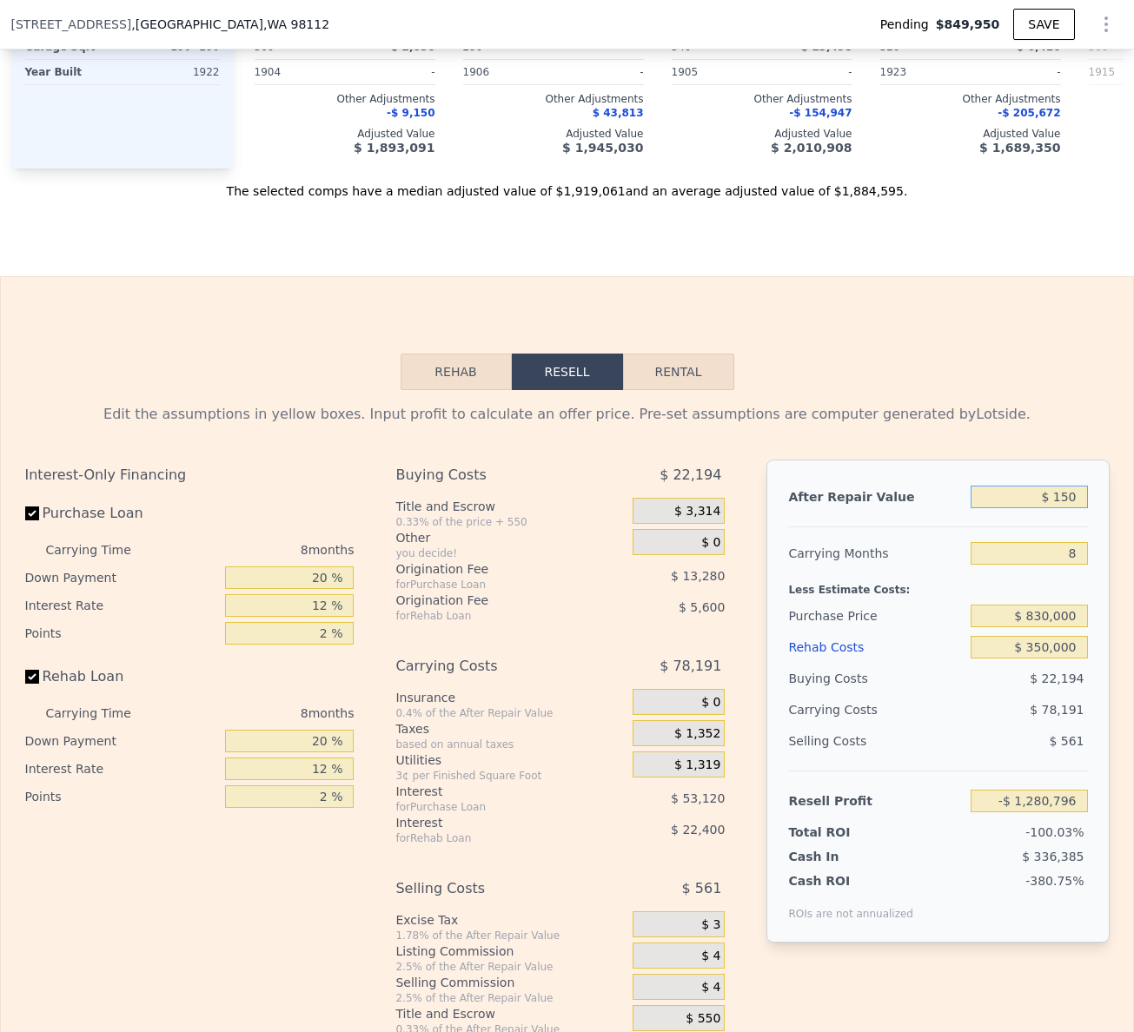
type input "$ 301,649"
checkbox input "true"
type input "$ 1,319,000,000"
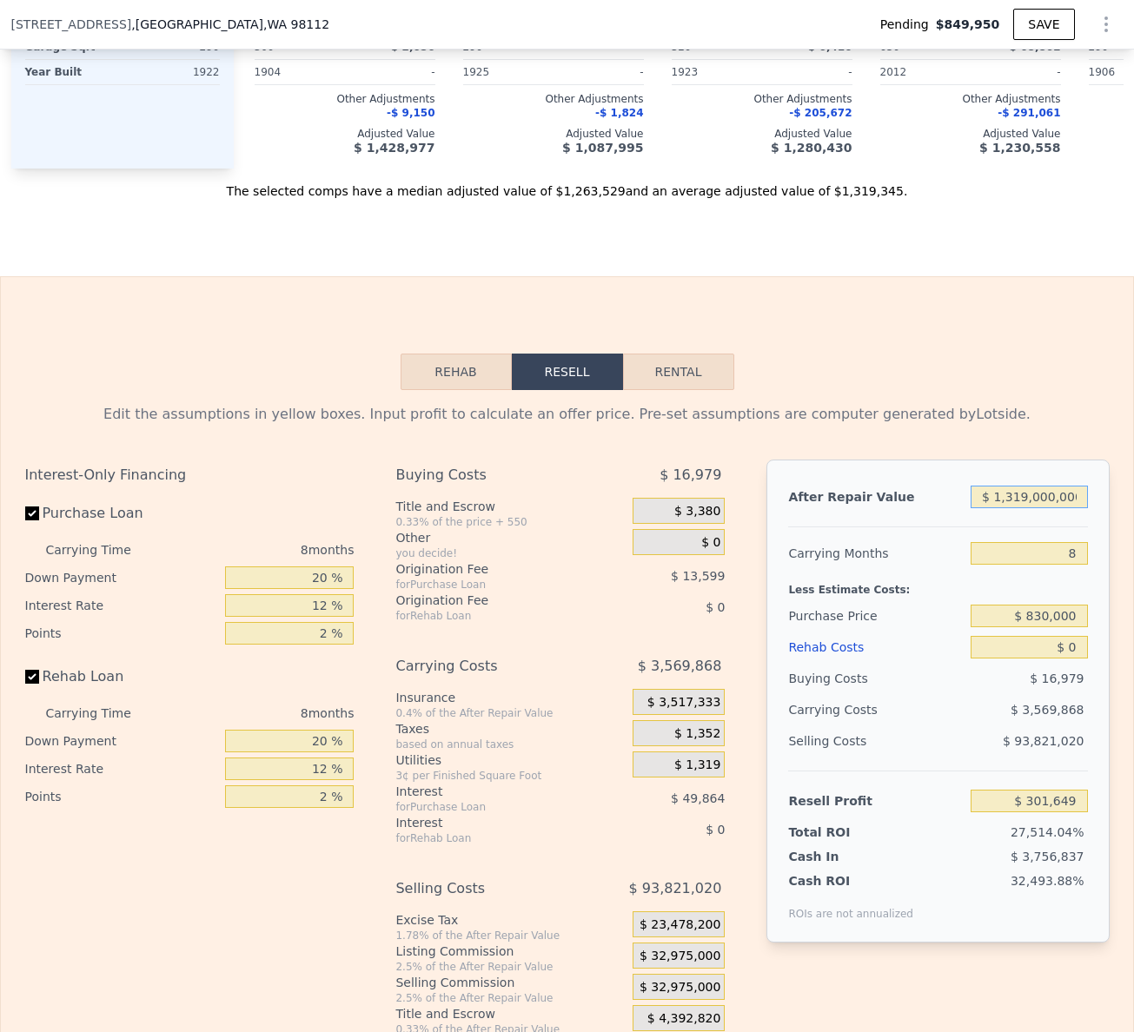
type input "$ 1,220,742,183"
type input "$ 13,190"
type input "-$ 907,798"
type input "$ 1,319"
type input "-$ 918,792"
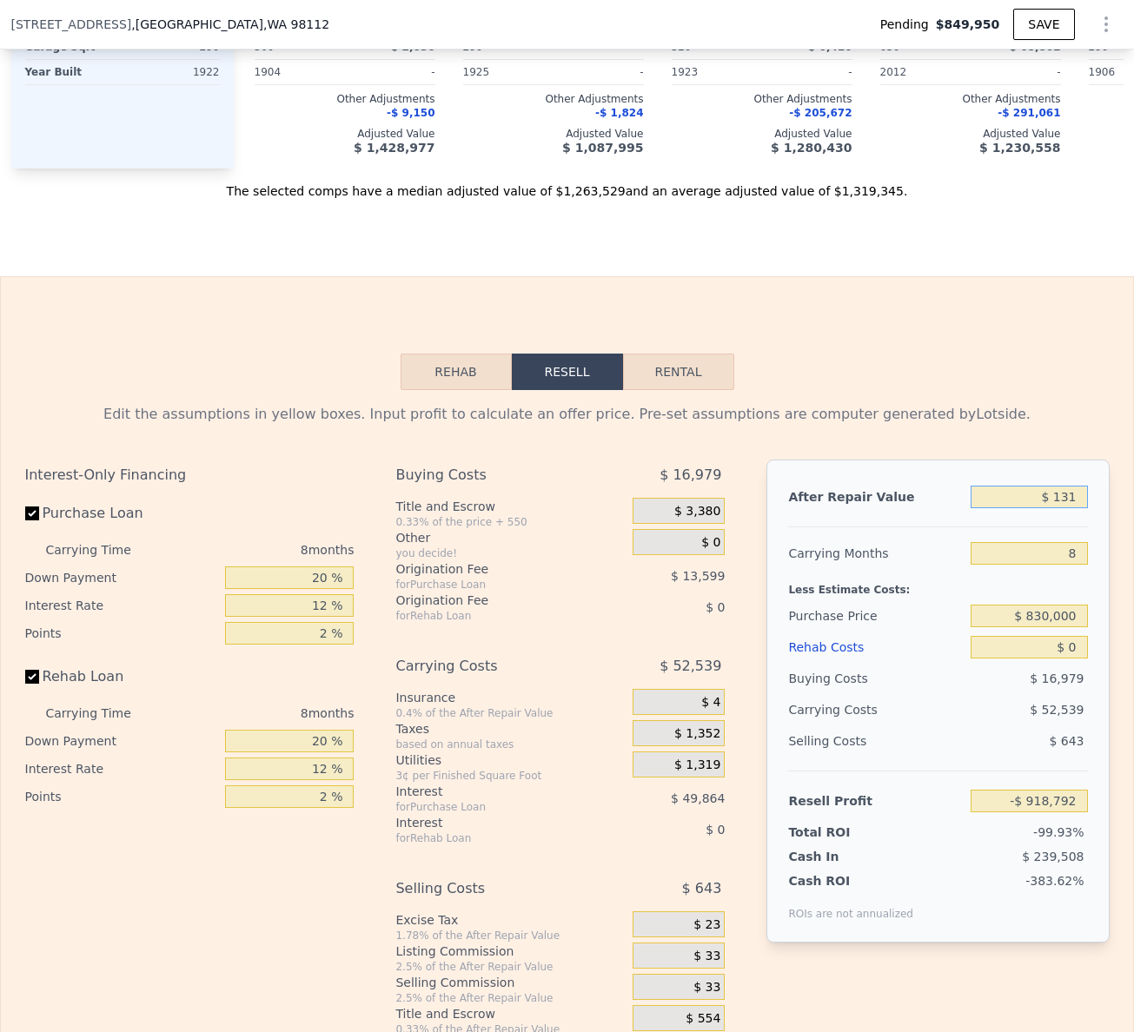
type input "$ 13"
type input "-$ 920,001"
type input "$ 1"
type input "-$ 920,013"
type input "$ 15,000"
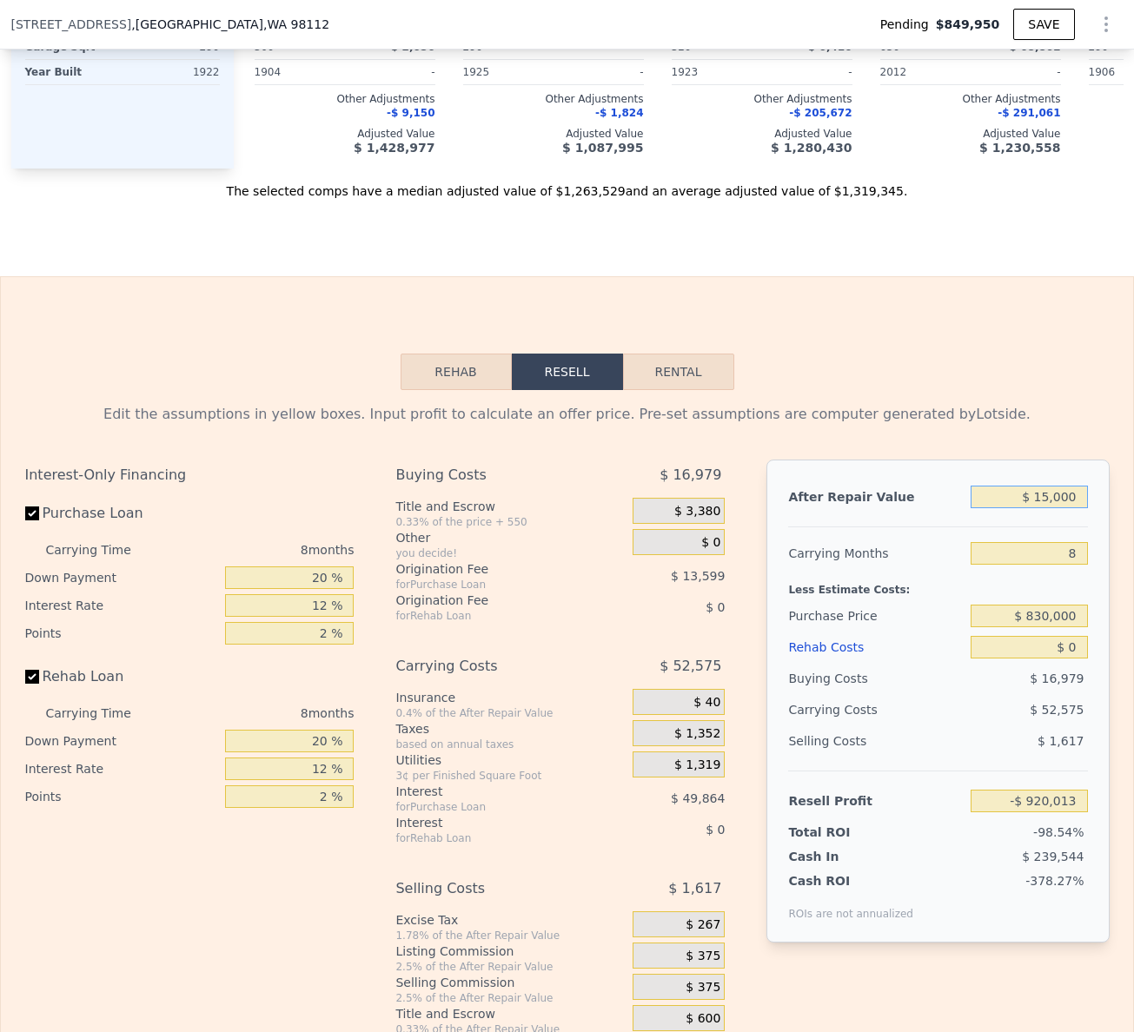
type input "-$ 906,121"
type input "$ 150,000"
type input "-$ 781,084"
type input "$ 1,500,000"
type input "$ 469,291"
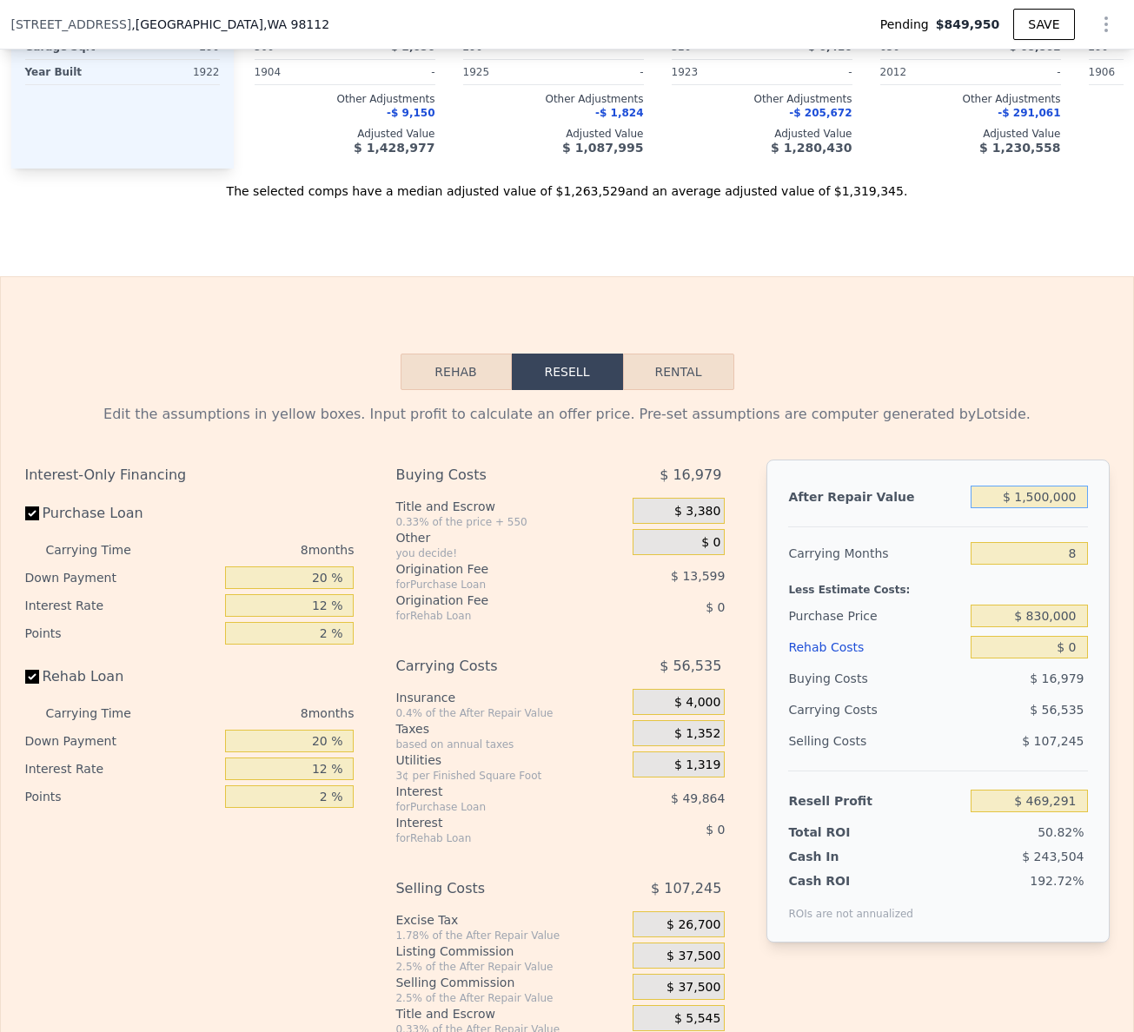
type input "$ 1,500,000"
click at [1055, 663] on div "$ 0" at bounding box center [1029, 647] width 116 height 31
click at [1055, 659] on input "$ 0" at bounding box center [1029, 647] width 116 height 23
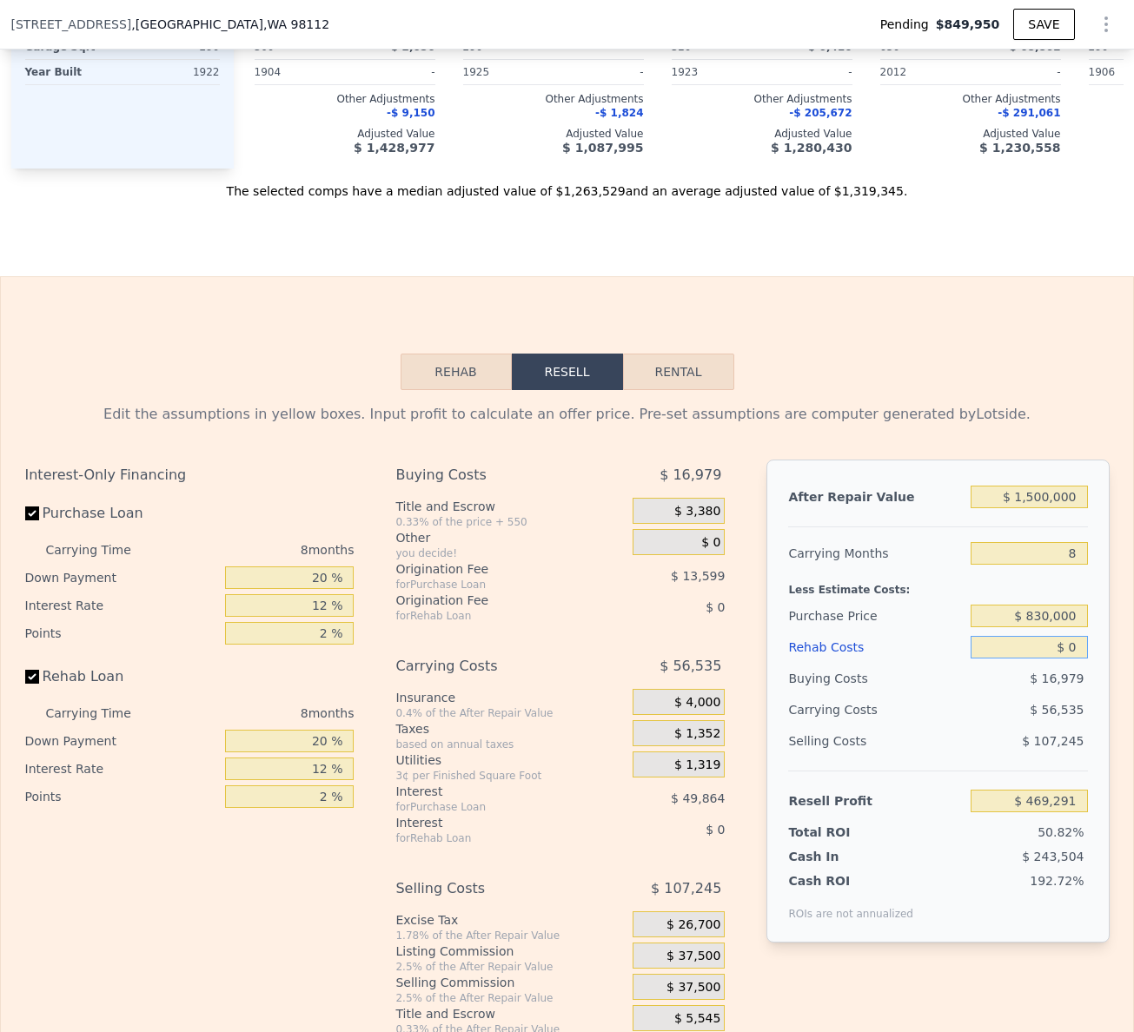
click at [1055, 659] on input "$ 0" at bounding box center [1029, 647] width 116 height 23
type input "$ 3,500"
type input "$ 465,527"
type input "$ 35,000"
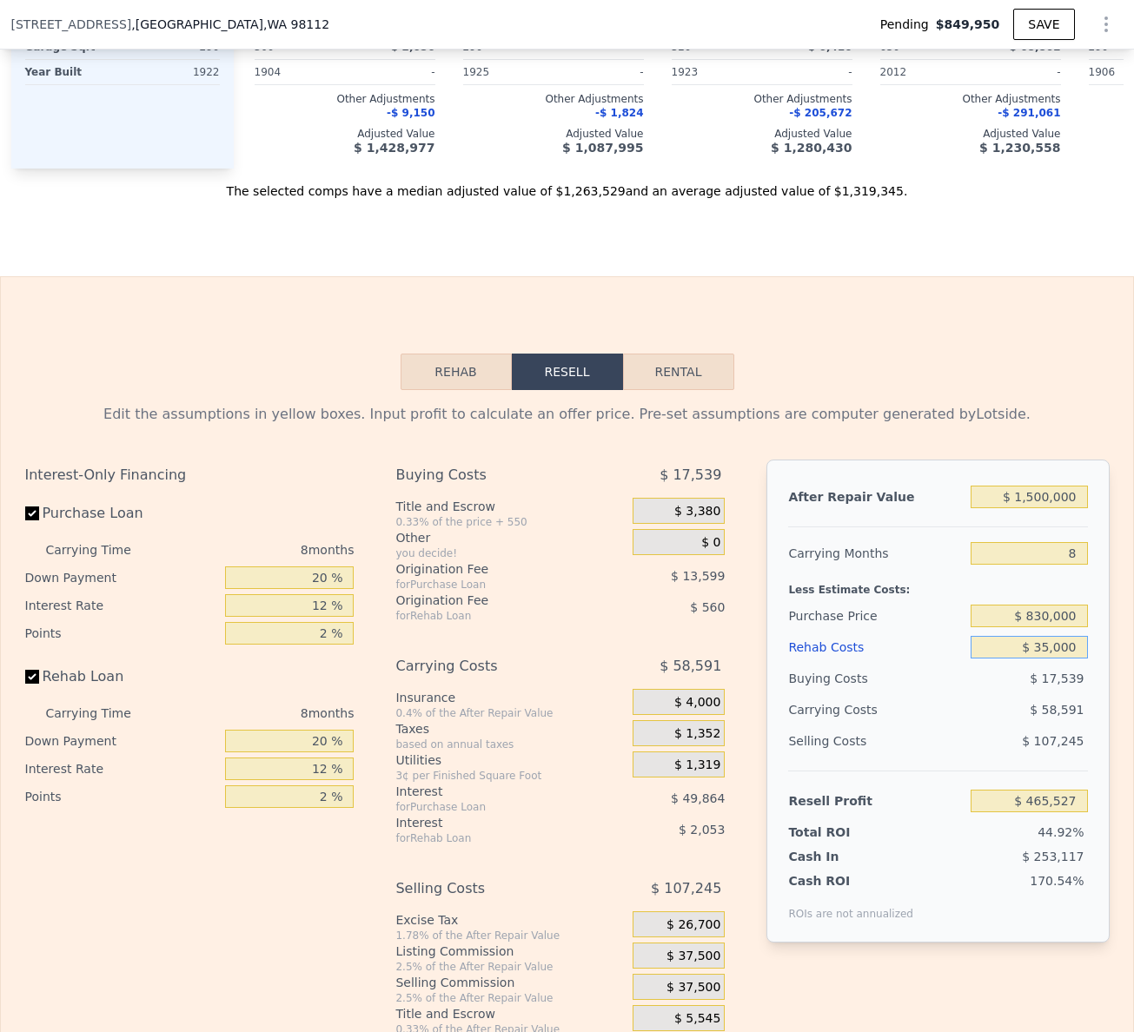
type input "$ 431,675"
type input "$ 350,000"
type input "$ 93,155"
click at [945, 771] on div "Selling Costs $ 107,245" at bounding box center [937, 748] width 299 height 45
click at [1050, 659] on input "$ 350,000" at bounding box center [1029, 647] width 116 height 23
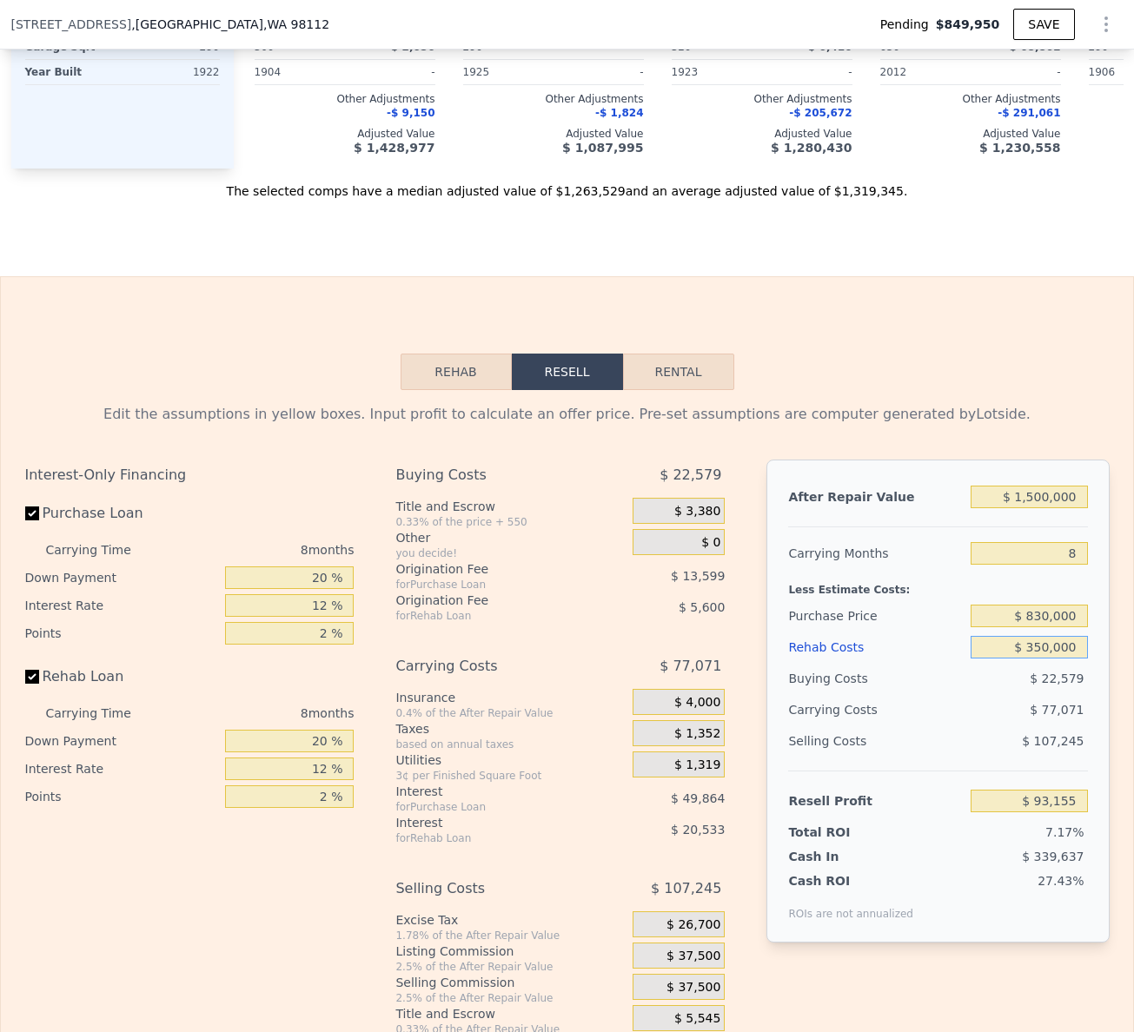
click at [1050, 659] on input "$ 350,000" at bounding box center [1029, 647] width 116 height 23
type input "$ 30,000"
type input "$ 437,051"
type input "$ 00"
type input "$ 1,319,000"
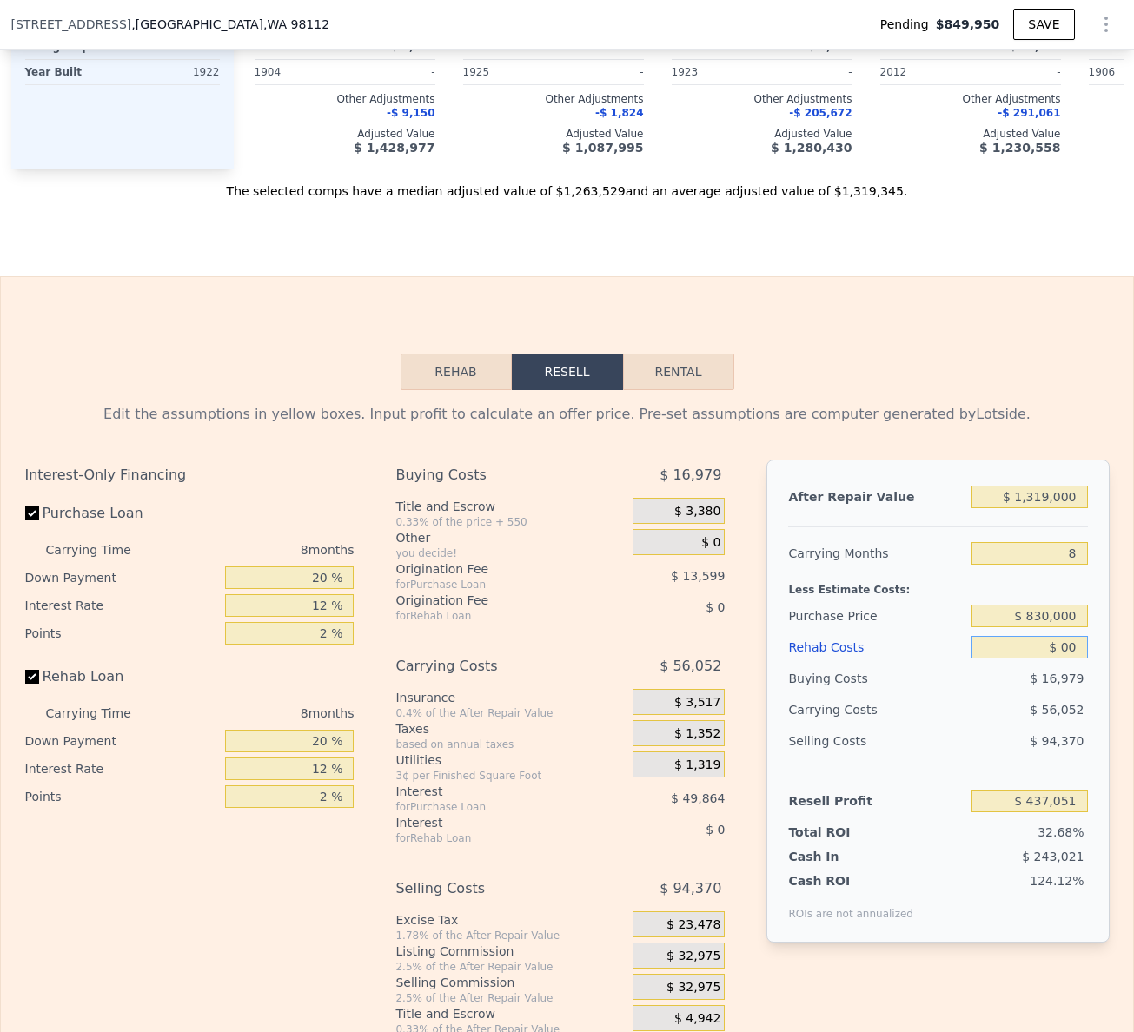
type input "$ 301,649"
type input "$ 0"
type input "$ 3,000"
type input "$ 298,425"
type input "$ 30,000"
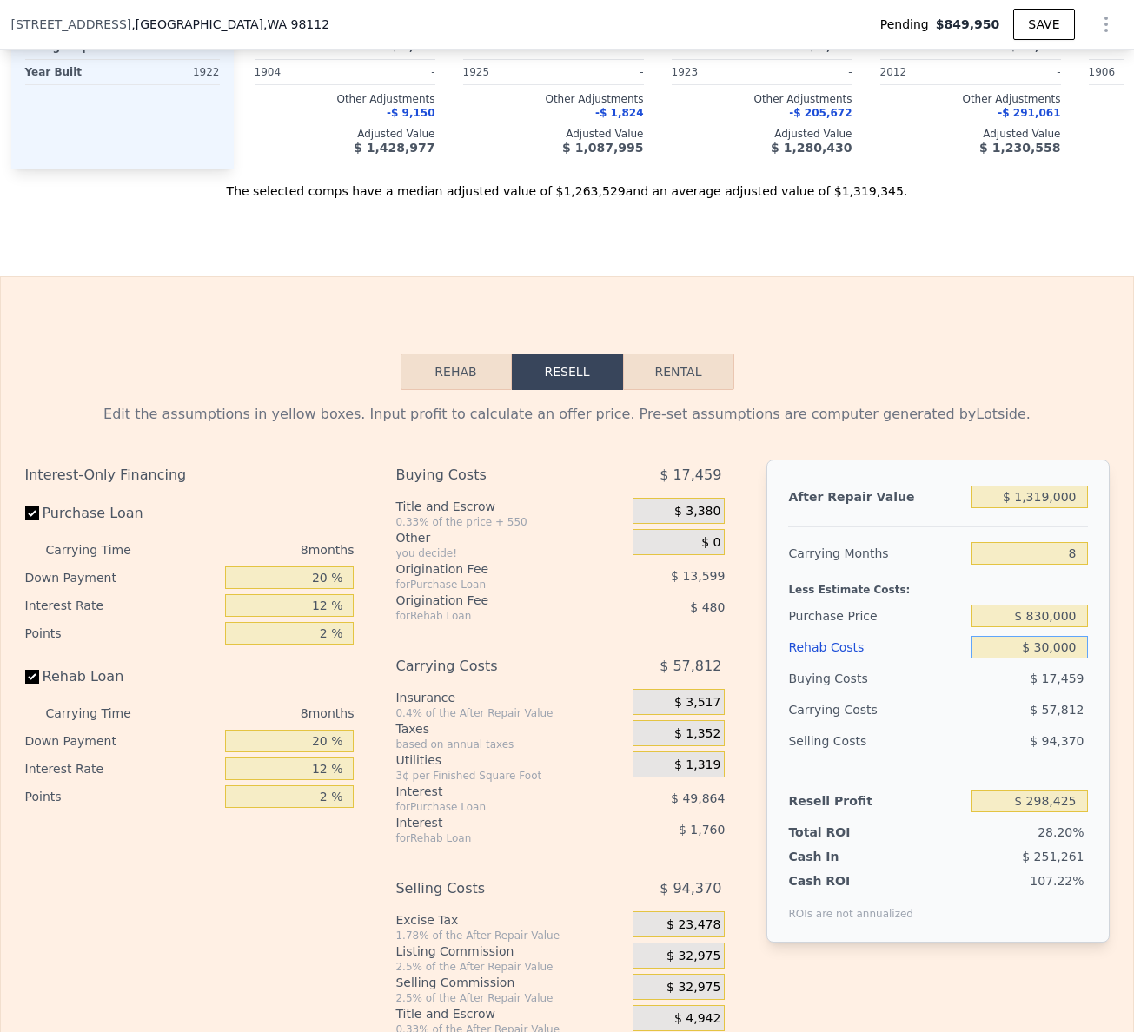
type input "$ 269,409"
type input "$ 300,000"
type input "-$ 20,751"
type input "$ 300,000"
click at [950, 755] on div "Selling Costs" at bounding box center [876, 741] width 176 height 31
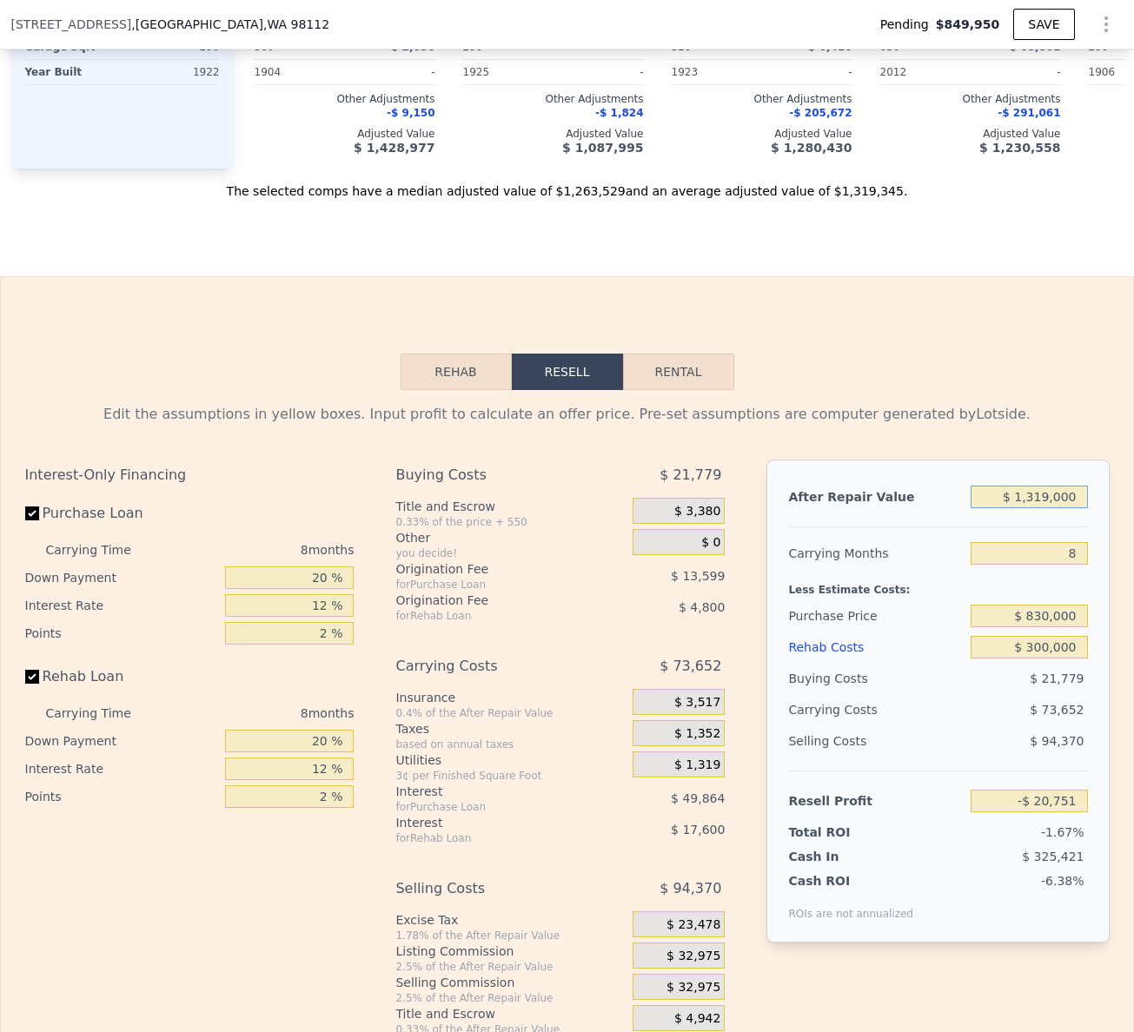
click at [1038, 508] on input "$ 1,319,000" at bounding box center [1029, 497] width 116 height 23
type input "$ 150,000"
type input "-$ 1,103,484"
type input "$ 1,500,000"
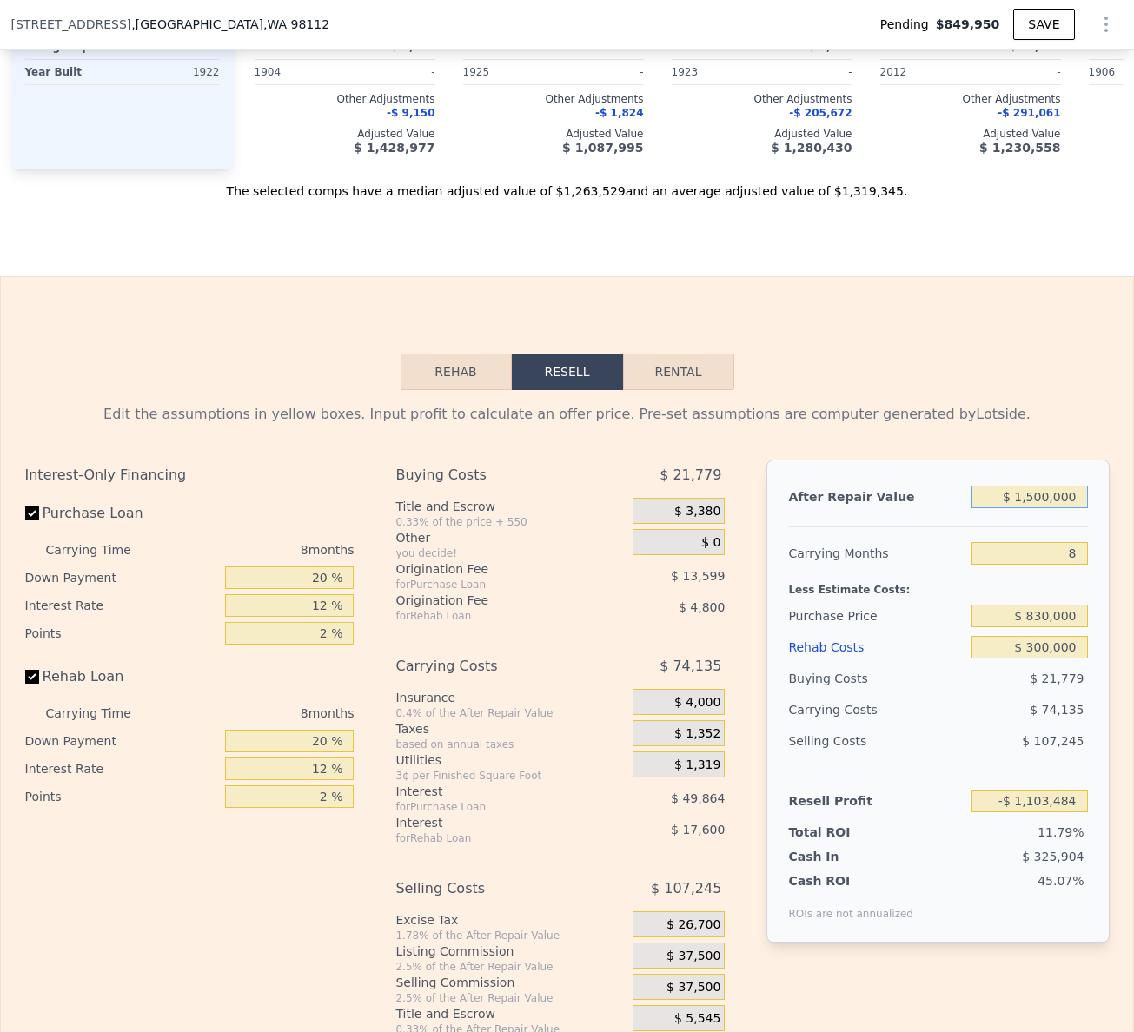
type input "$ 146,891"
type input "$ 1,500,000"
click at [873, 757] on div "Selling Costs" at bounding box center [876, 741] width 176 height 31
click at [1051, 565] on input "8" at bounding box center [1029, 553] width 116 height 23
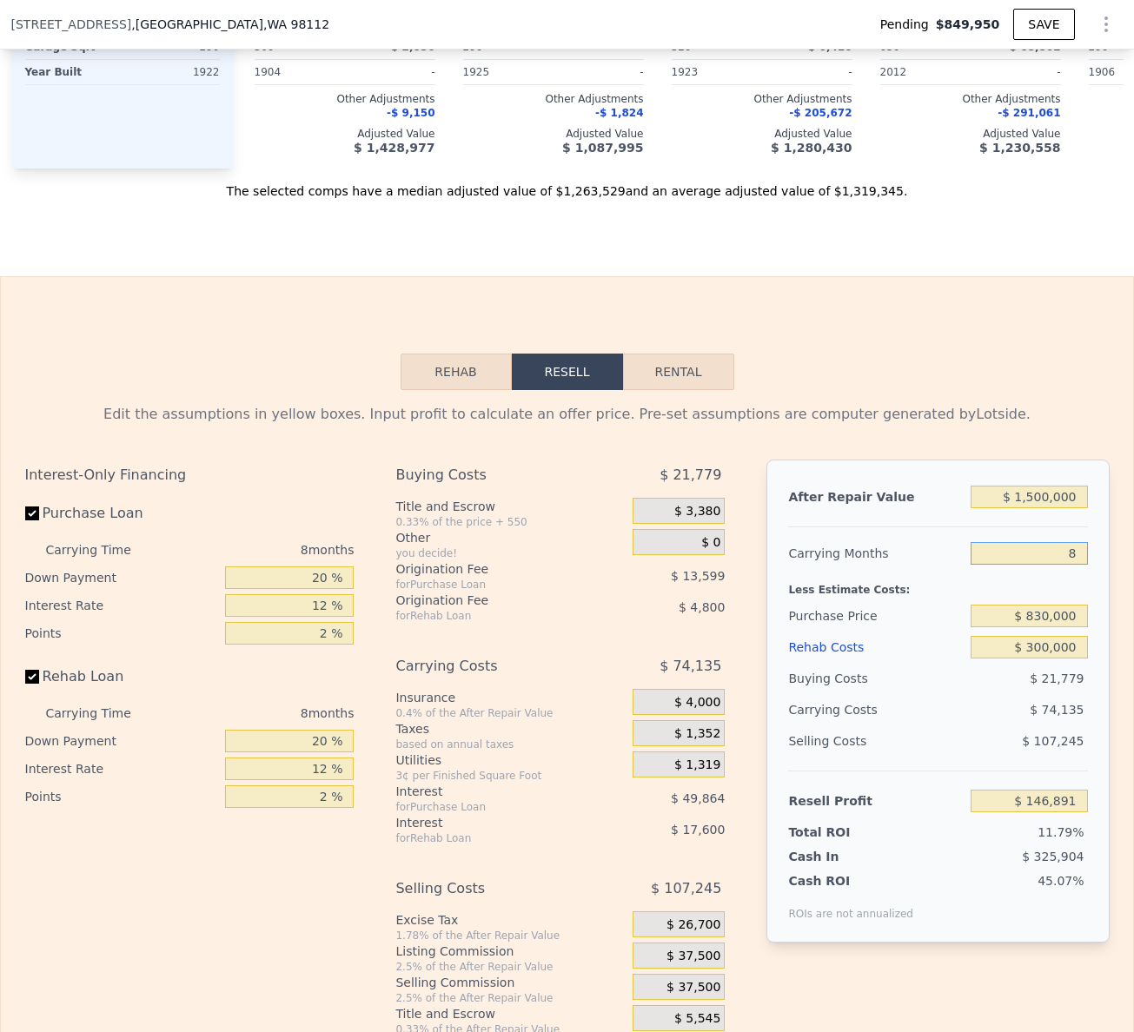
click at [1051, 565] on input "8" at bounding box center [1029, 553] width 116 height 23
type input "1"
type input "$ 211,759"
type input "10"
type input "$ 128,357"
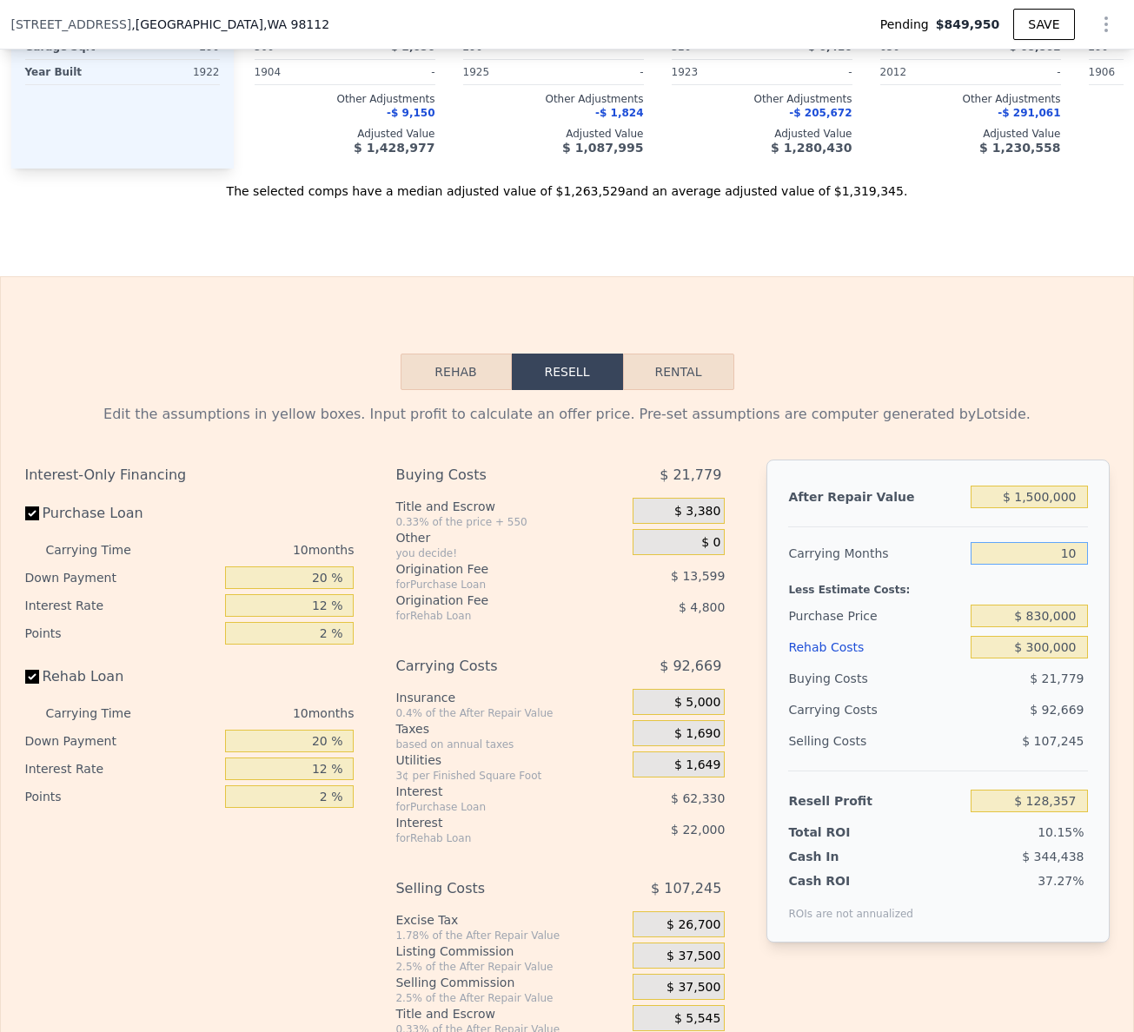
type input "10"
click at [950, 600] on div "Less Estimate Costs:" at bounding box center [937, 584] width 299 height 31
click at [1030, 627] on input "$ 830,000" at bounding box center [1029, 616] width 116 height 23
click at [1040, 659] on input "$ 300,000" at bounding box center [1029, 647] width 116 height 23
type input "$ 150,152"
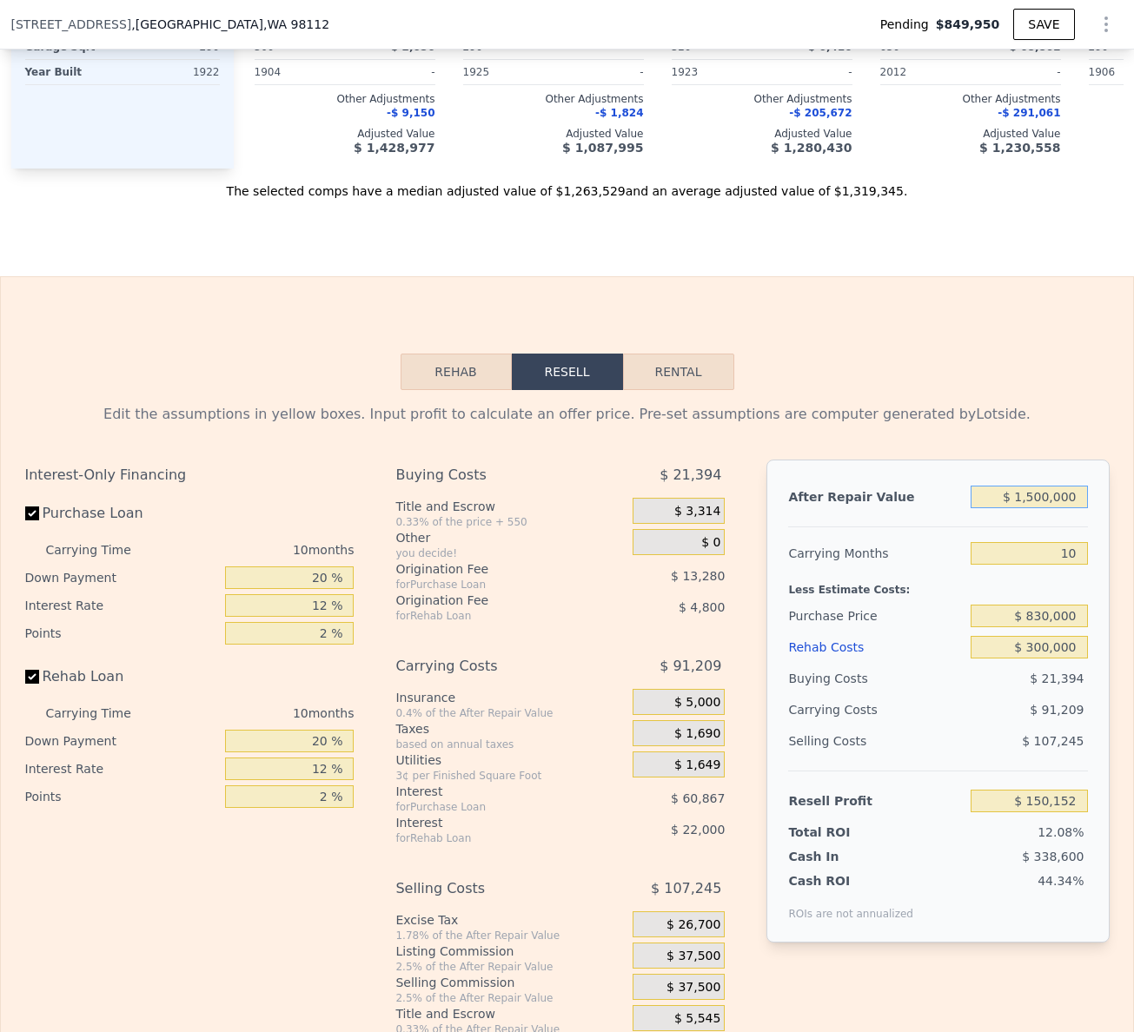
click at [1055, 508] on input "$ 1,500,000" at bounding box center [1029, 497] width 116 height 23
click at [1054, 627] on input "$ 830,000" at bounding box center [1029, 616] width 116 height 23
click at [1049, 659] on input "$ 300,000" at bounding box center [1029, 647] width 116 height 23
click at [1026, 812] on input "$ 150,152" at bounding box center [1029, 801] width 116 height 23
click at [1032, 513] on div "$ 1,500,000" at bounding box center [1029, 496] width 116 height 31
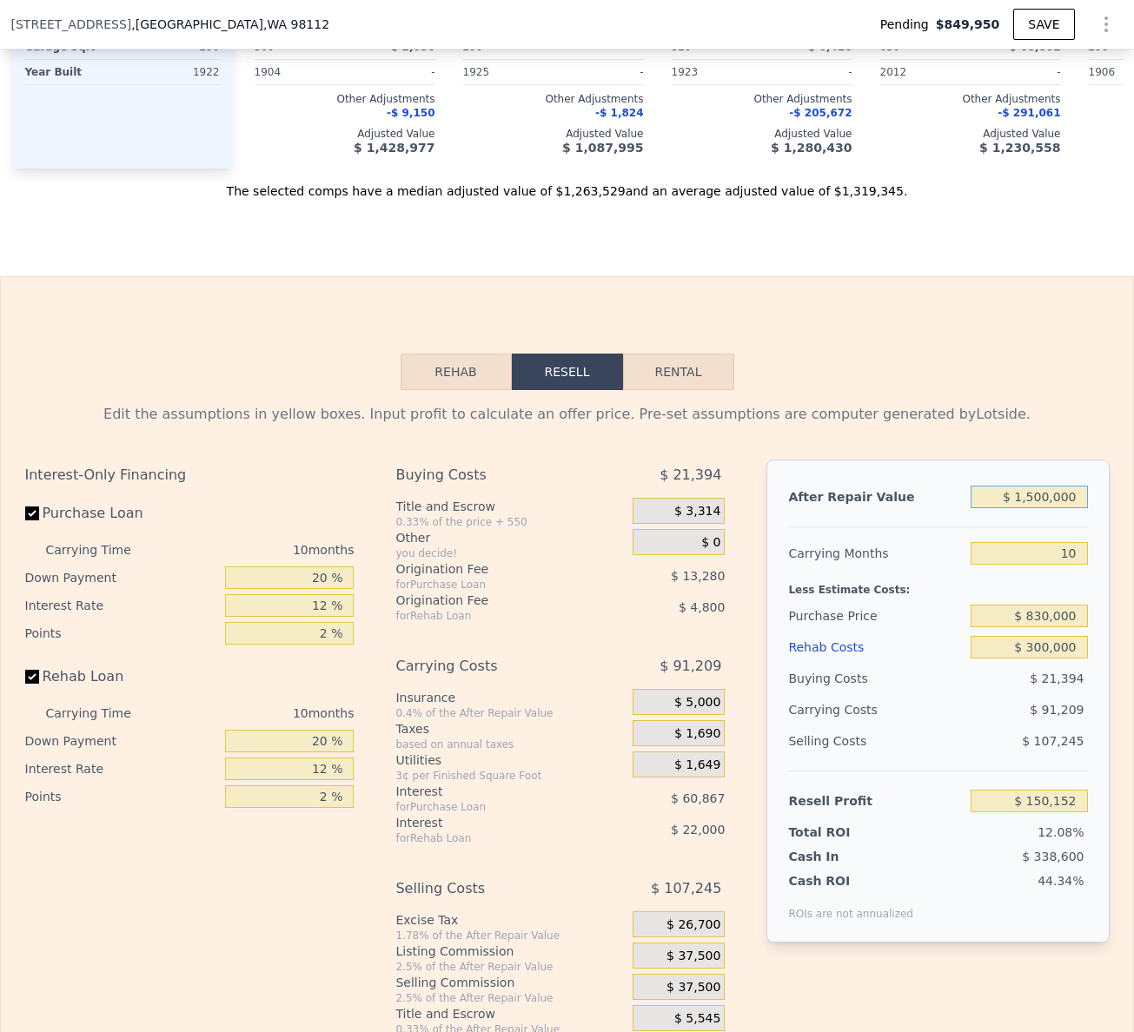
click at [1034, 508] on input "$ 1,500,000" at bounding box center [1029, 497] width 116 height 23
click at [1050, 565] on input "10" at bounding box center [1029, 553] width 116 height 23
click at [1055, 627] on input "$ 830,000" at bounding box center [1029, 616] width 116 height 23
click at [1055, 659] on input "$ 300,000" at bounding box center [1029, 647] width 116 height 23
click at [1051, 508] on input "$ 1,500,000" at bounding box center [1029, 497] width 116 height 23
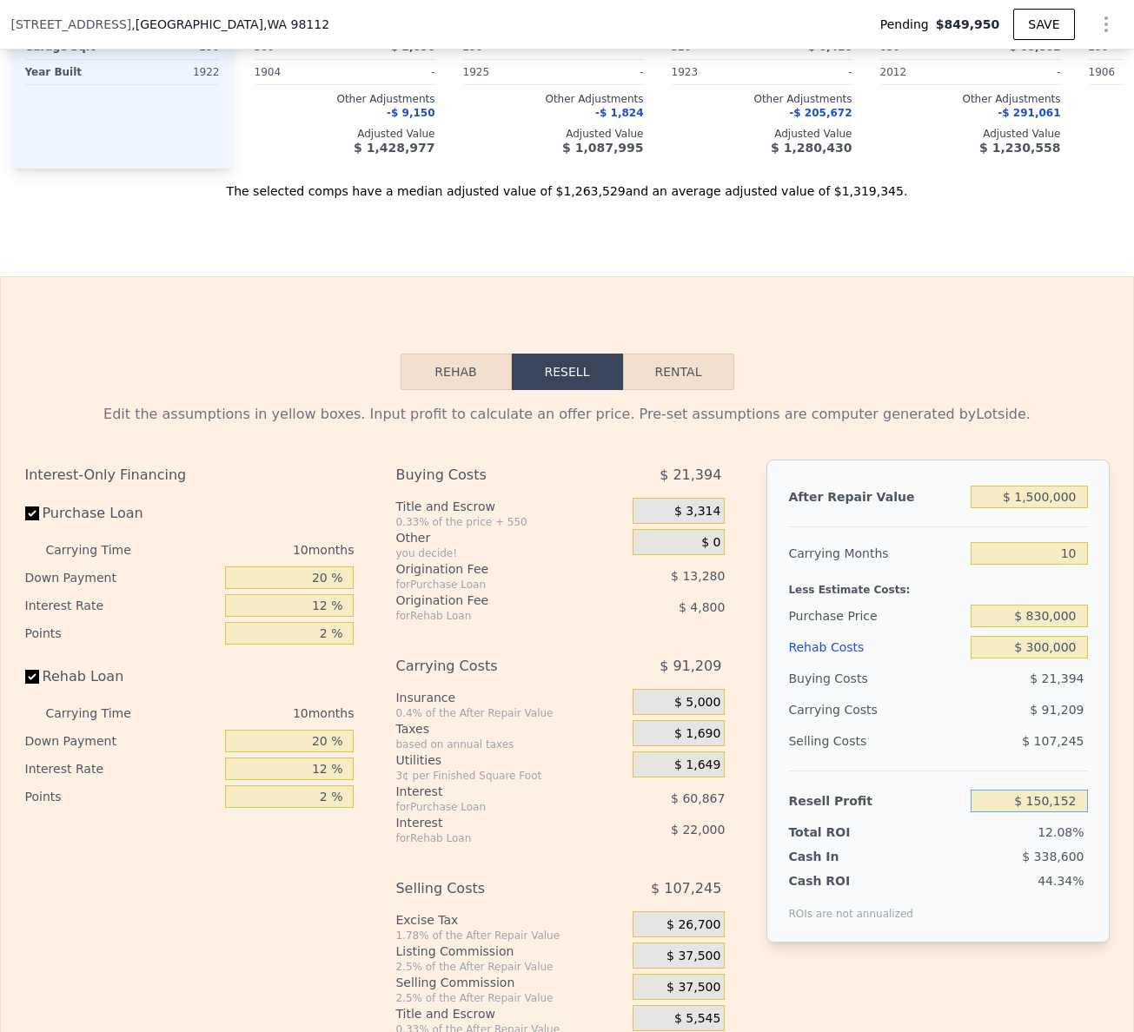
click at [1055, 812] on input "$ 150,152" at bounding box center [1029, 801] width 116 height 23
click at [1034, 627] on input "$ 830,000" at bounding box center [1029, 616] width 116 height 23
type input "$ 1,319,000"
type input "8"
type input "$ 0"
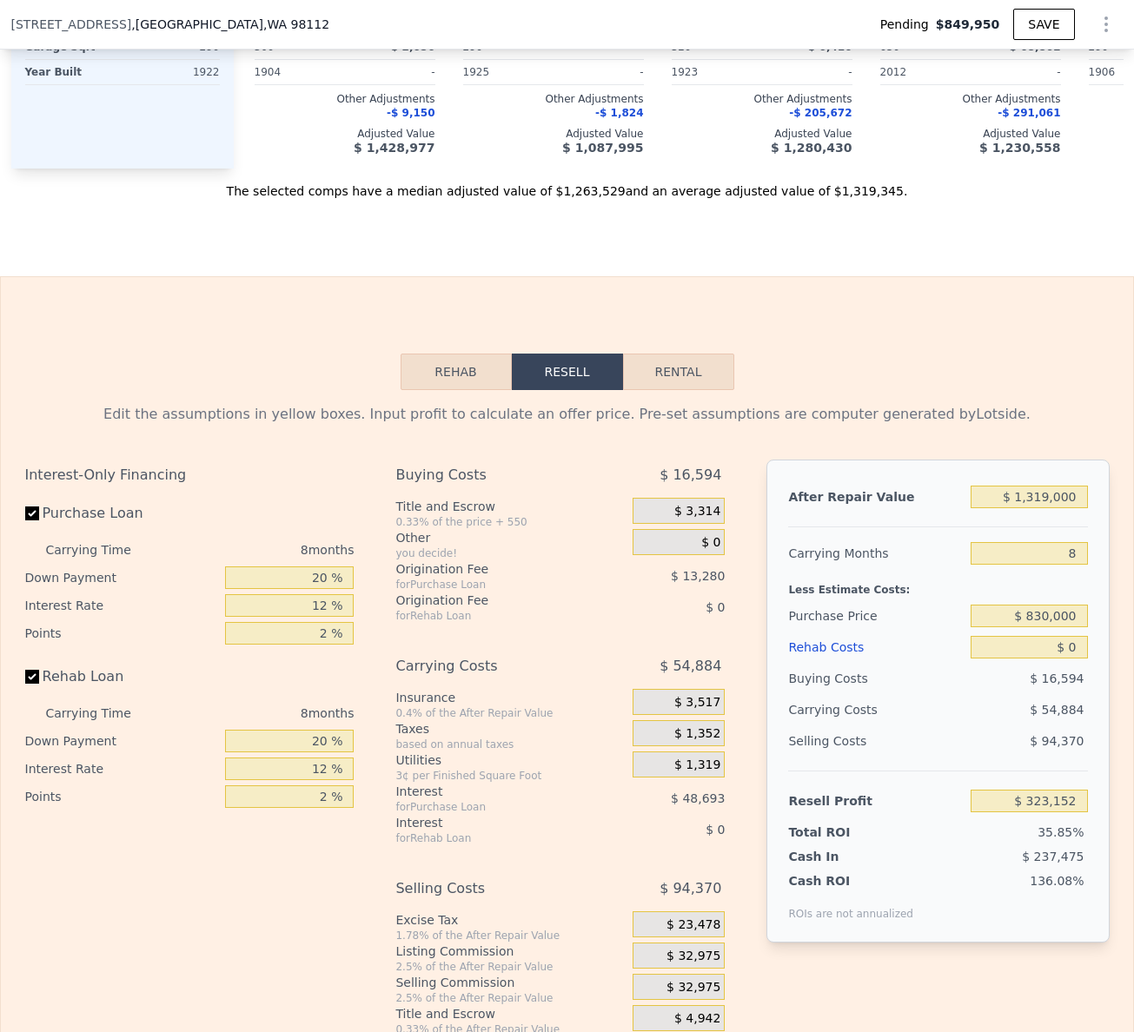
type input "$ 301,649"
